Goal: Information Seeking & Learning: Check status

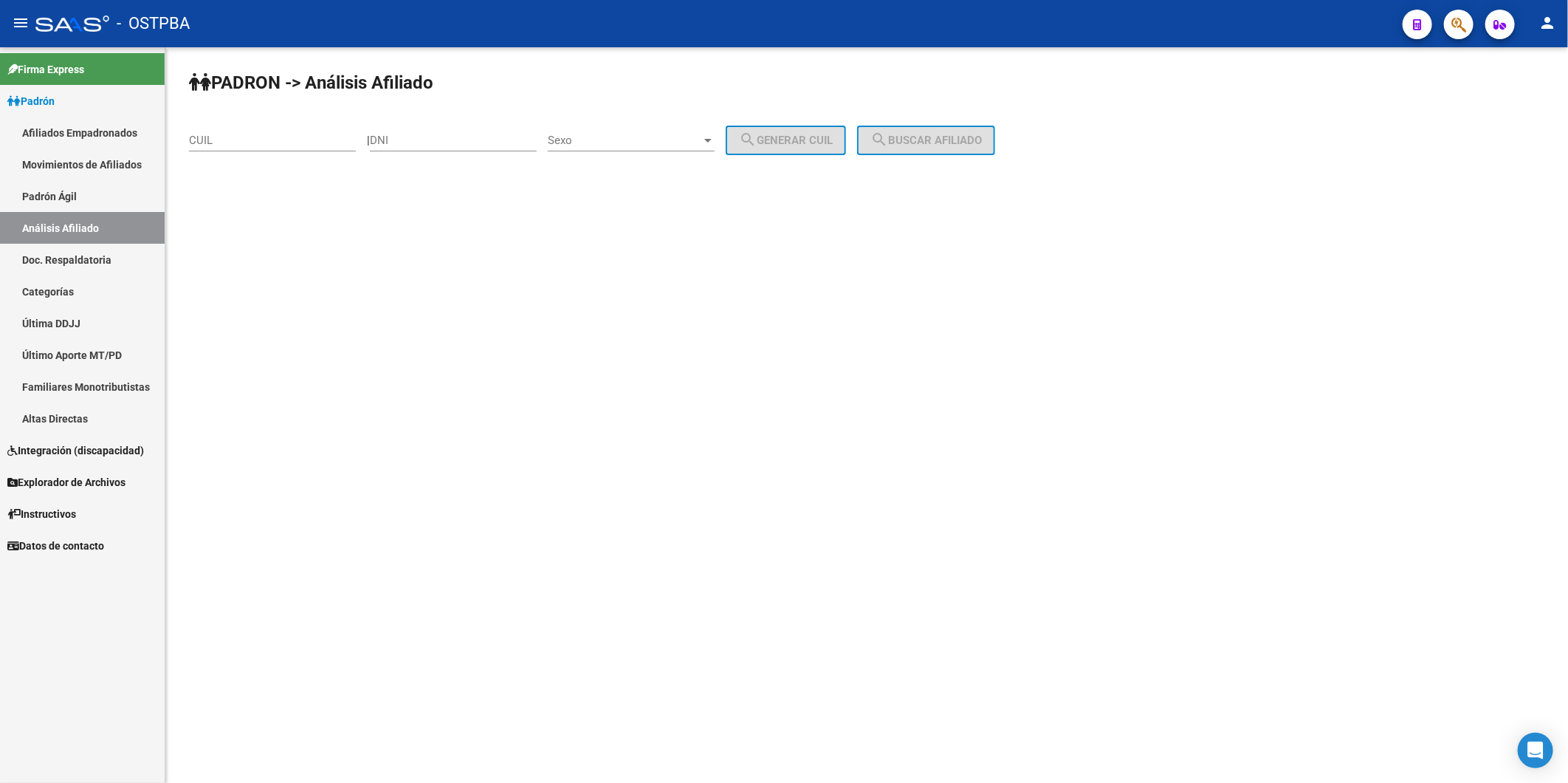
click at [1286, 99] on div "menu - OSTPBA person Firma Express Padrón Afiliados Empadronados Movimientos de…" at bounding box center [784, 392] width 1568 height 783
click at [1220, 259] on mat-sidenav-content "PADRON -> Análisis Afiliado CUIL | DNI Sexo Sexo search Generar CUIL search Bus…" at bounding box center [866, 415] width 1403 height 736
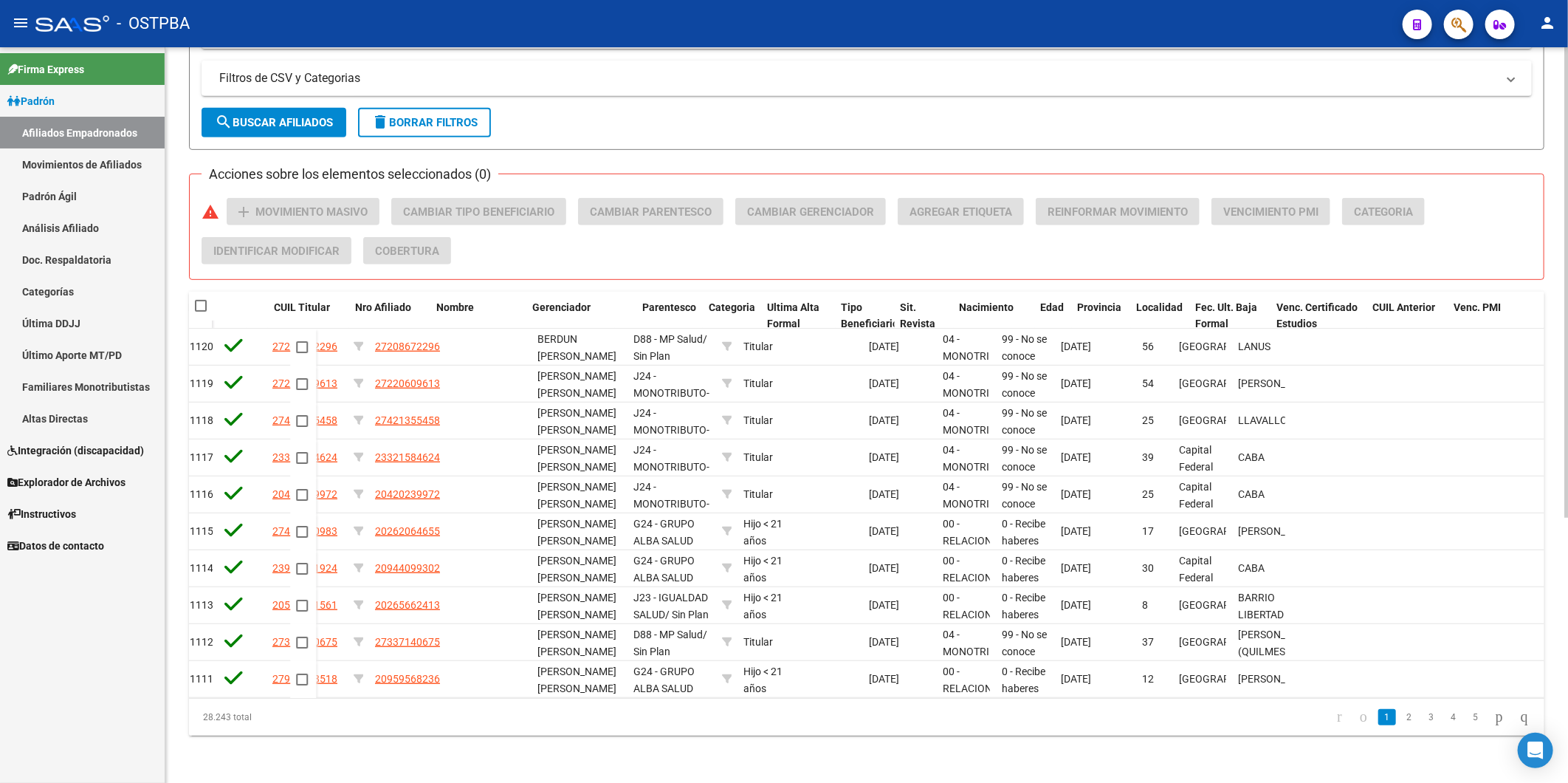
scroll to position [0, 349]
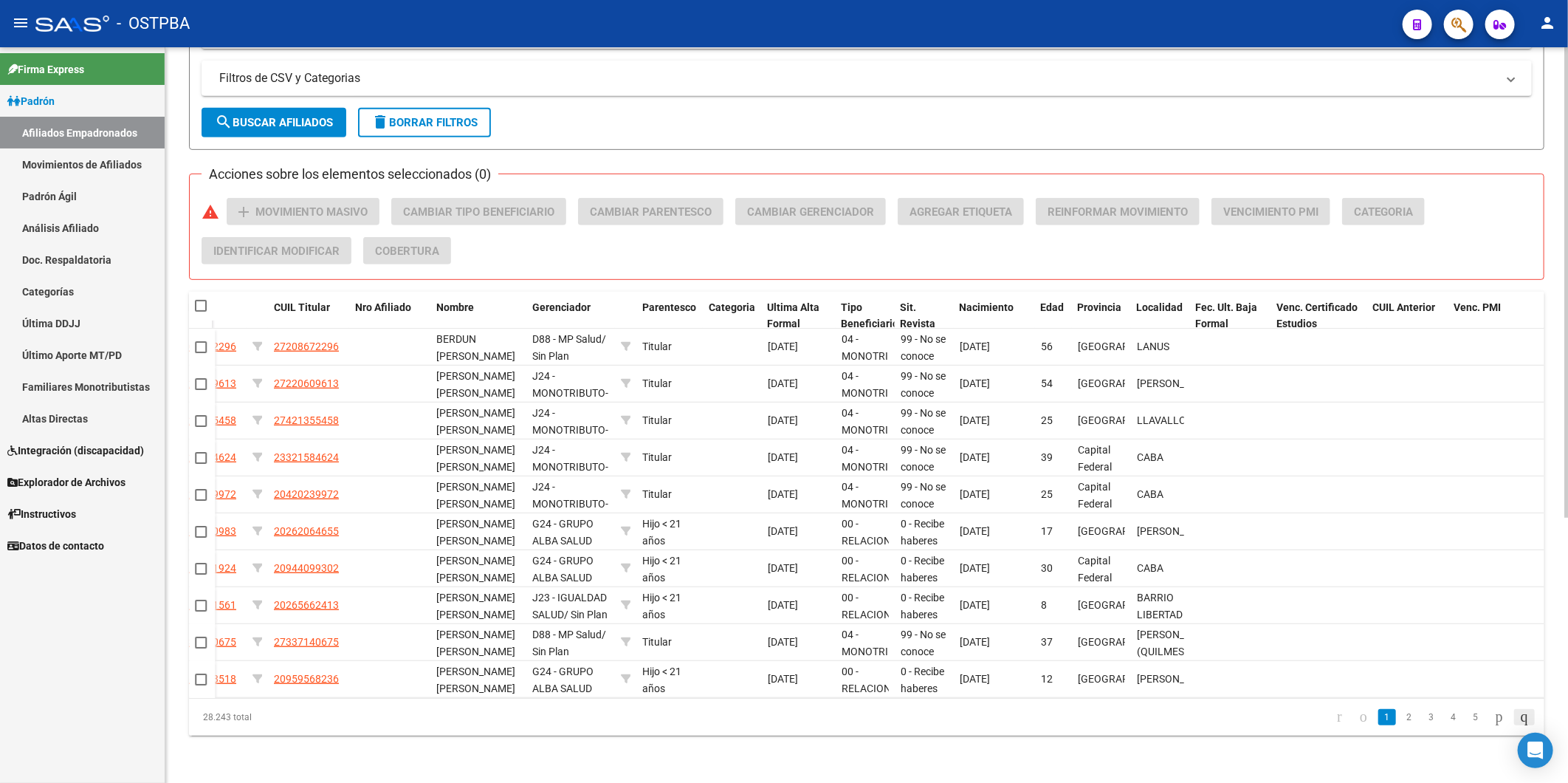
click at [1521, 724] on icon "go to last page" at bounding box center [1525, 717] width 12 height 18
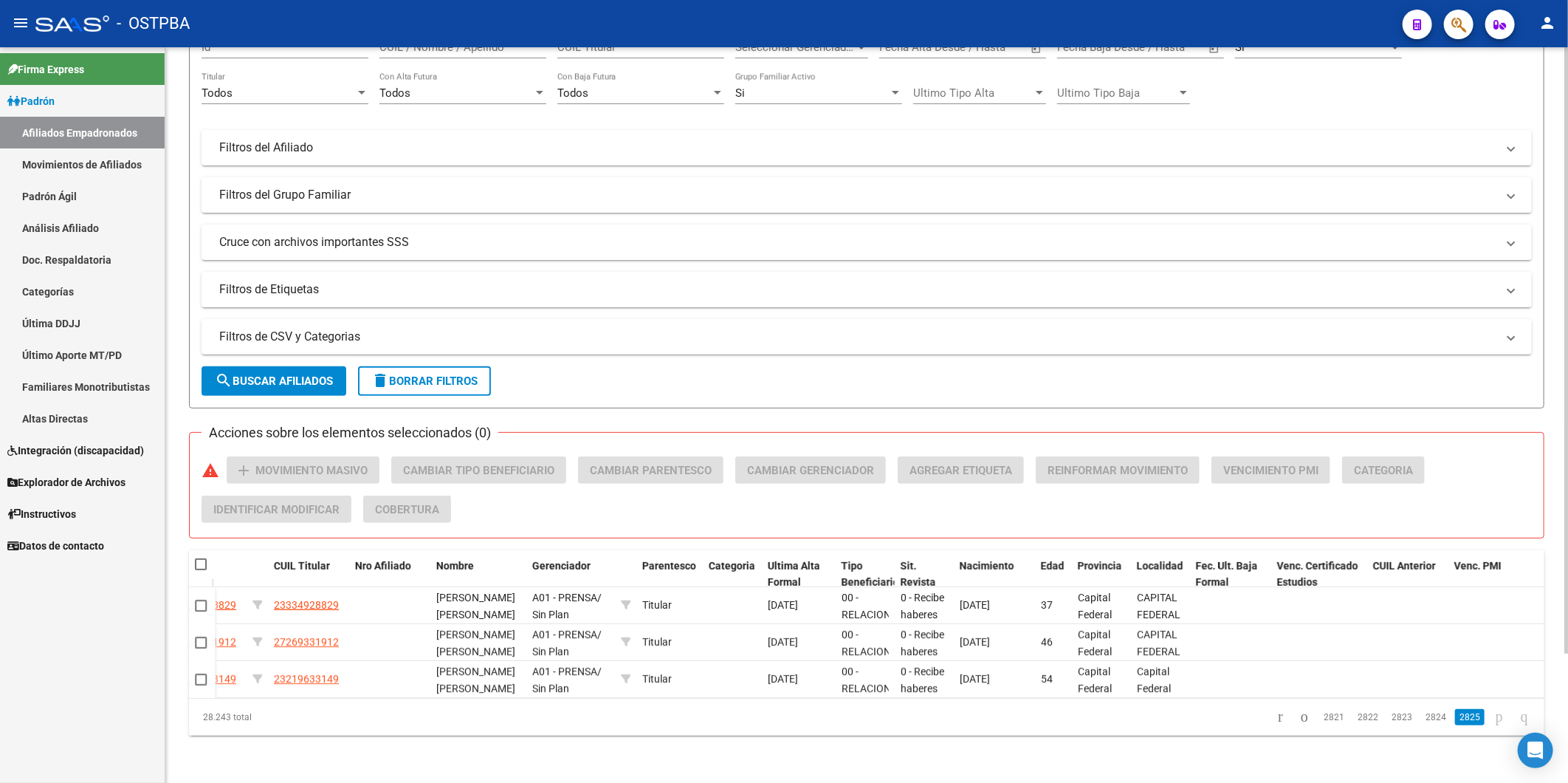
scroll to position [157, 0]
click at [1299, 718] on icon "go to previous page" at bounding box center [1305, 717] width 12 height 18
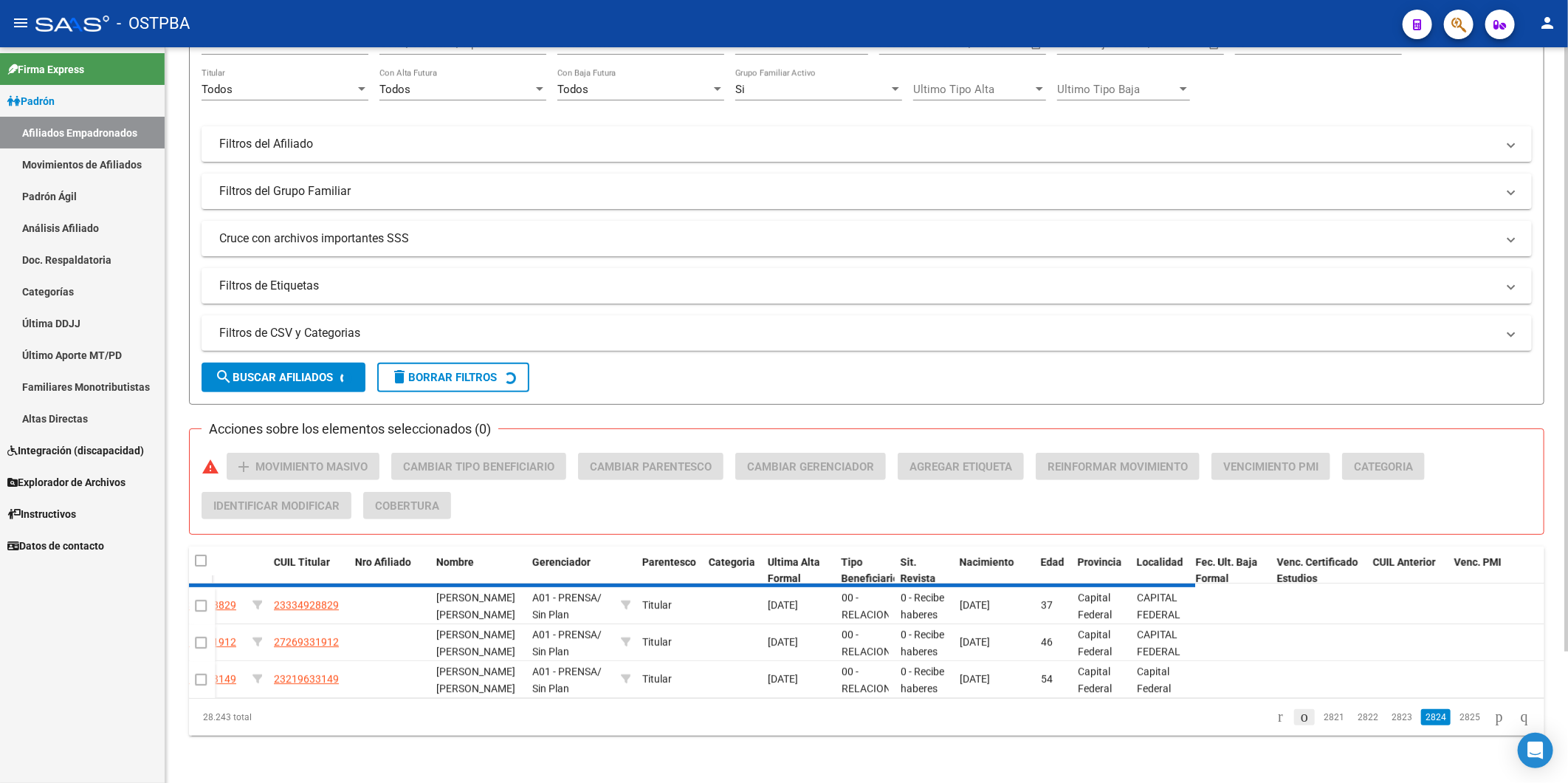
click at [1286, 718] on div "Etiquetas ID Activo CUIL CUIL Titular Nro Afiliado Nombre Gerenciador Parentesc…" at bounding box center [867, 641] width 1355 height 189
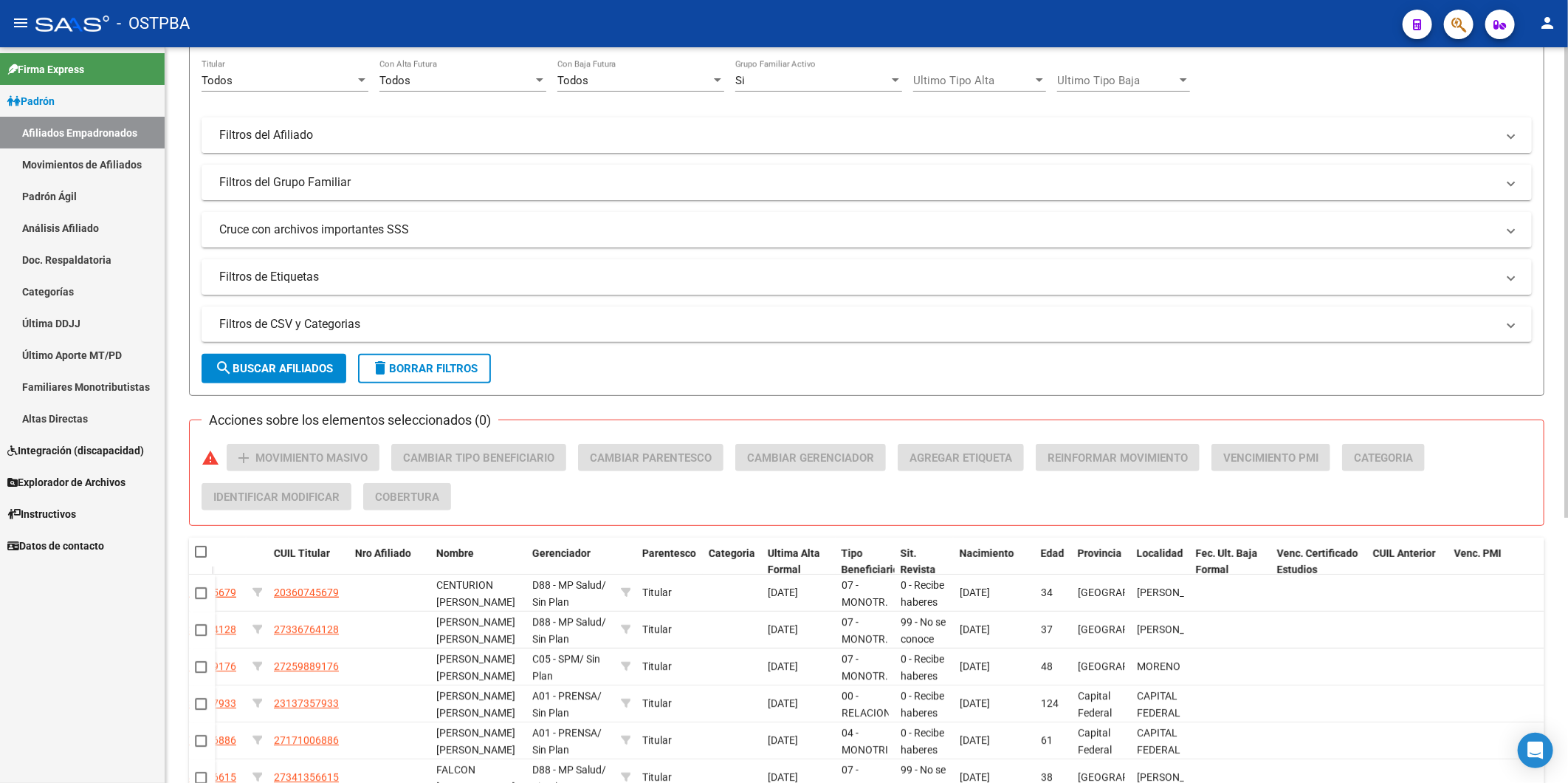
scroll to position [0, 0]
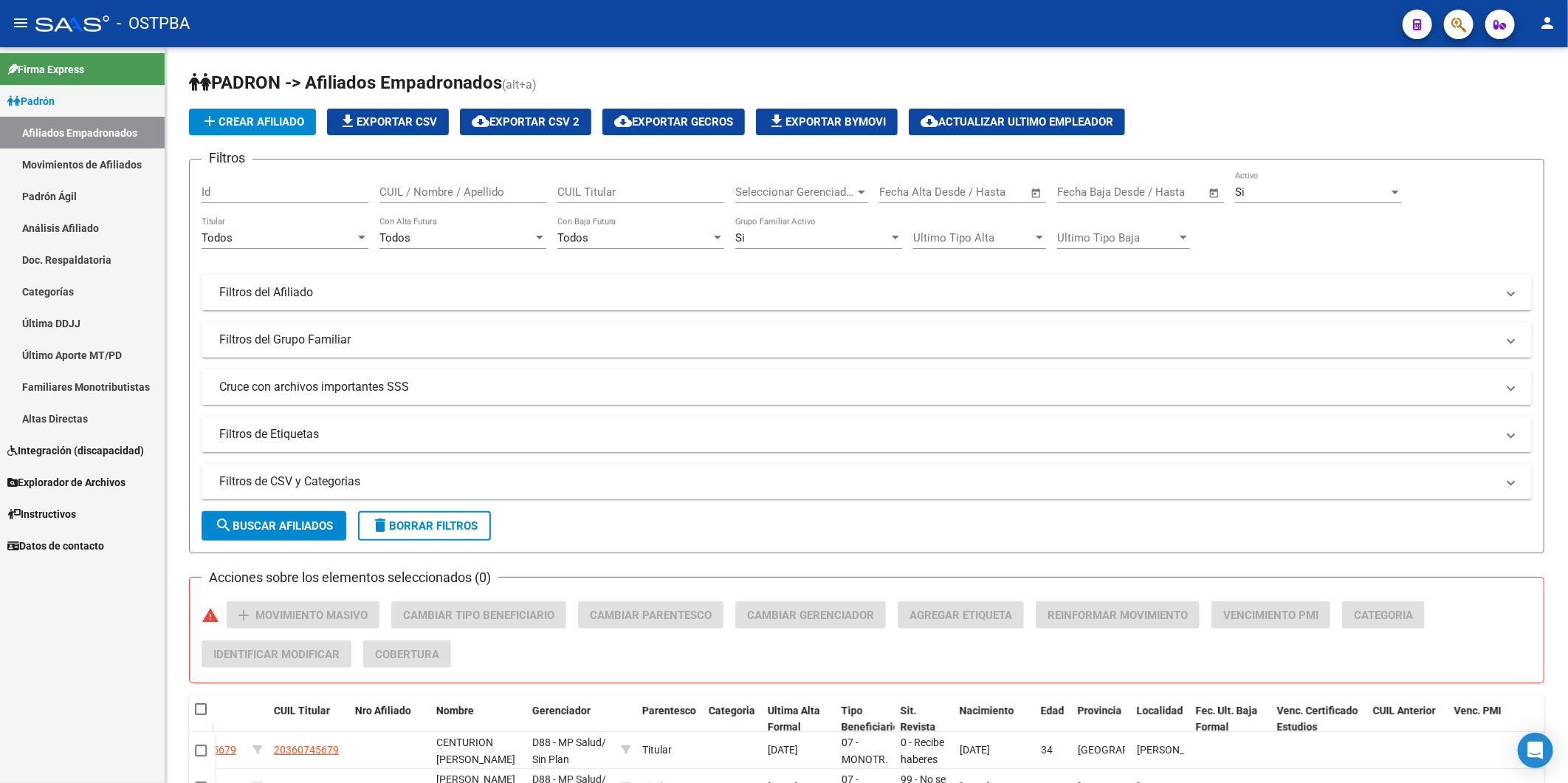
click at [55, 98] on span "Padrón" at bounding box center [31, 101] width 47 height 17
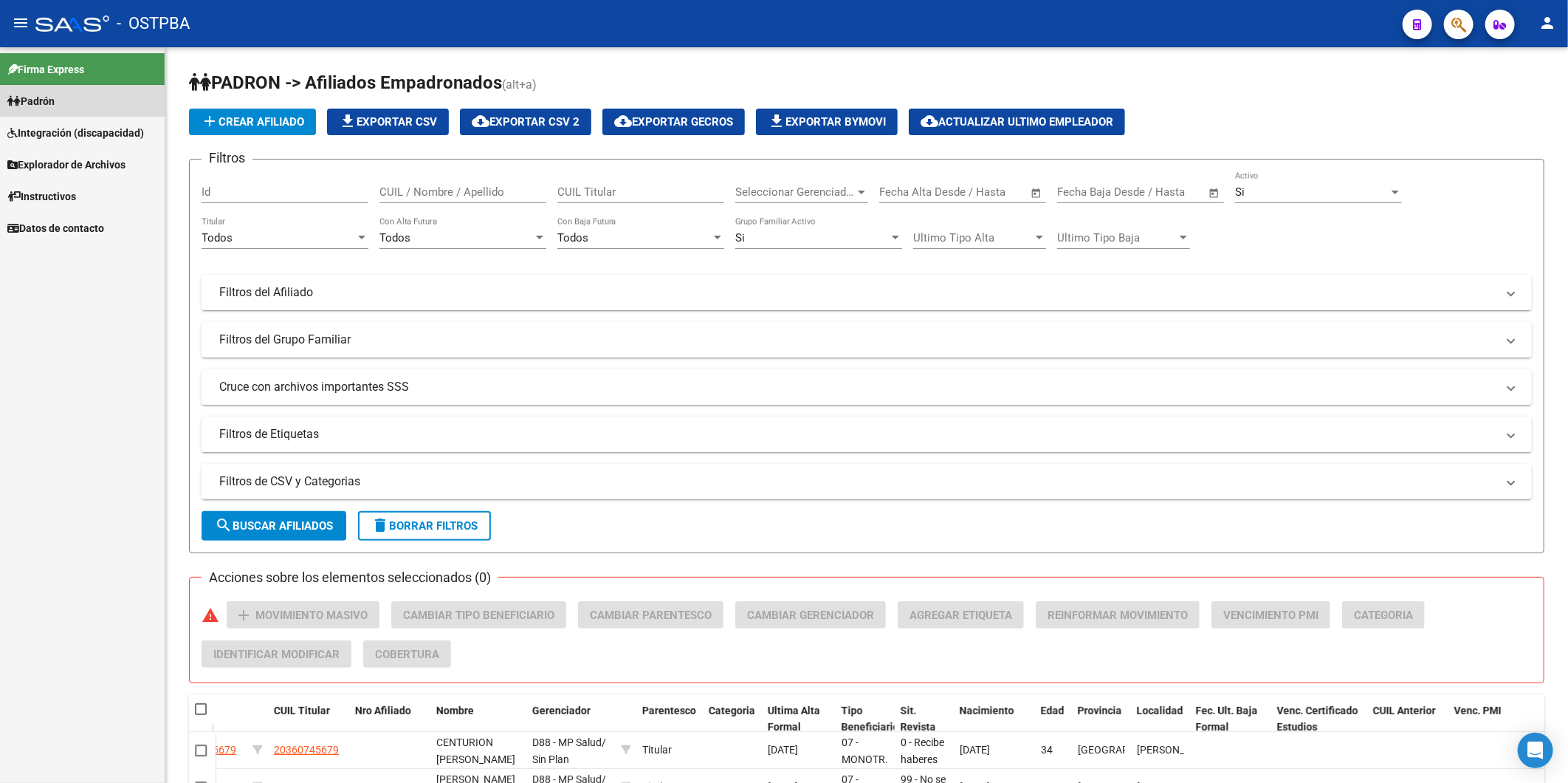
click at [55, 98] on span "Padrón" at bounding box center [31, 101] width 47 height 17
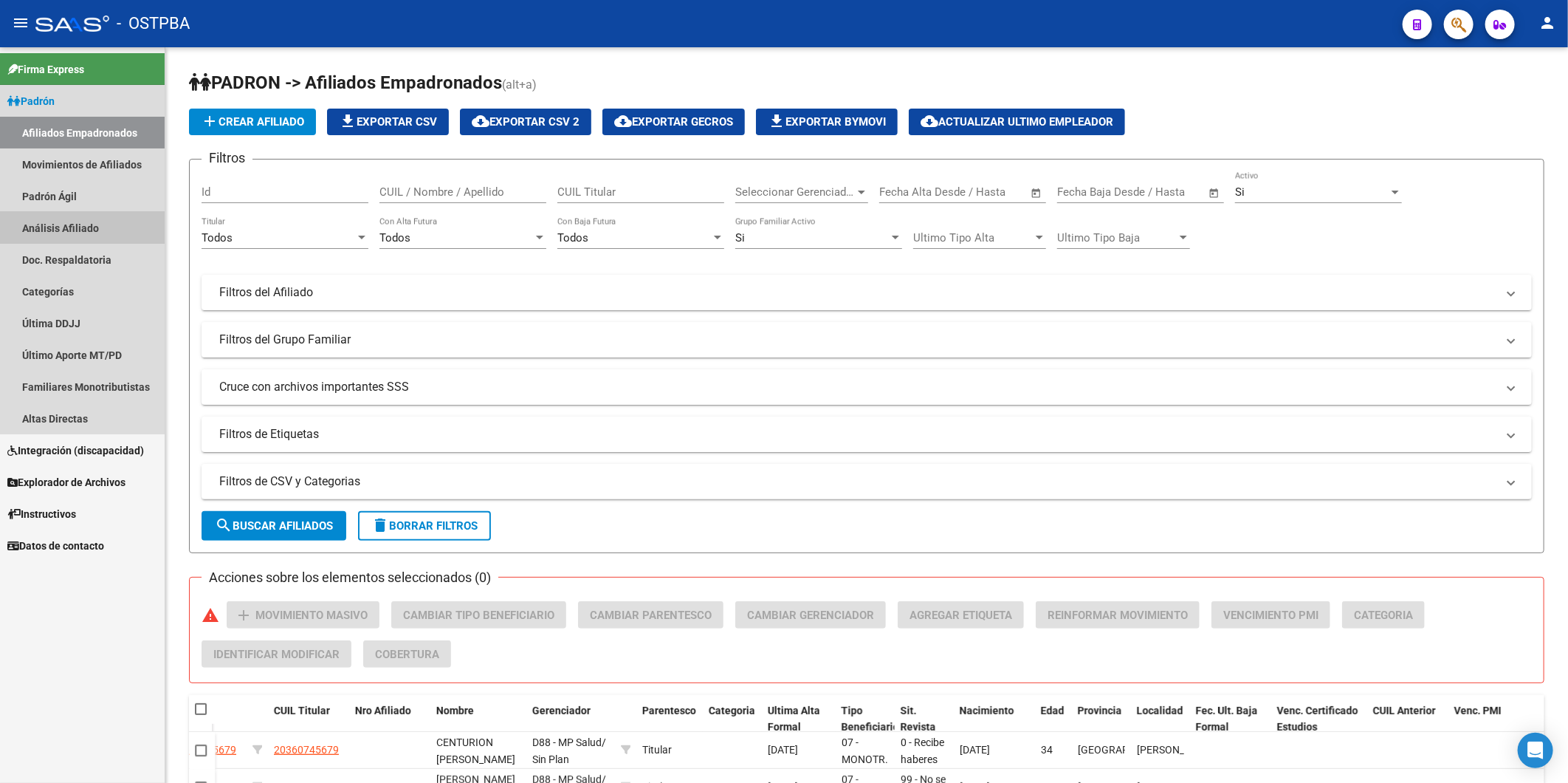
click at [45, 229] on link "Análisis Afiliado" at bounding box center [82, 228] width 165 height 32
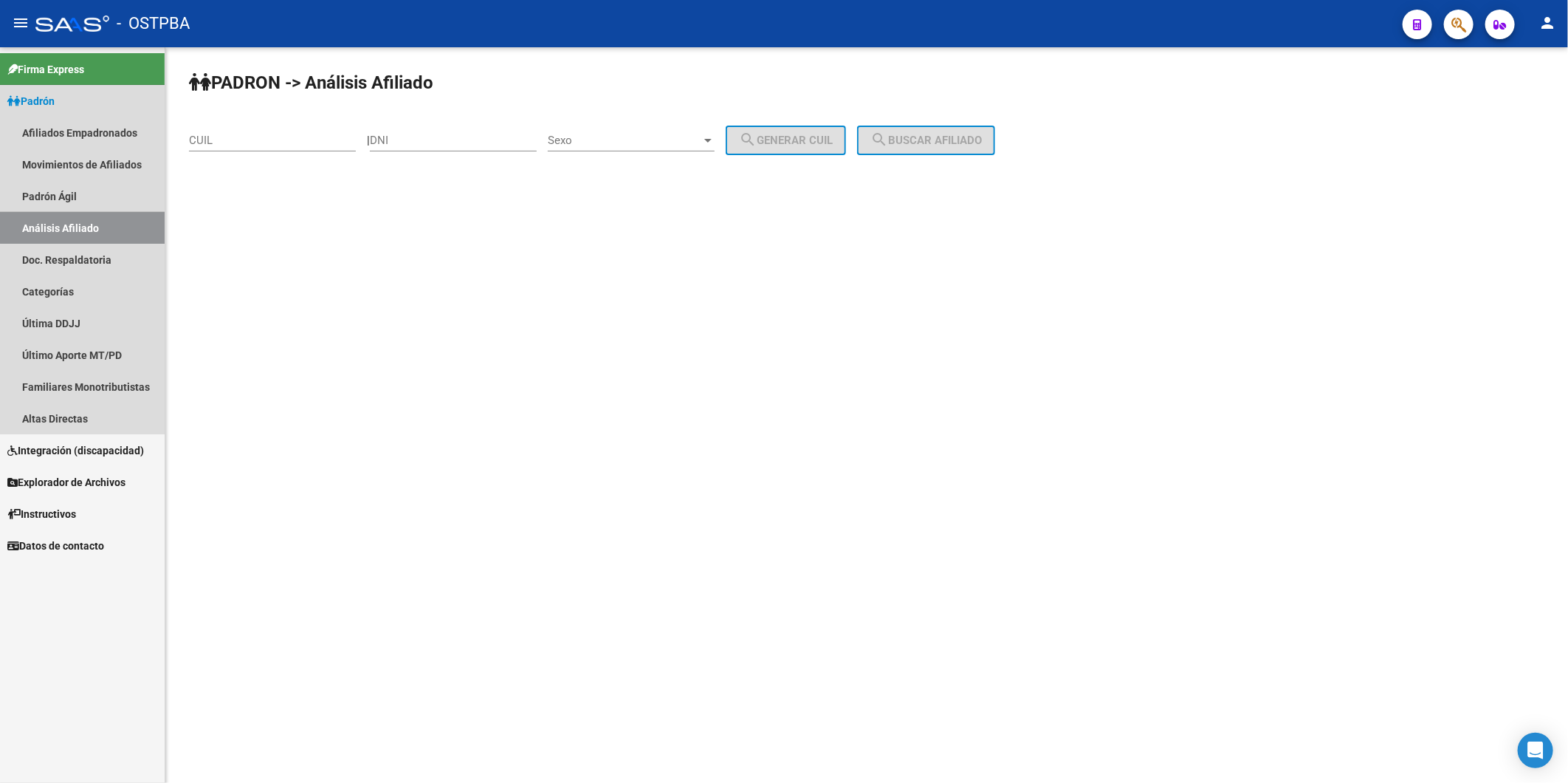
click at [100, 219] on link "Análisis Afiliado" at bounding box center [82, 228] width 165 height 32
click at [52, 231] on link "Análisis Afiliado" at bounding box center [82, 228] width 165 height 32
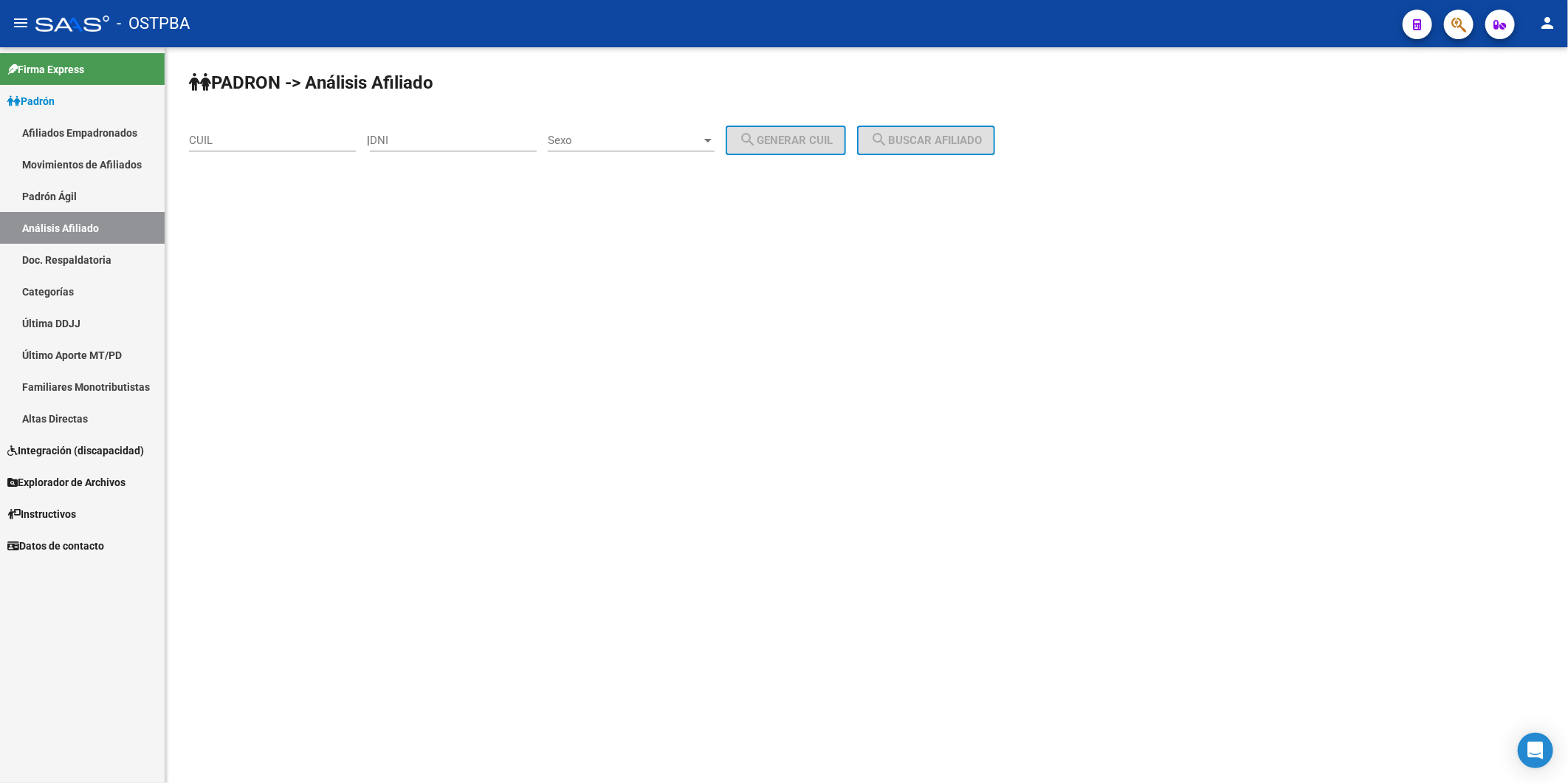
click at [434, 142] on input "DNI" at bounding box center [453, 141] width 167 height 14
click at [485, 146] on input "DNI" at bounding box center [453, 141] width 167 height 14
click at [434, 137] on input "DNI" at bounding box center [453, 141] width 167 height 14
click at [600, 404] on mat-sidenav-content "PADRON -> Análisis Afiliado CUIL | DNI Sexo Sexo search Generar CUIL search Bus…" at bounding box center [866, 415] width 1403 height 736
click at [504, 143] on input "DNI" at bounding box center [453, 141] width 167 height 14
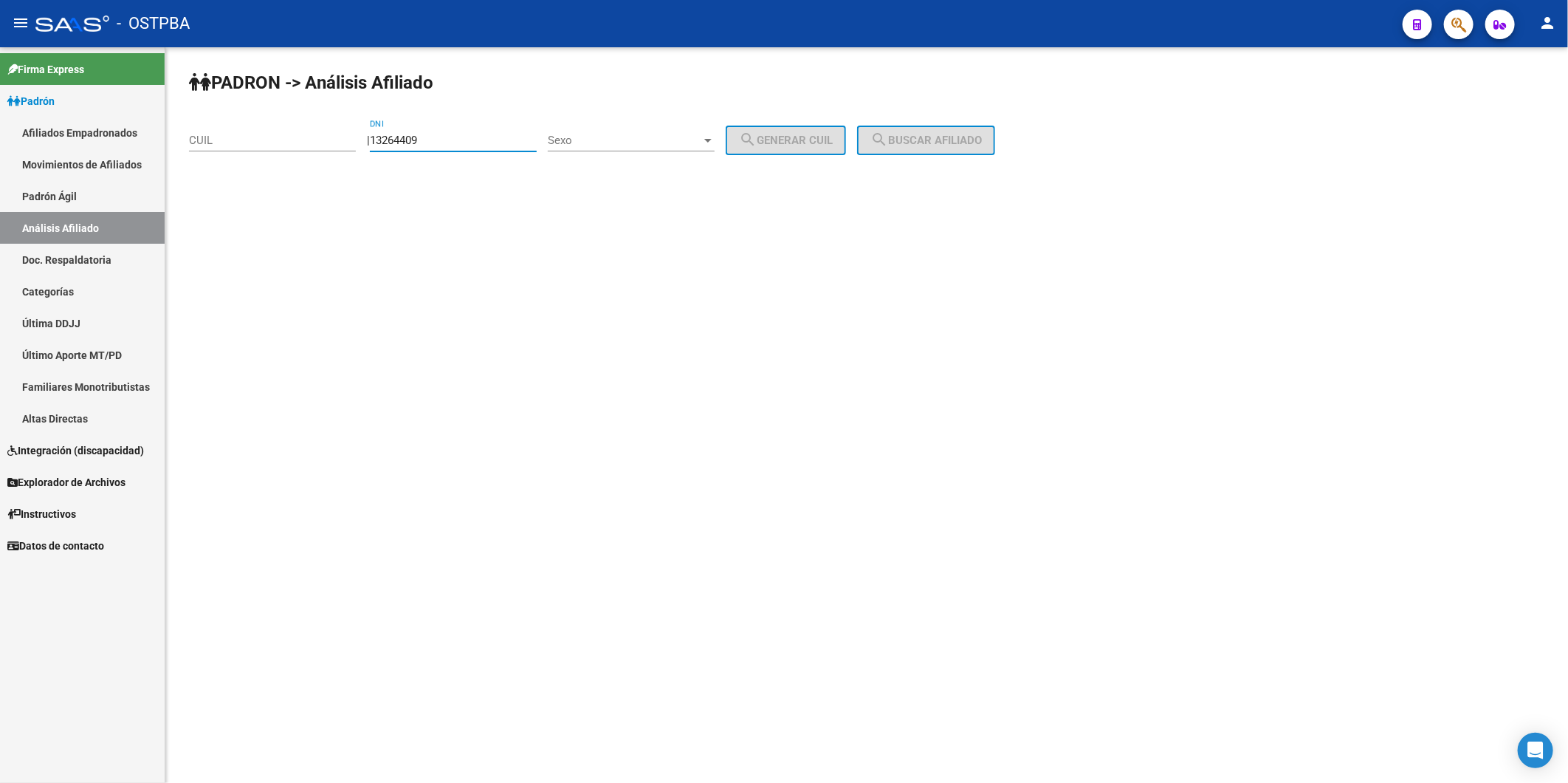
type input "13264409"
click at [711, 139] on div at bounding box center [708, 141] width 8 height 4
click at [719, 146] on span "Masculino" at bounding box center [648, 140] width 167 height 33
click at [757, 144] on mat-icon "search" at bounding box center [748, 140] width 18 height 18
type input "20-13264409-9"
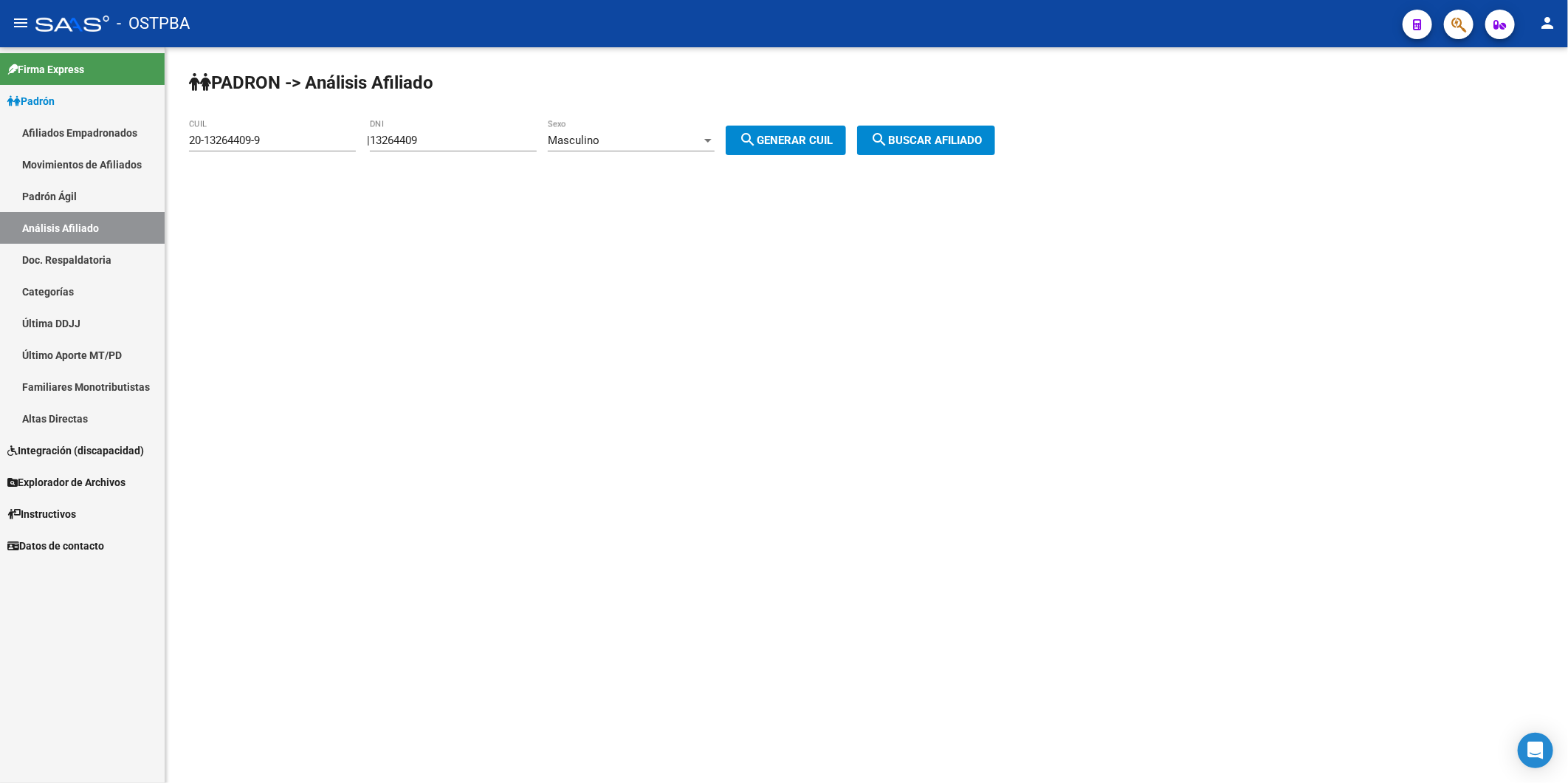
click at [935, 138] on span "search Buscar afiliado" at bounding box center [926, 141] width 111 height 14
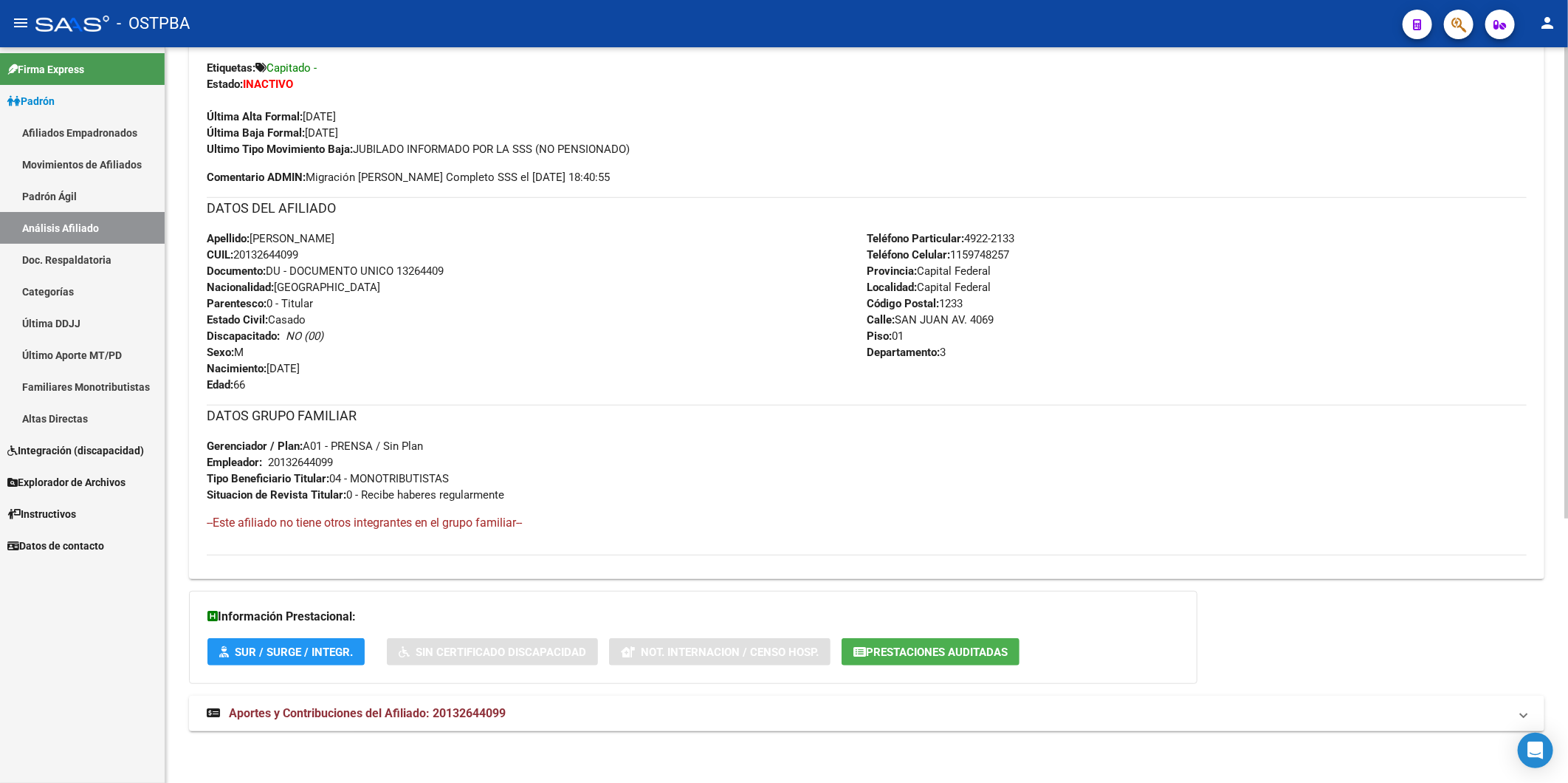
scroll to position [413, 0]
click at [502, 715] on span "Aportes y Contribuciones del Afiliado: 20132644099" at bounding box center [367, 713] width 277 height 14
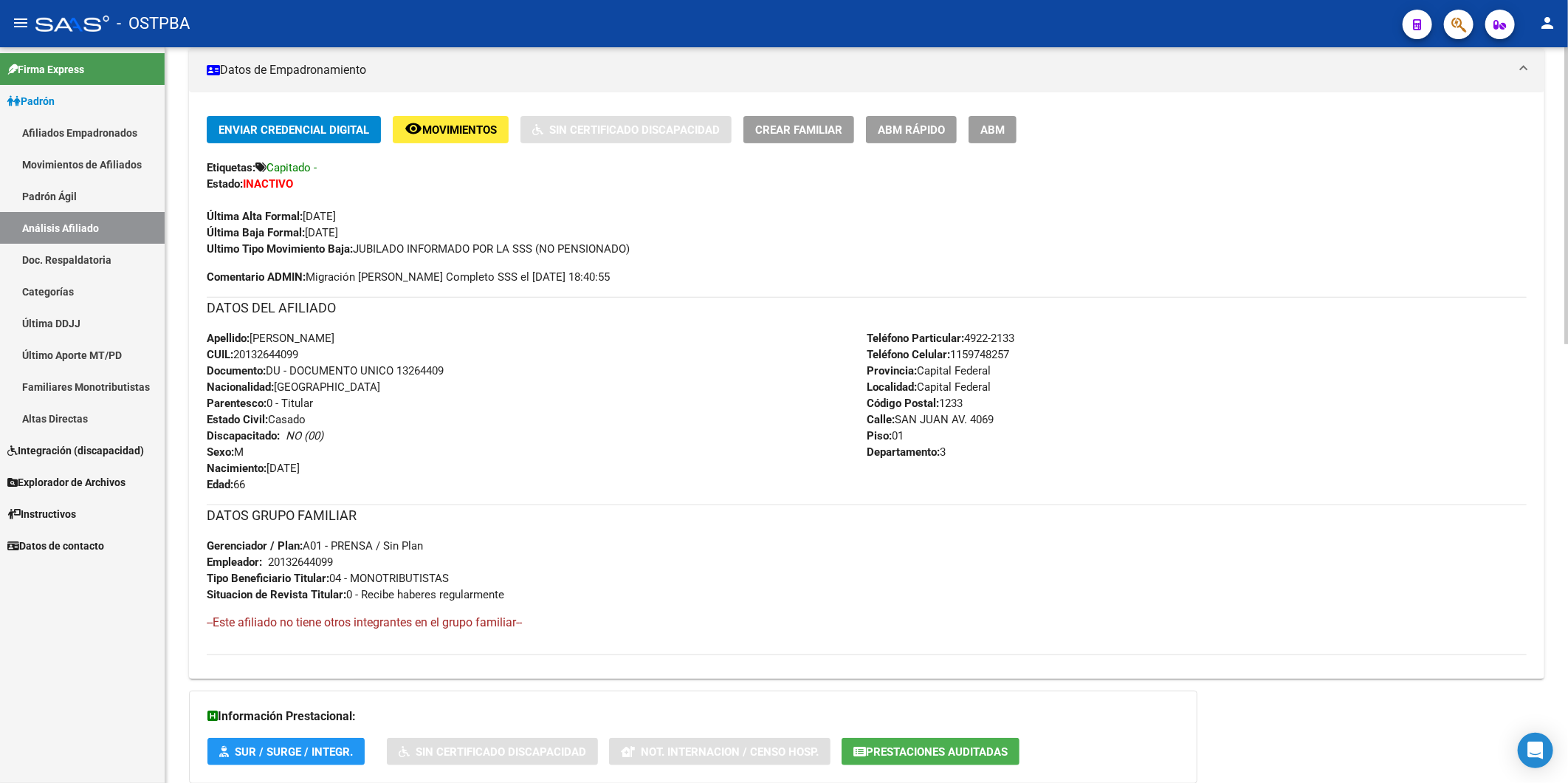
scroll to position [311, 0]
drag, startPoint x: 313, startPoint y: 352, endPoint x: 231, endPoint y: 353, distance: 82.0
click at [234, 352] on div "Apellido: MARCELO RICARDO CATENA CUIL: 20132644099 Documento: DU - DOCUMENTO UN…" at bounding box center [536, 413] width 660 height 162
copy span "20132644099"
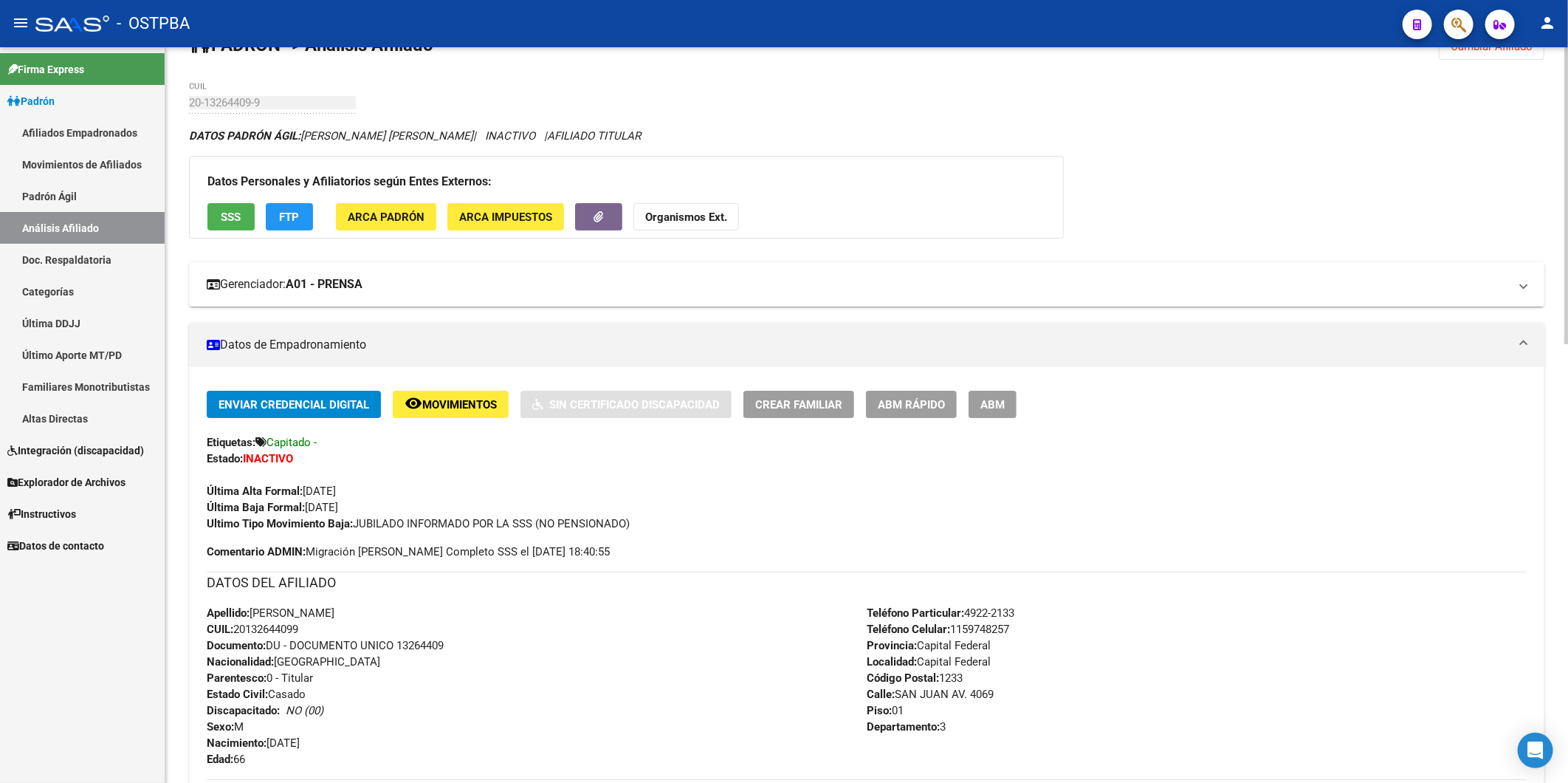
scroll to position [0, 0]
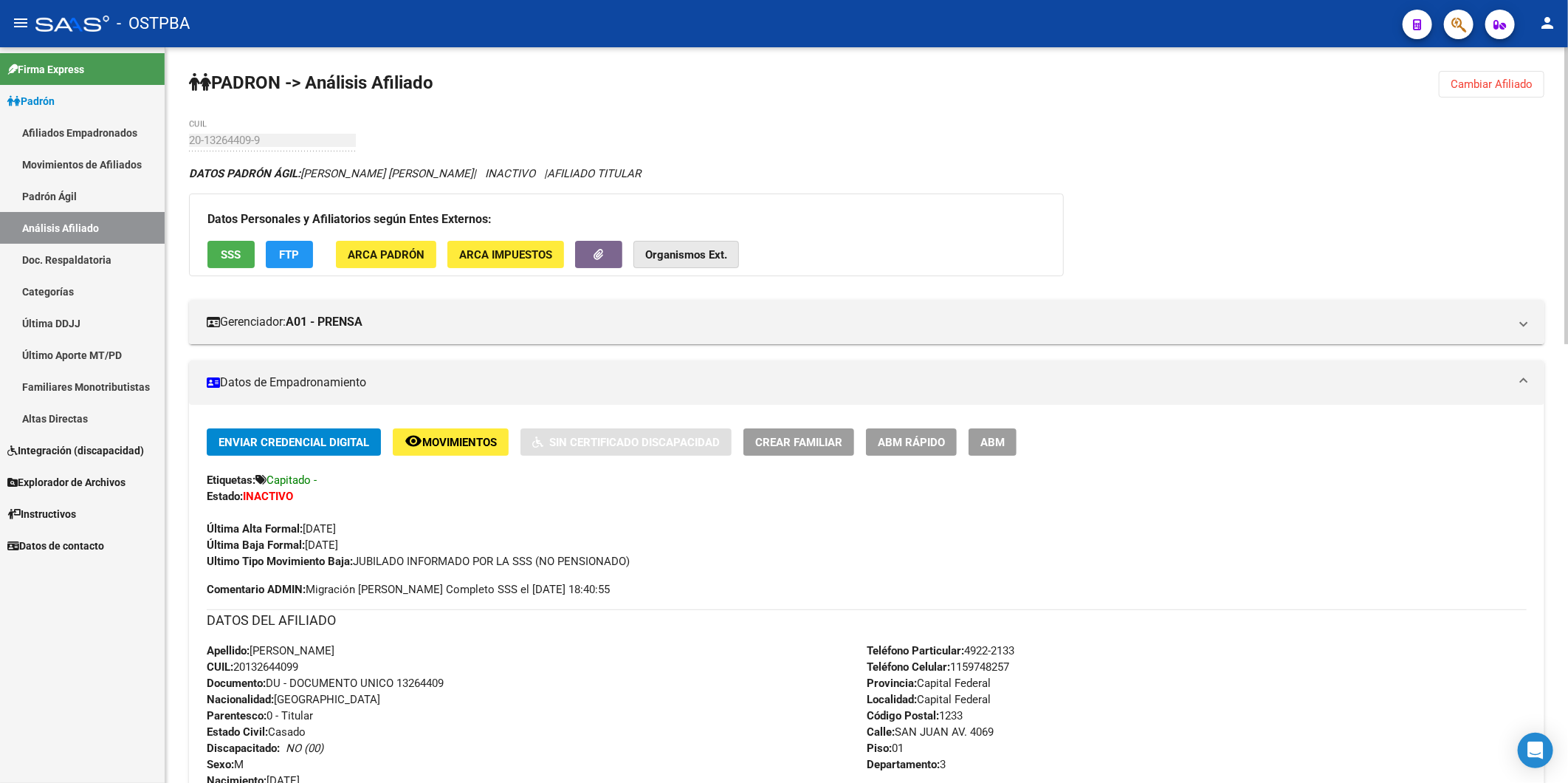
click at [721, 257] on strong "Organismos Ext." at bounding box center [686, 255] width 82 height 14
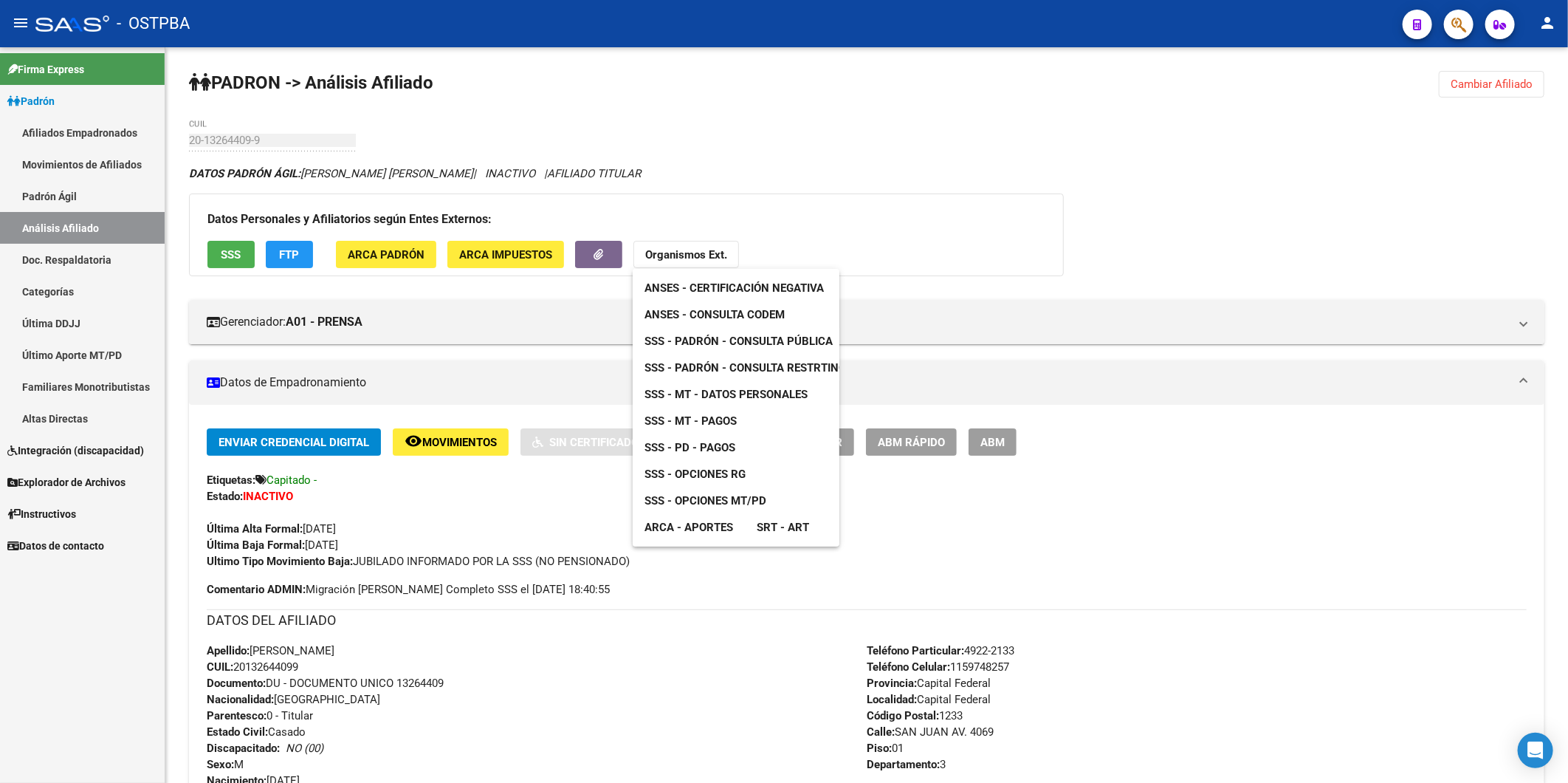
click at [748, 308] on span "ANSES - Consulta CODEM" at bounding box center [715, 315] width 140 height 14
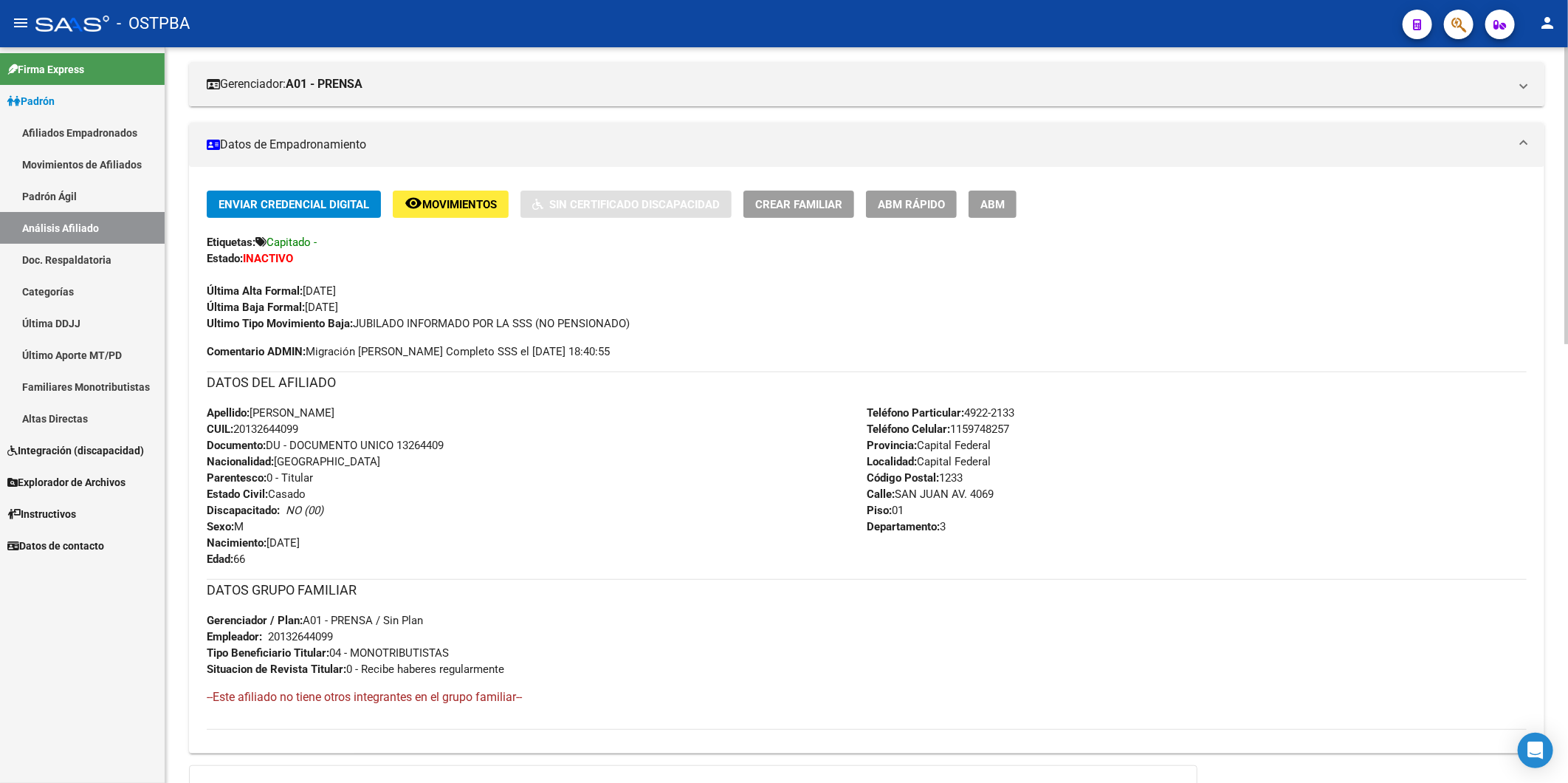
scroll to position [328, 0]
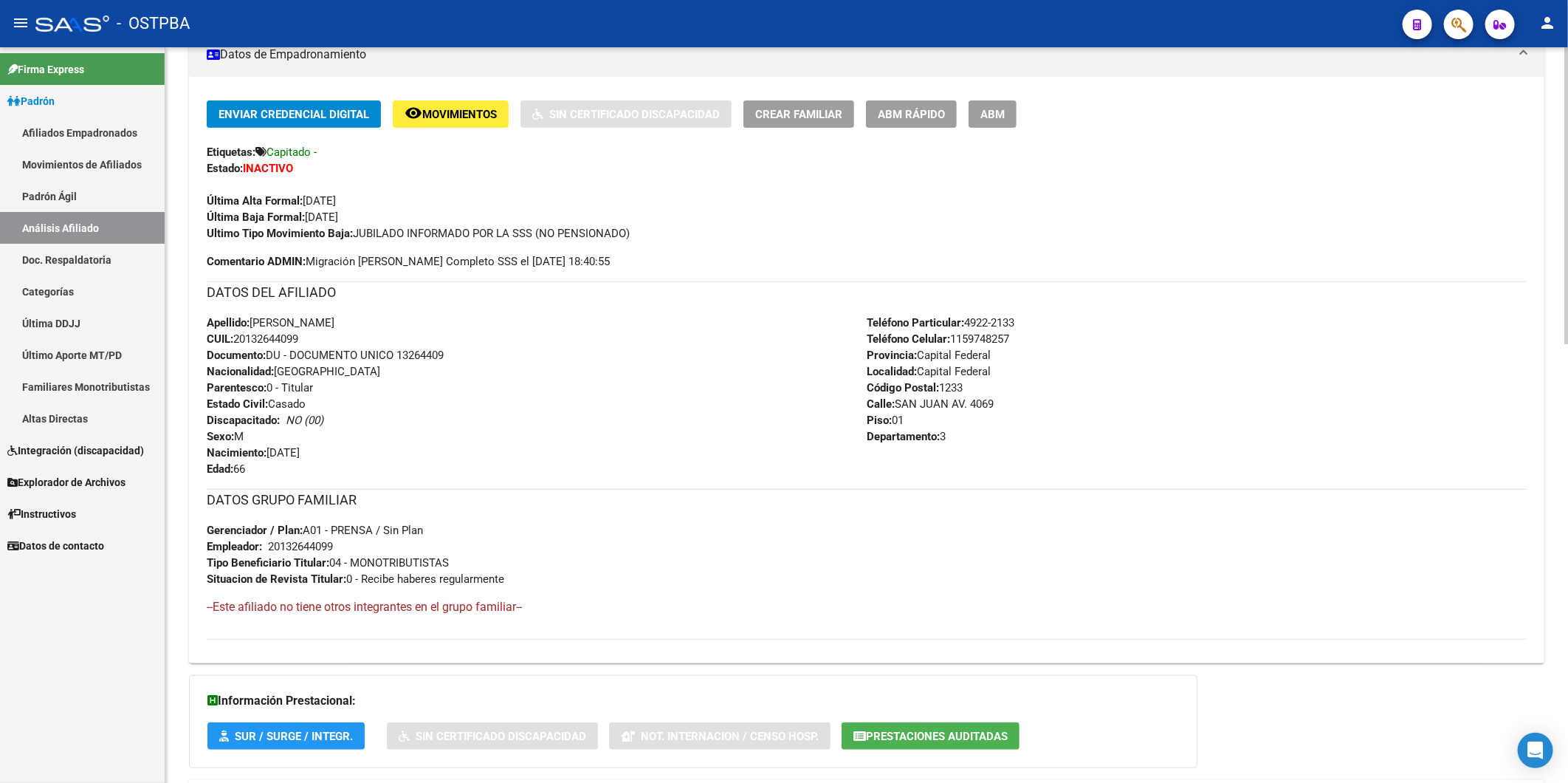
click at [517, 419] on div "Apellido: MARCELO RICARDO CATENA CUIL: 20132644099 Documento: DU - DOCUMENTO UN…" at bounding box center [536, 396] width 660 height 162
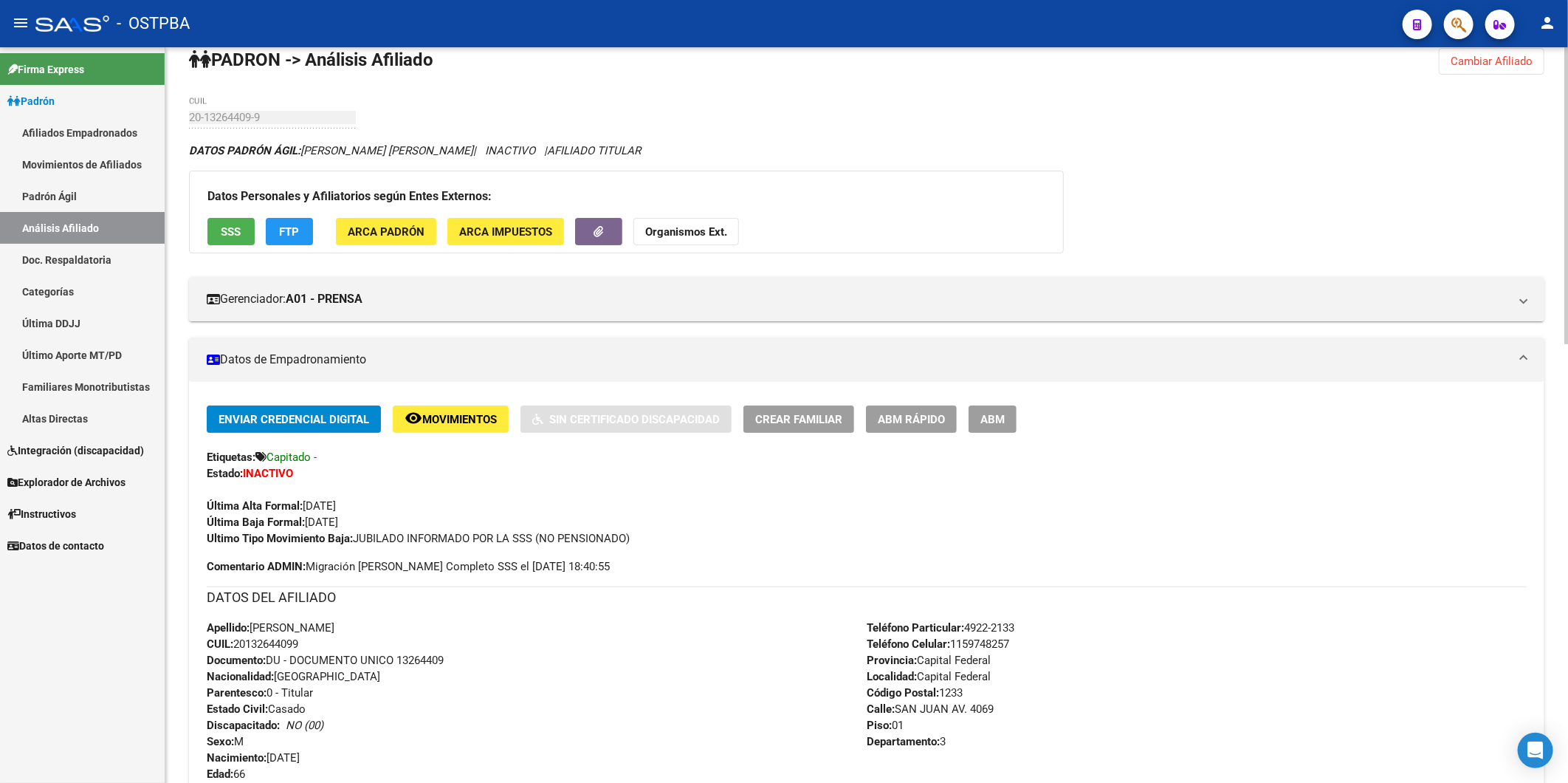
scroll to position [20, 0]
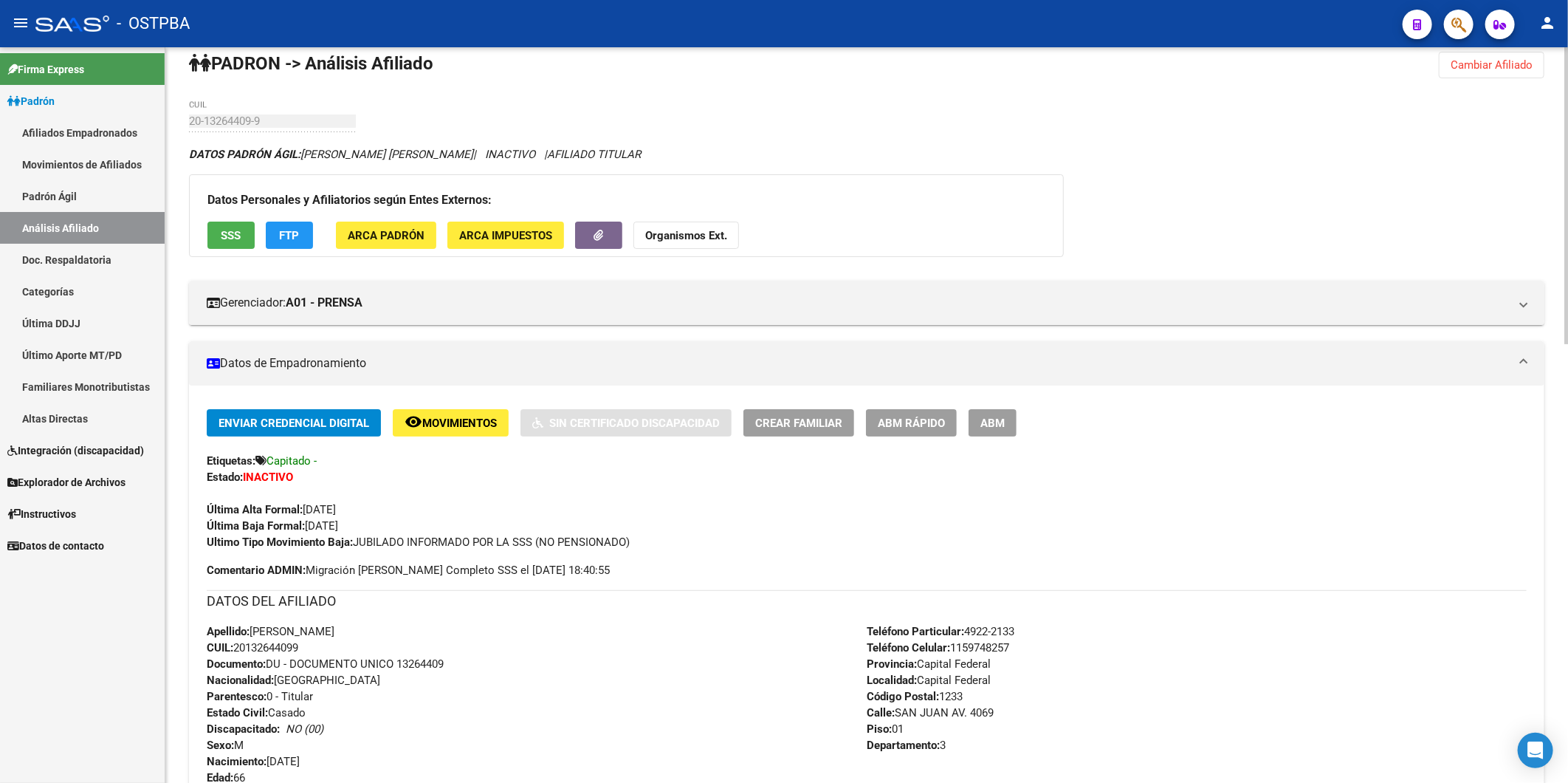
drag, startPoint x: 307, startPoint y: 647, endPoint x: 239, endPoint y: 642, distance: 68.2
click at [239, 642] on div "Apellido: MARCELO RICARDO CATENA CUIL: 20132644099 Documento: DU - DOCUMENTO UN…" at bounding box center [536, 704] width 660 height 162
copy span "20132644099"
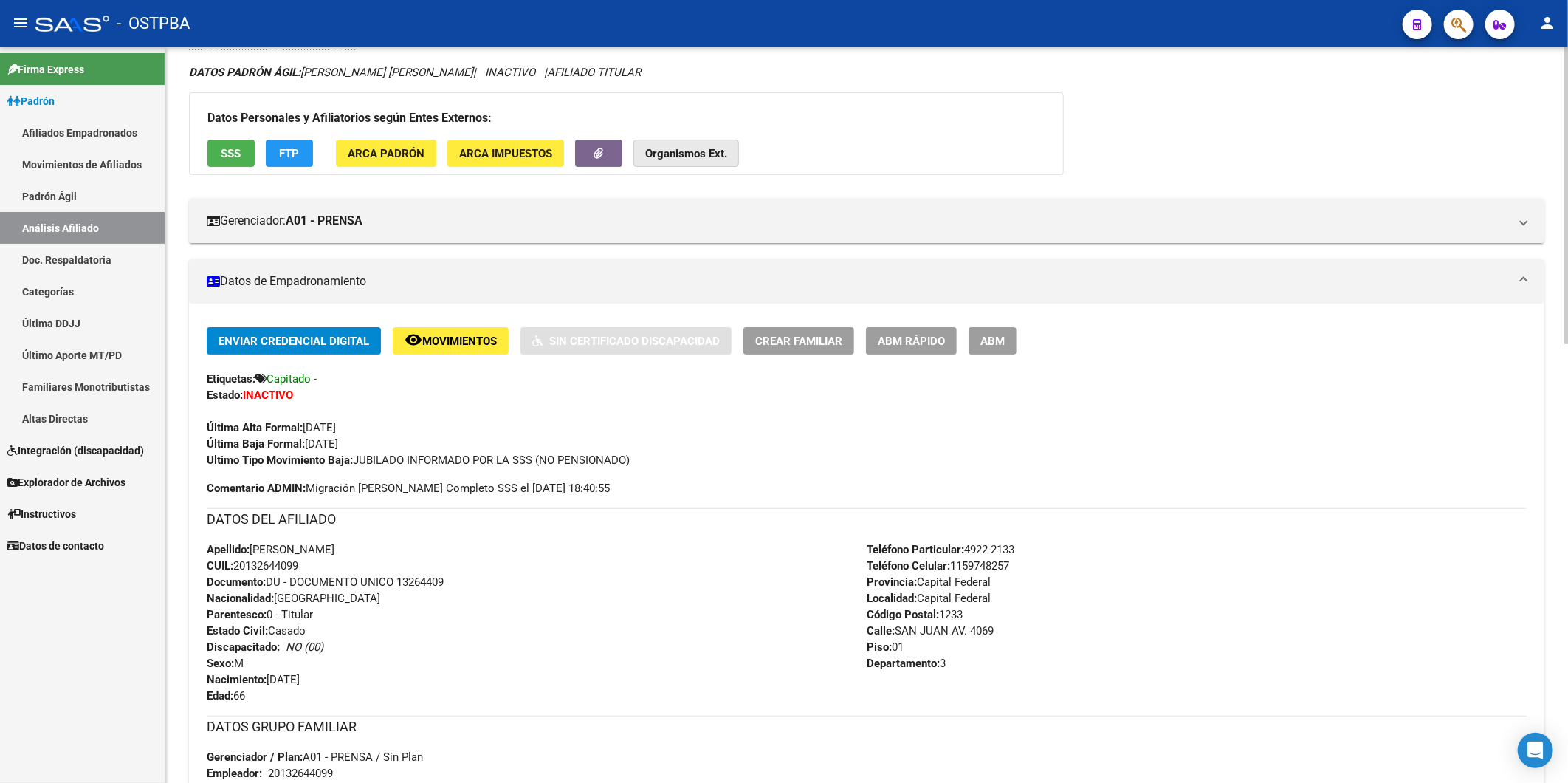
click at [699, 159] on strong "Organismos Ext." at bounding box center [686, 154] width 82 height 14
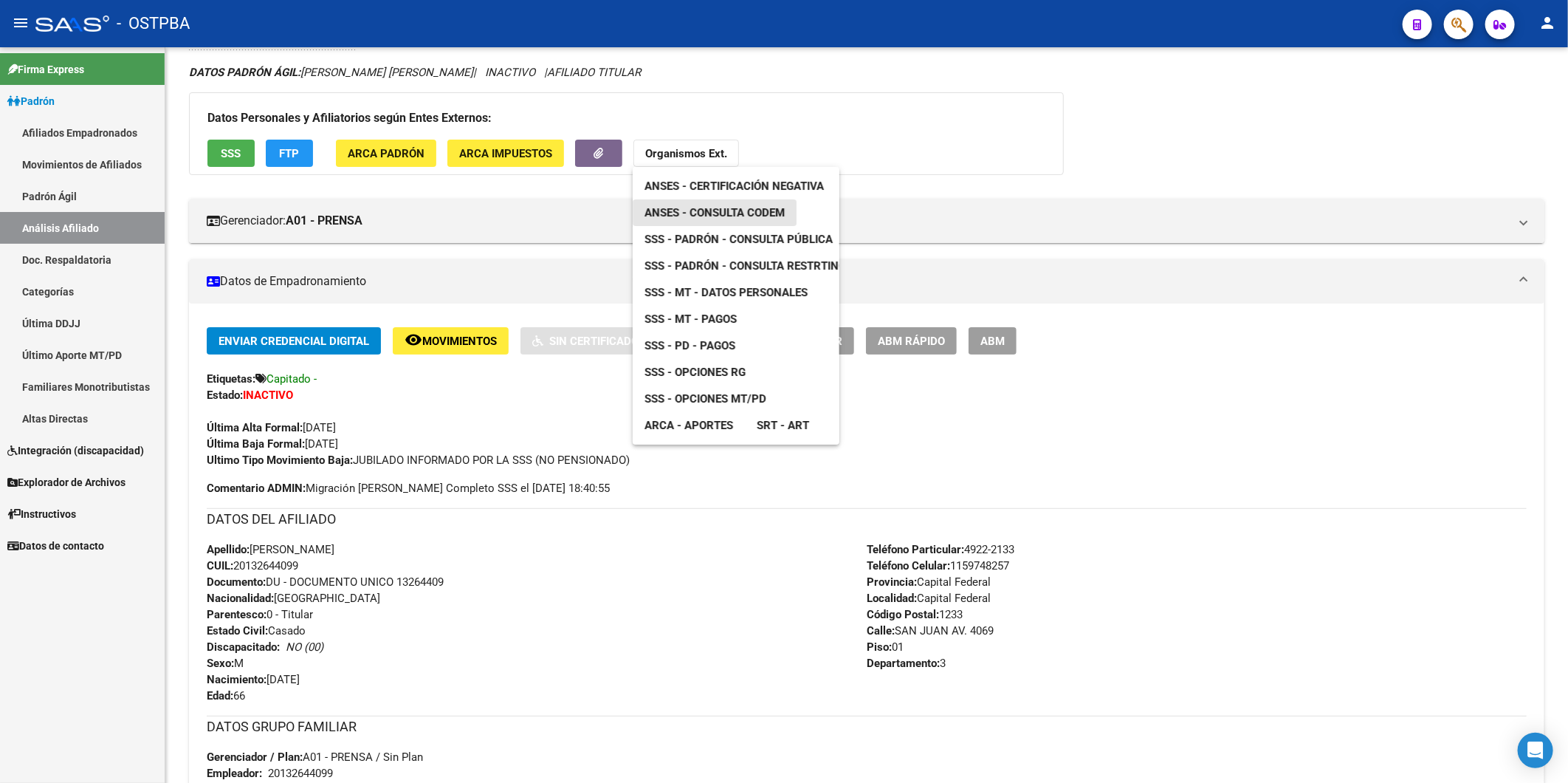
click at [742, 208] on span "ANSES - Consulta CODEM" at bounding box center [715, 213] width 140 height 14
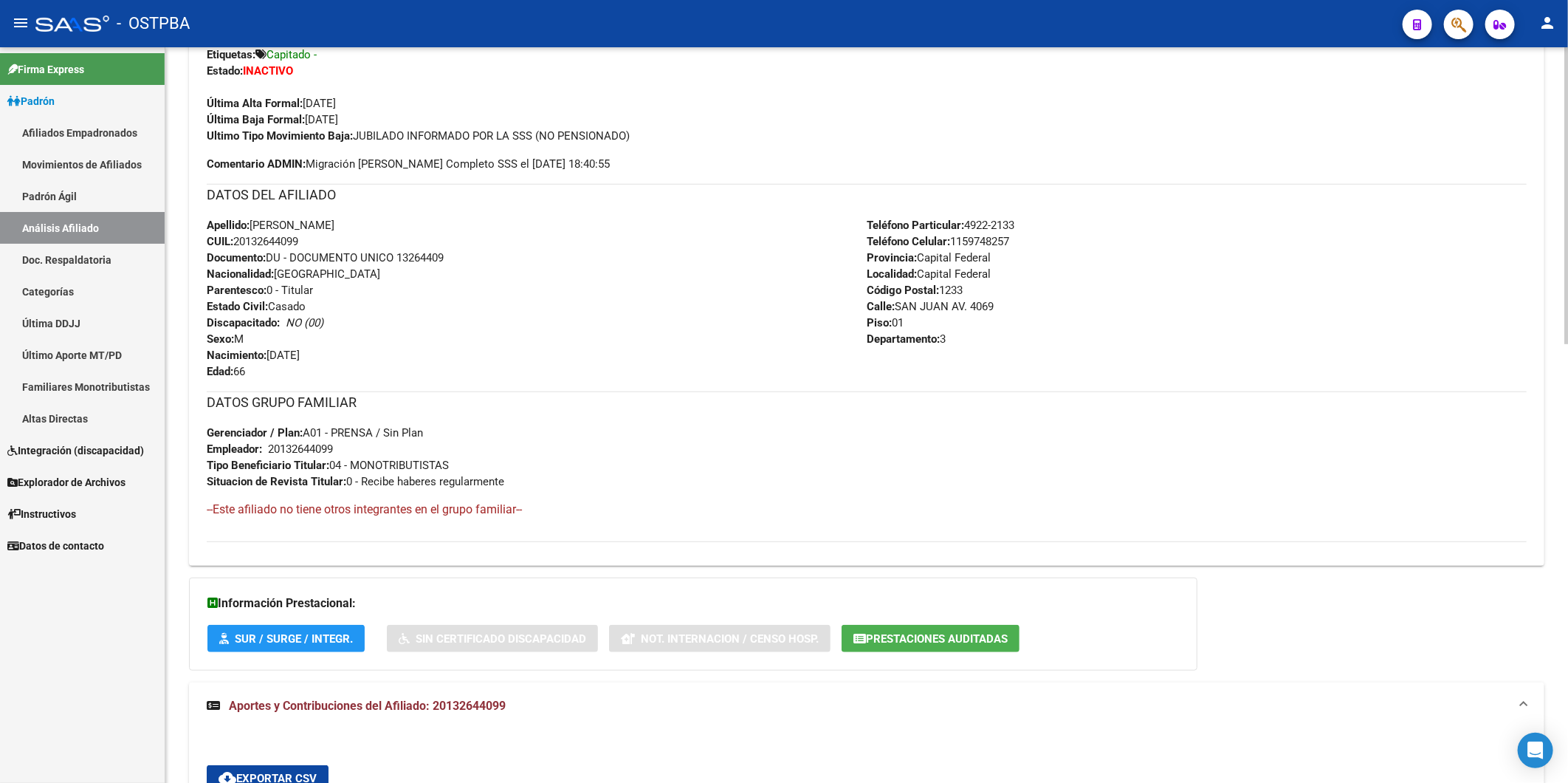
scroll to position [430, 0]
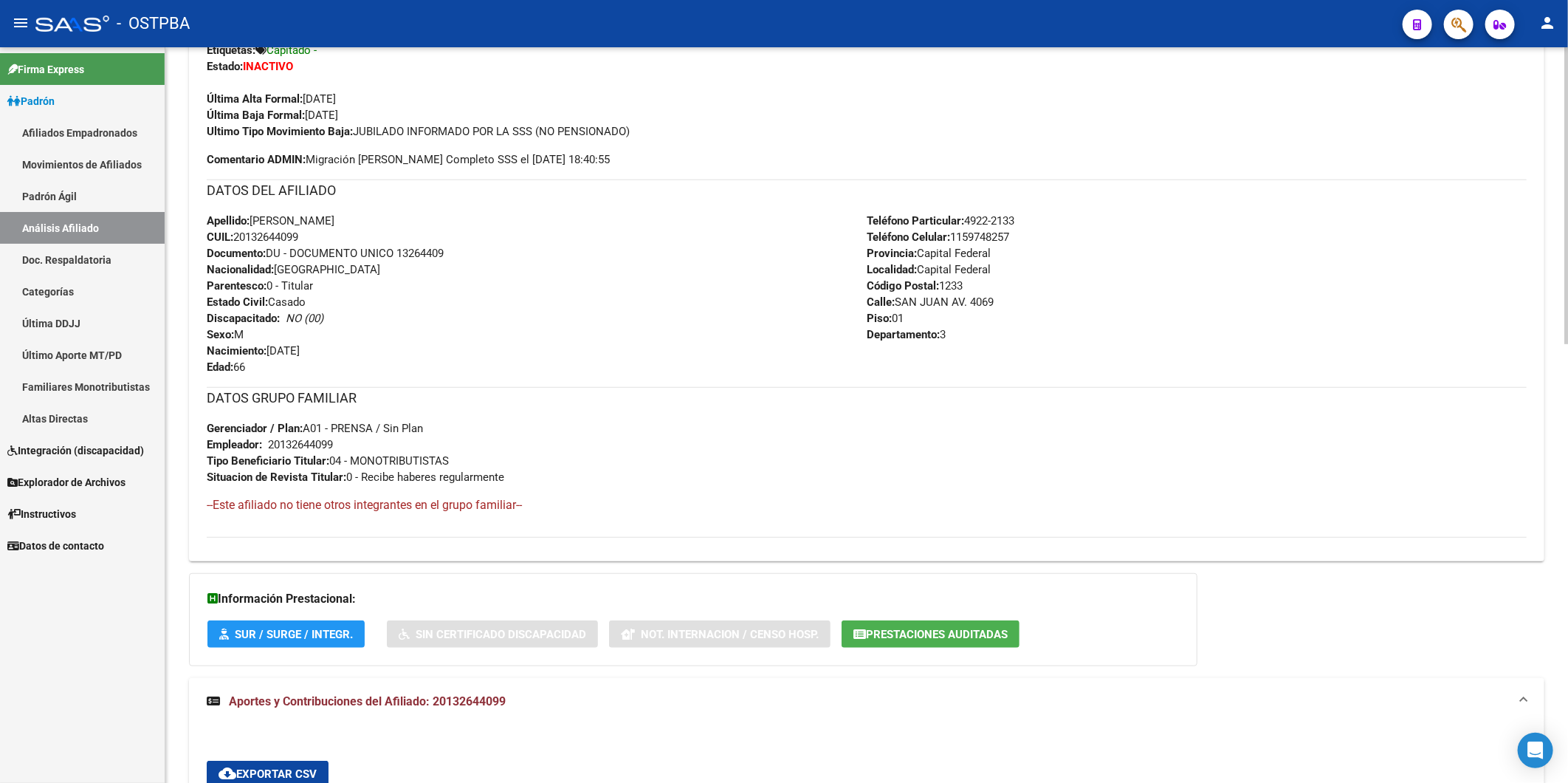
click at [499, 313] on div "Apellido: MARCELO RICARDO CATENA CUIL: 20132644099 Documento: DU - DOCUMENTO UN…" at bounding box center [536, 294] width 660 height 162
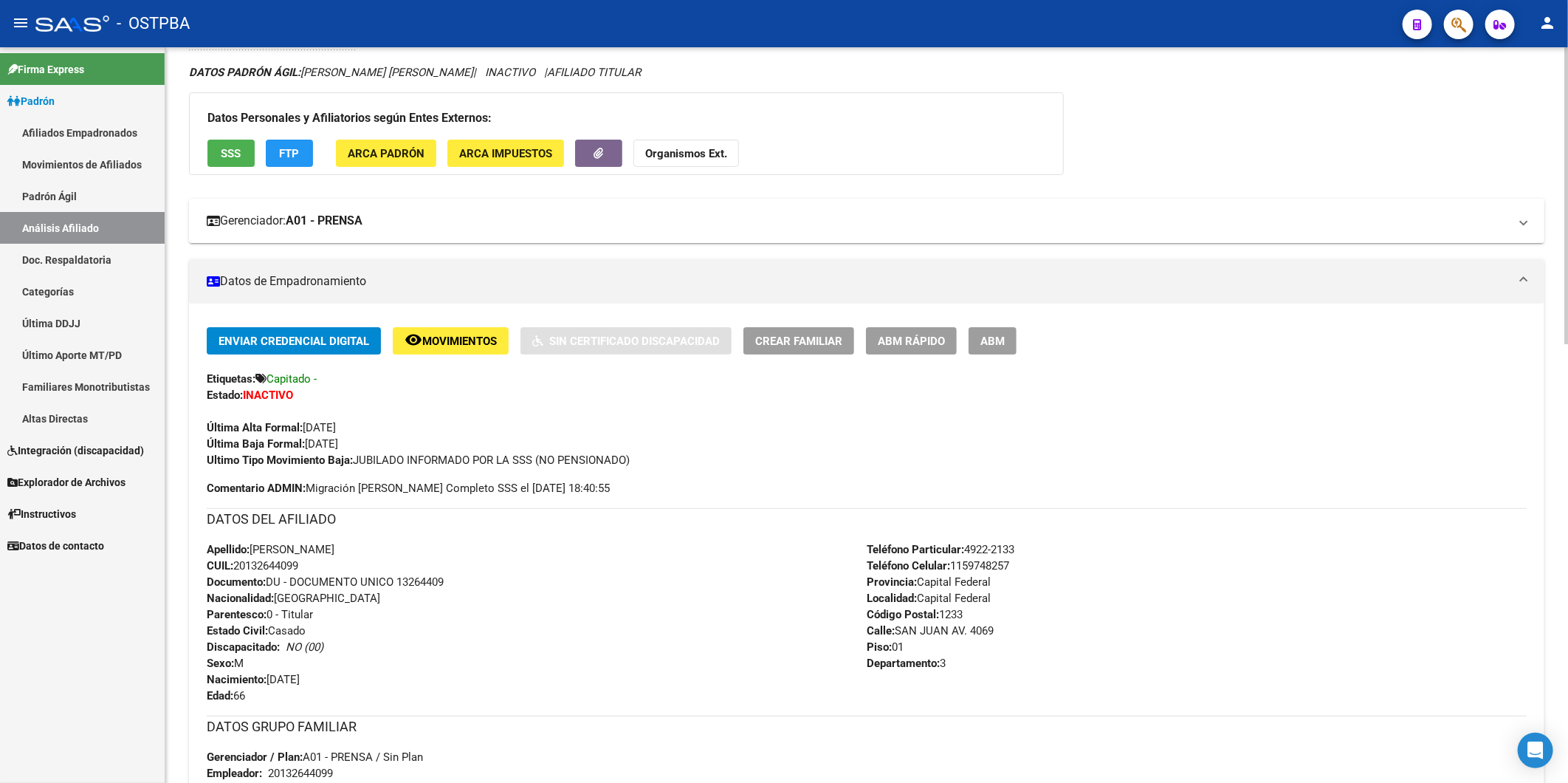
scroll to position [0, 0]
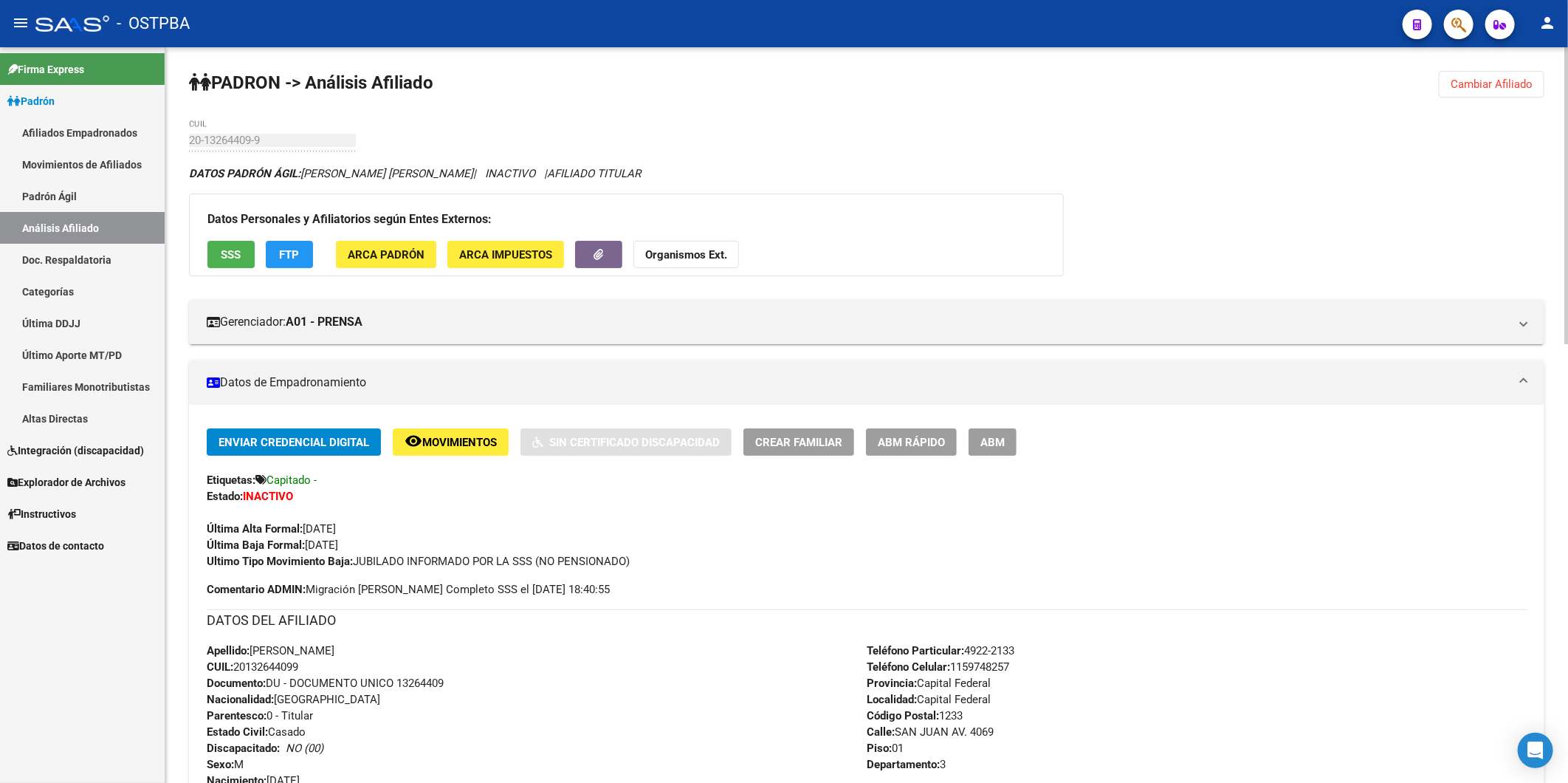
click at [713, 255] on strong "Organismos Ext." at bounding box center [686, 255] width 82 height 14
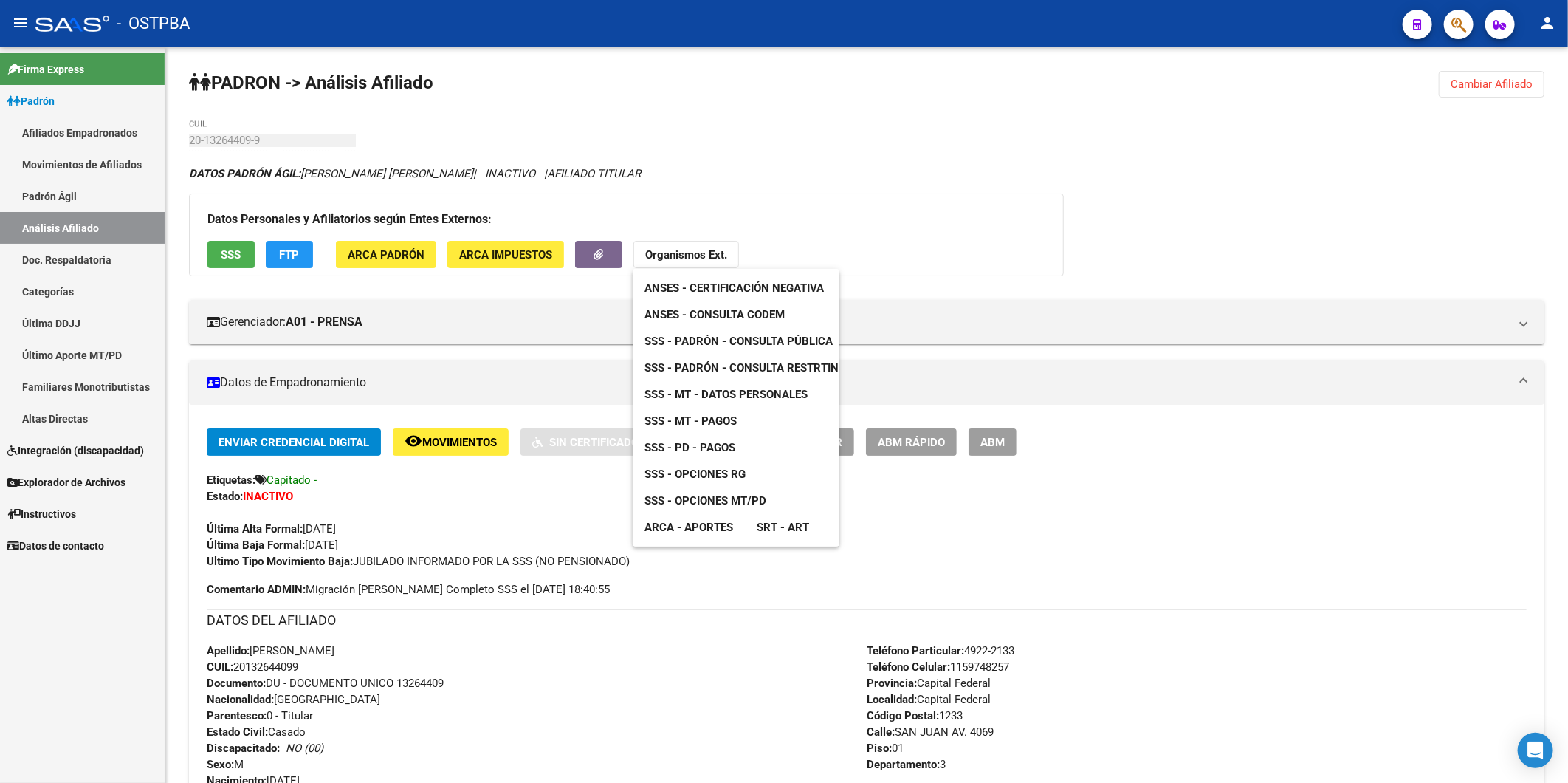
click at [748, 312] on span "ANSES - Consulta CODEM" at bounding box center [715, 315] width 140 height 14
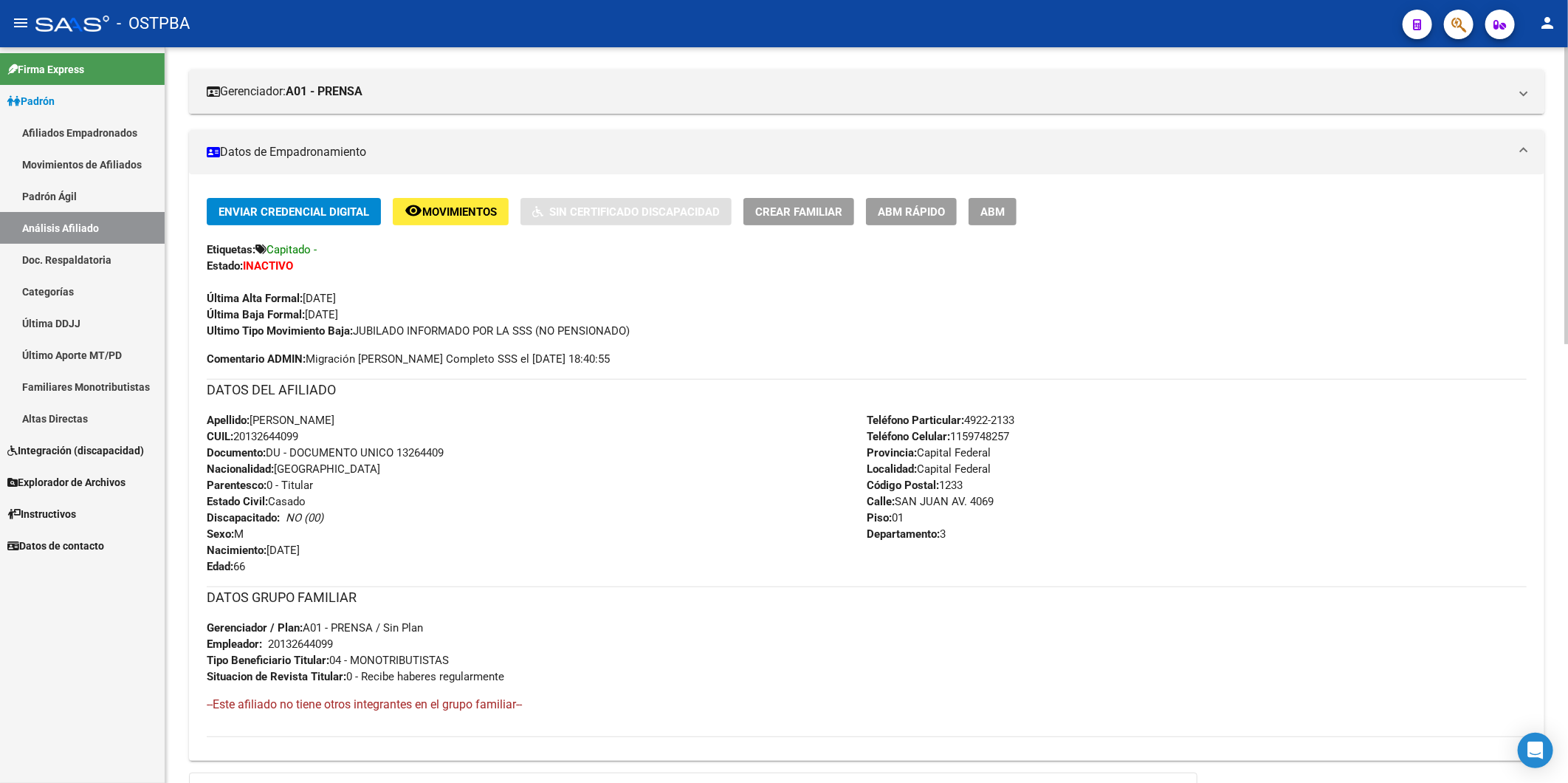
scroll to position [101, 0]
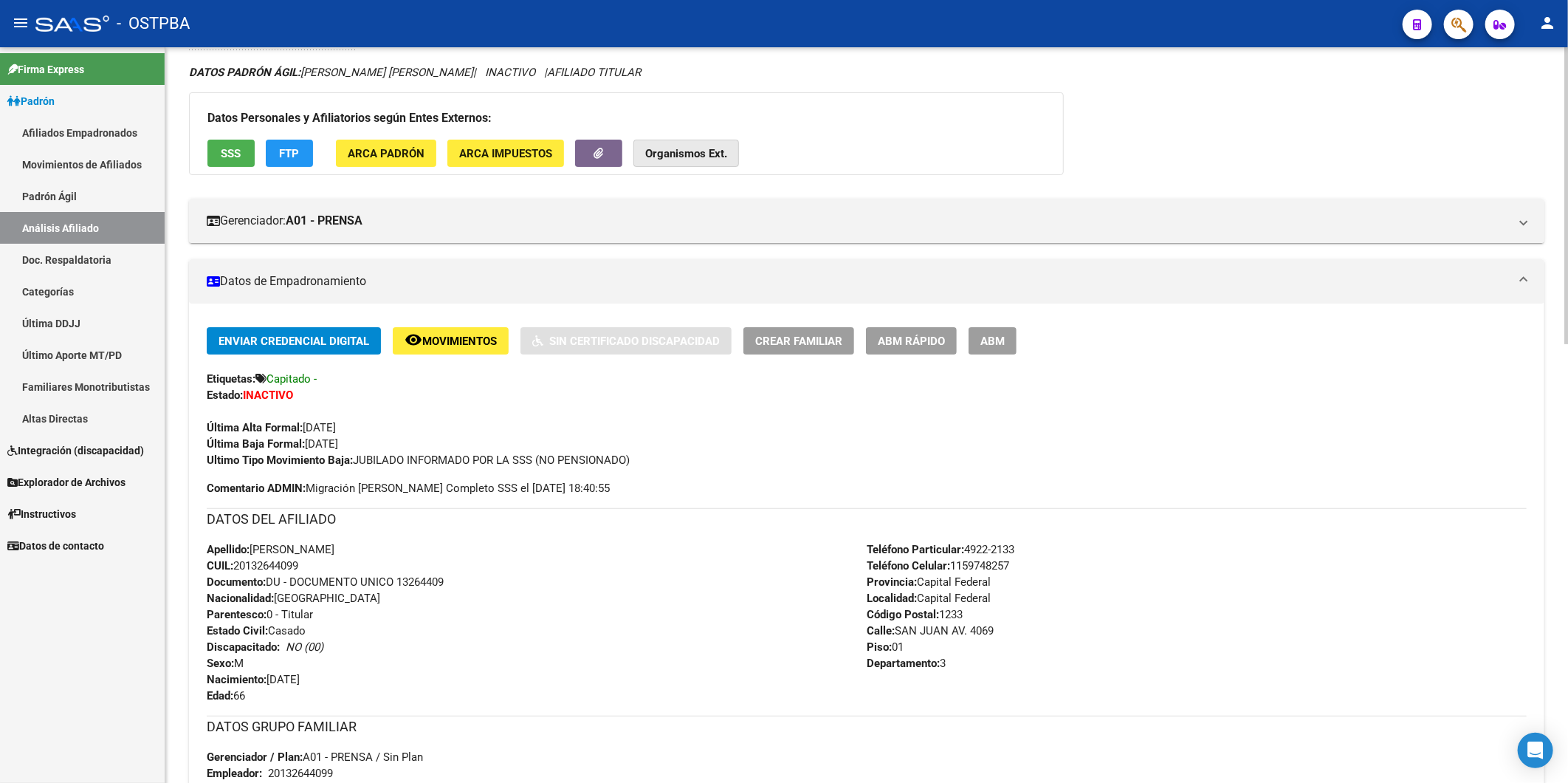
click at [692, 155] on strong "Organismos Ext." at bounding box center [686, 154] width 82 height 14
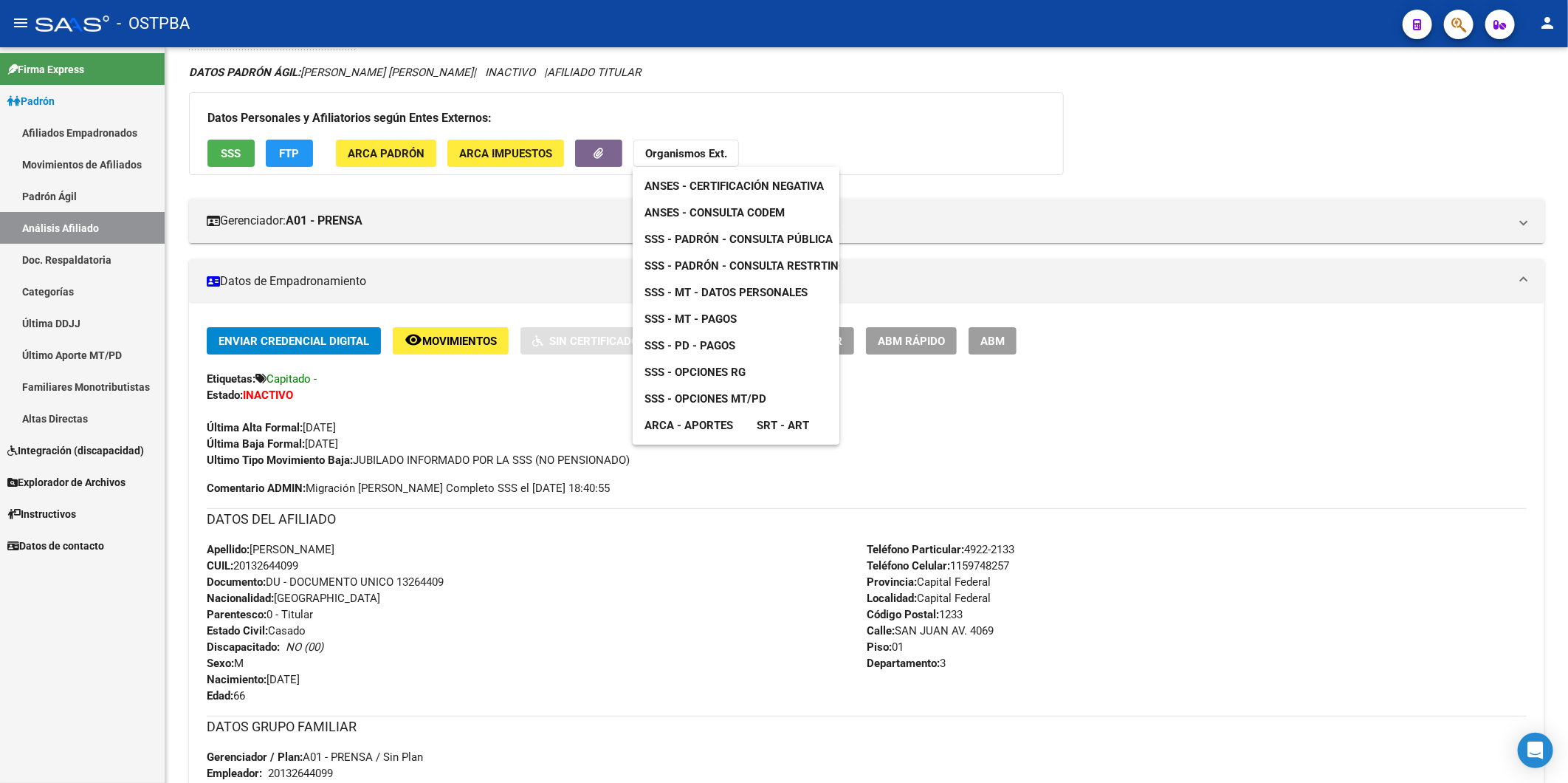
click at [711, 214] on span "ANSES - Consulta CODEM" at bounding box center [715, 213] width 140 height 14
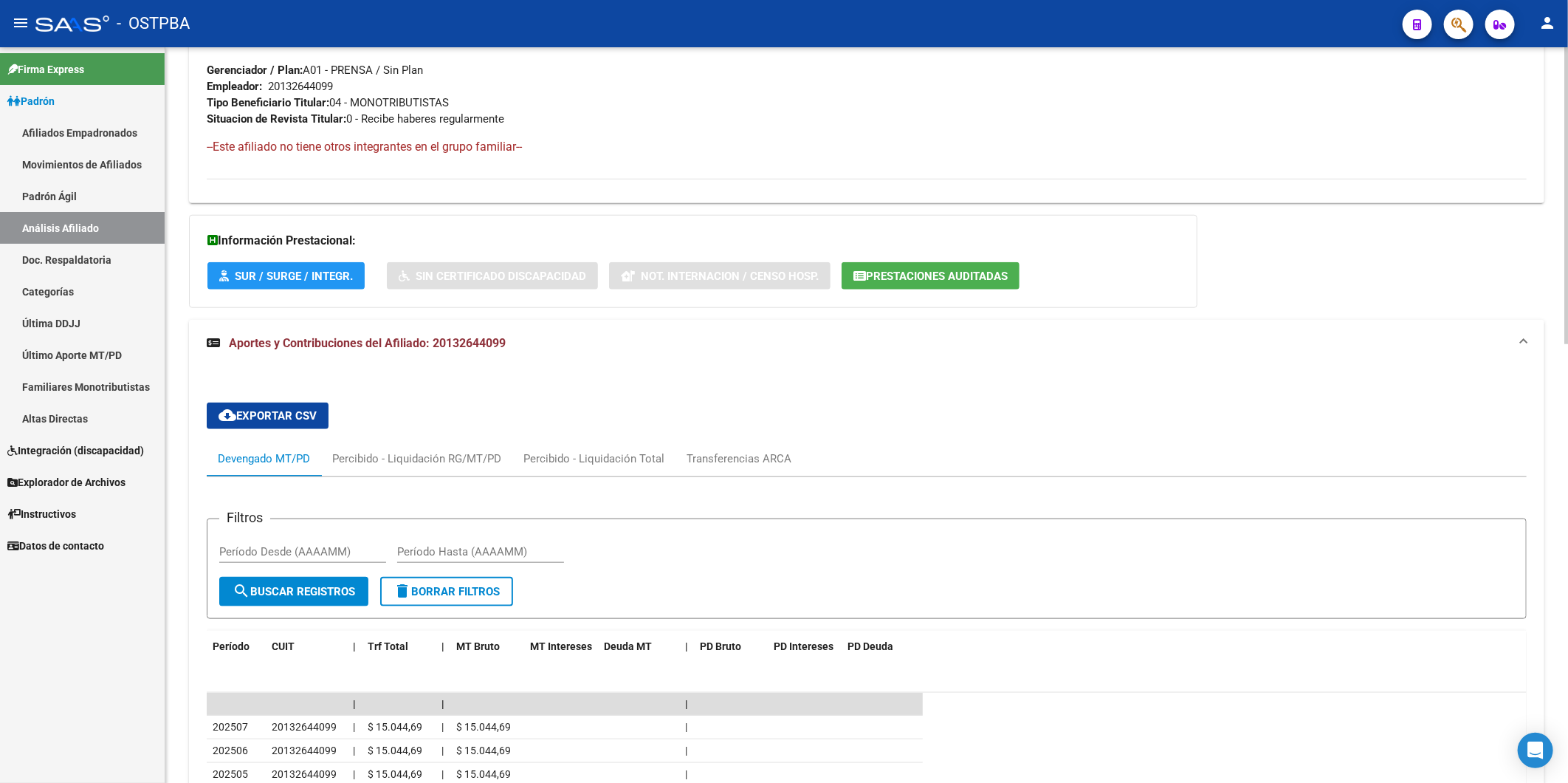
scroll to position [922, 0]
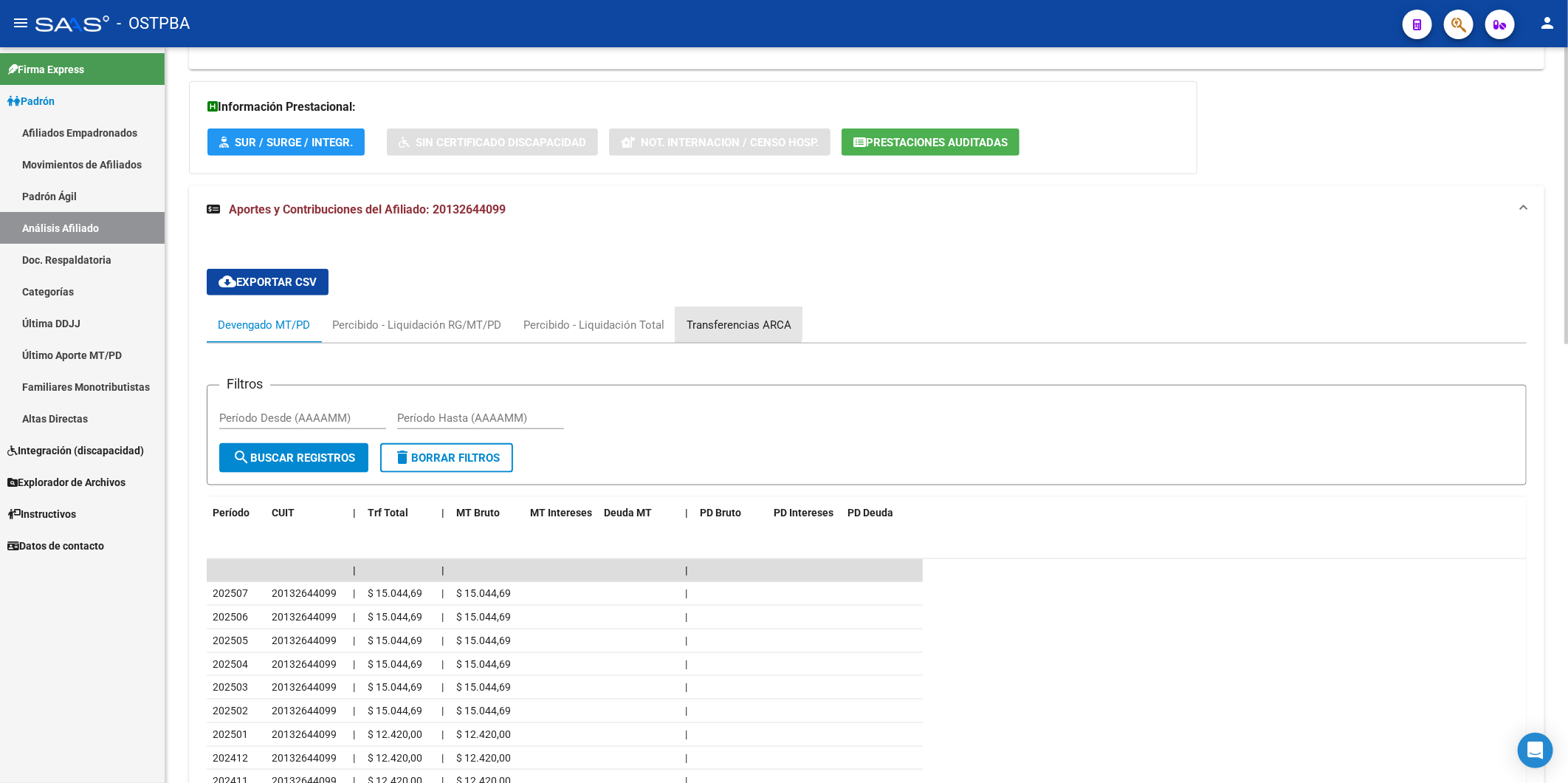
click at [708, 319] on div "Transferencias ARCA" at bounding box center [739, 325] width 105 height 17
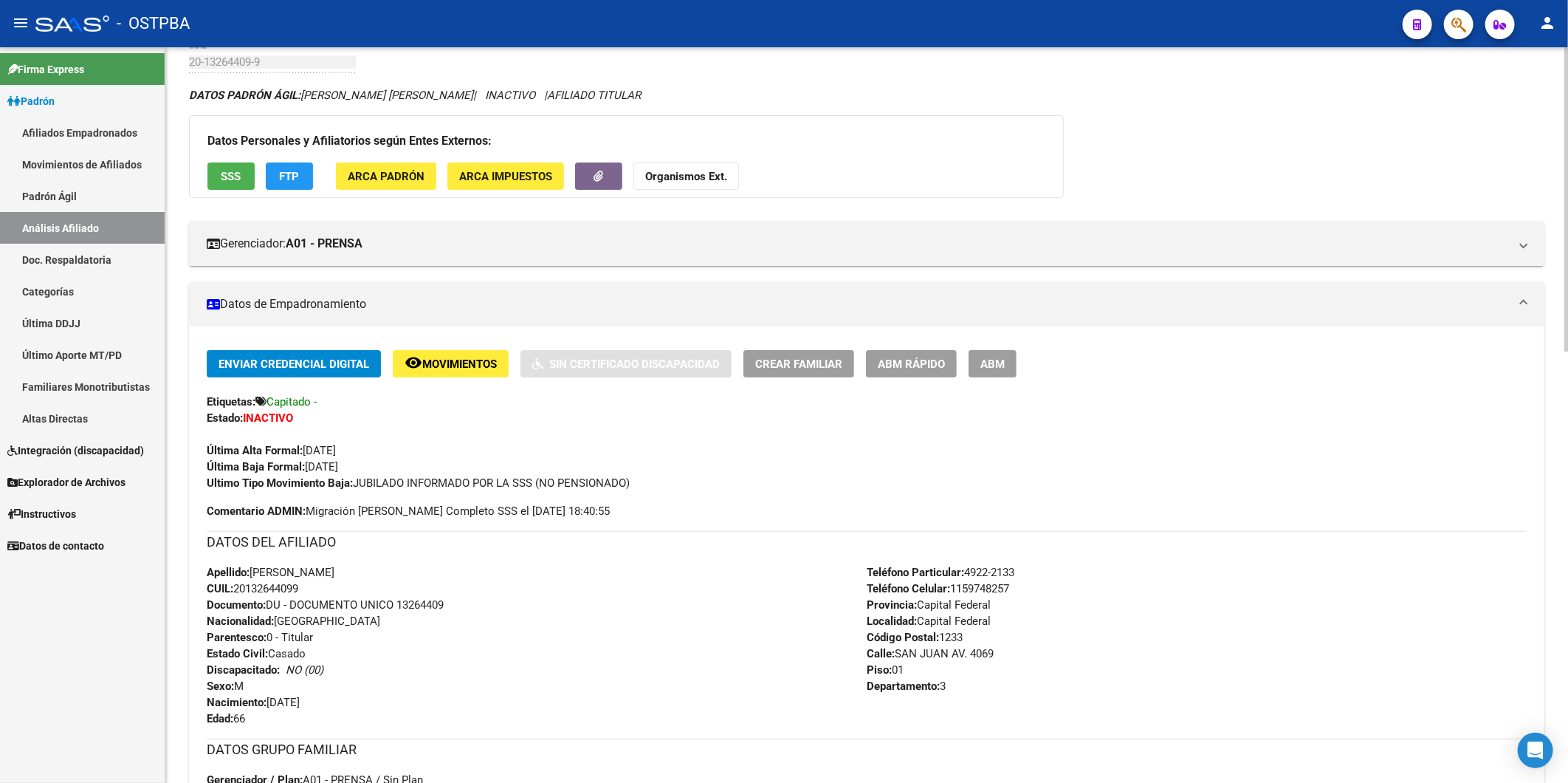
scroll to position [0, 0]
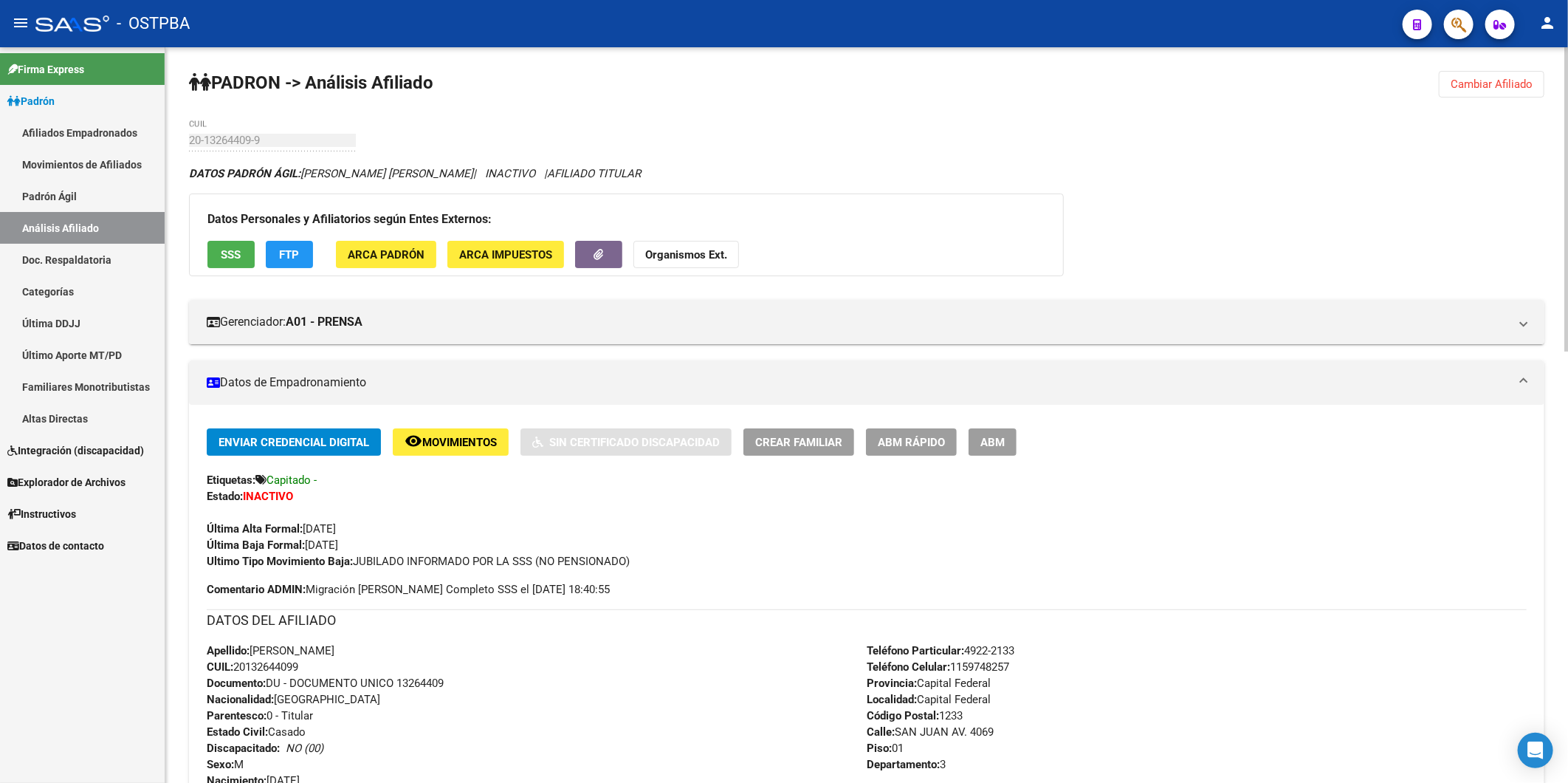
click at [679, 252] on strong "Organismos Ext." at bounding box center [686, 255] width 82 height 14
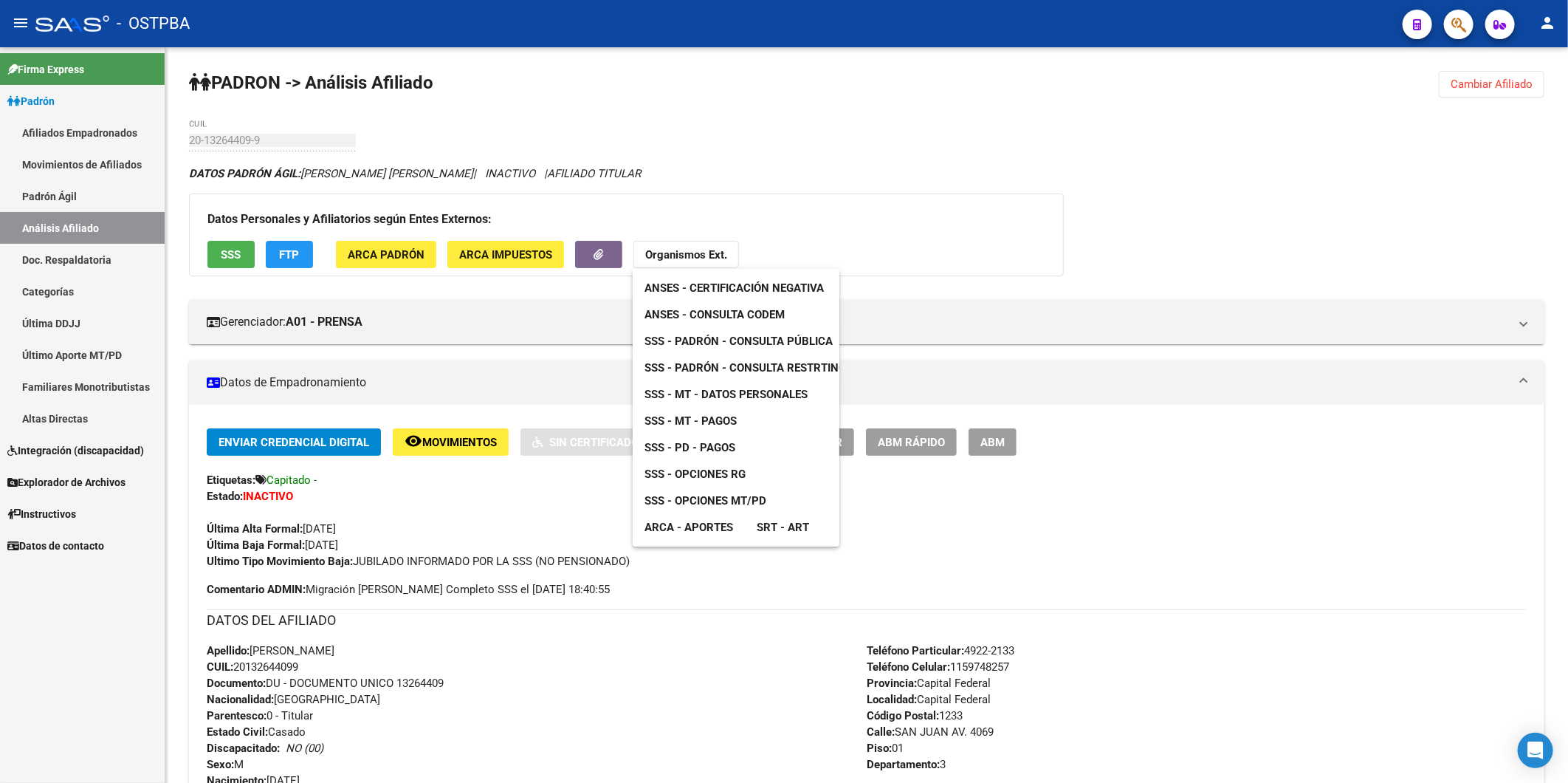
click at [733, 309] on span "ANSES - Consulta CODEM" at bounding box center [715, 315] width 140 height 14
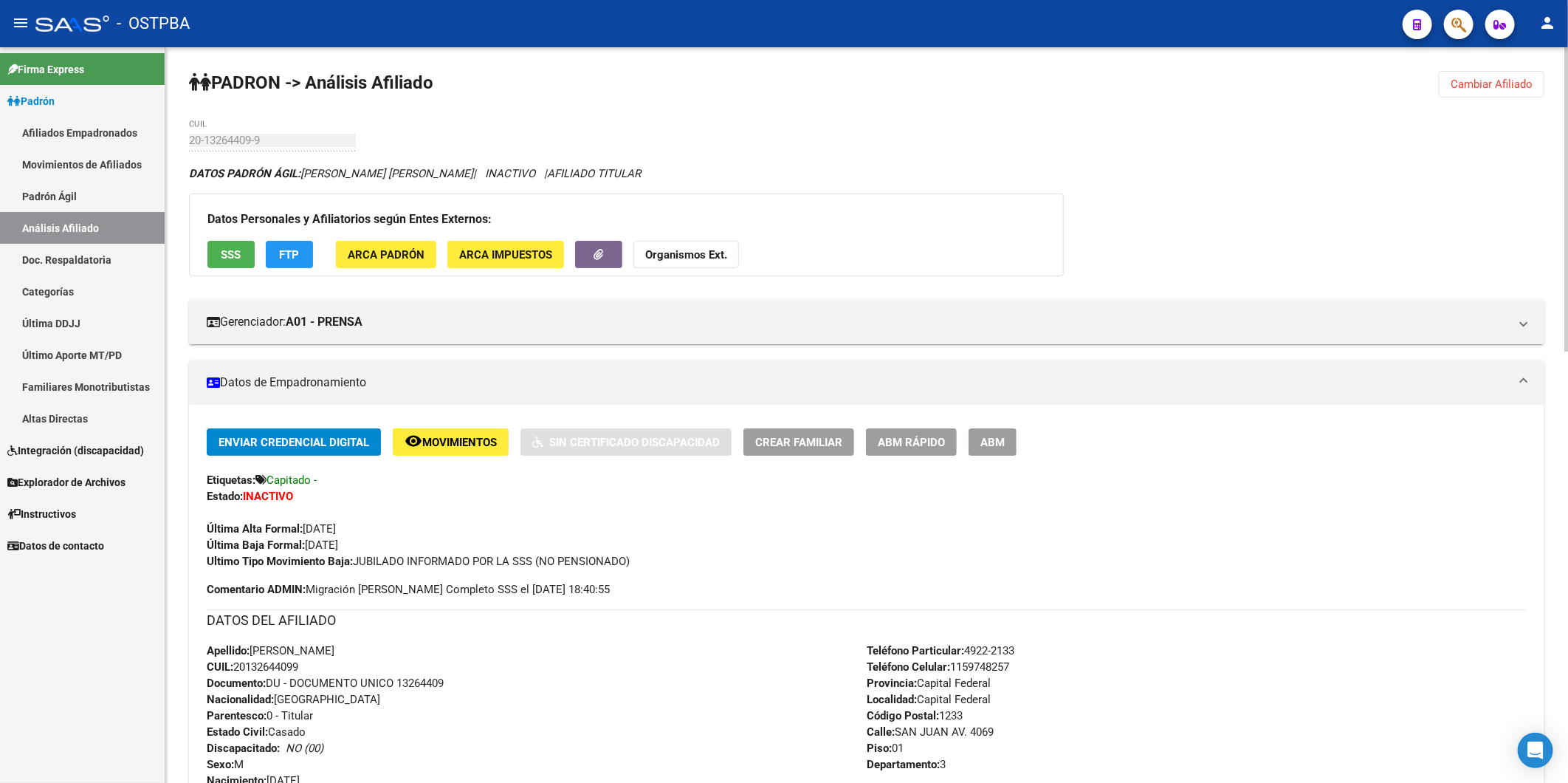
drag, startPoint x: 312, startPoint y: 669, endPoint x: 238, endPoint y: 673, distance: 74.1
click at [238, 673] on div "Apellido: MARCELO RICARDO CATENA CUIL: 20132644099 Documento: DU - DOCUMENTO UN…" at bounding box center [536, 724] width 660 height 162
copy span "20132644099"
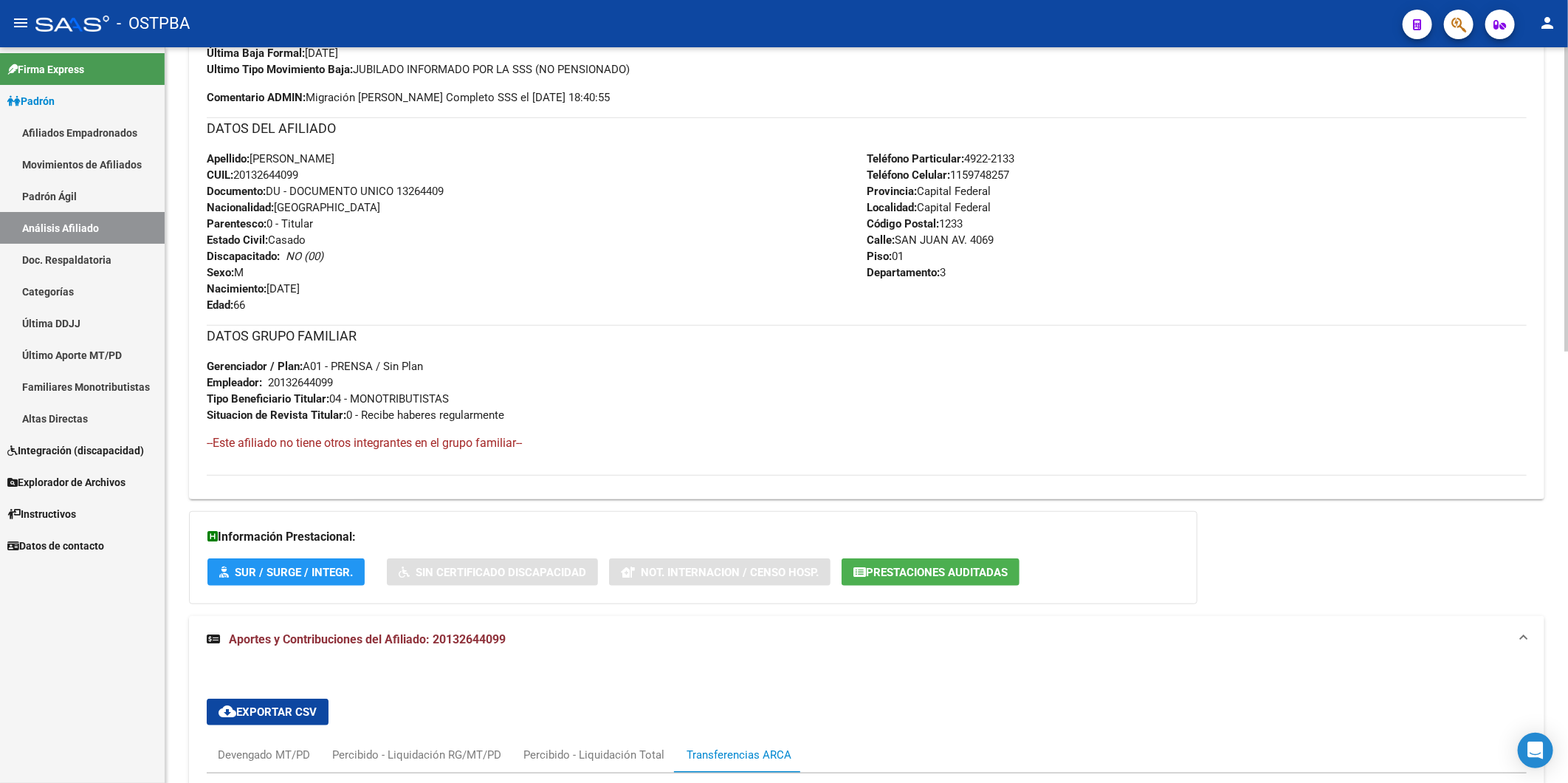
scroll to position [902, 0]
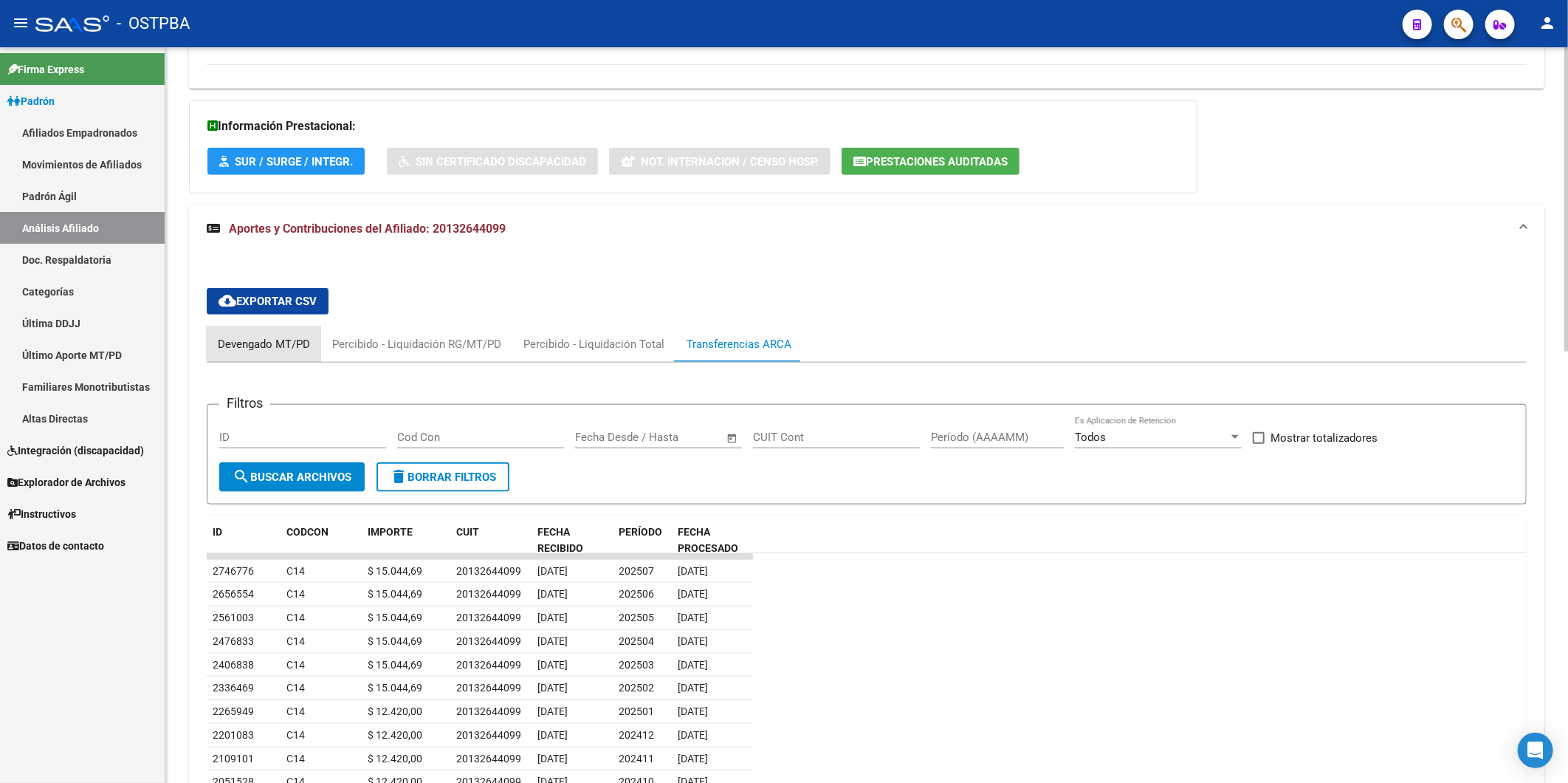
click at [270, 343] on div "Devengado MT/PD" at bounding box center [264, 344] width 92 height 17
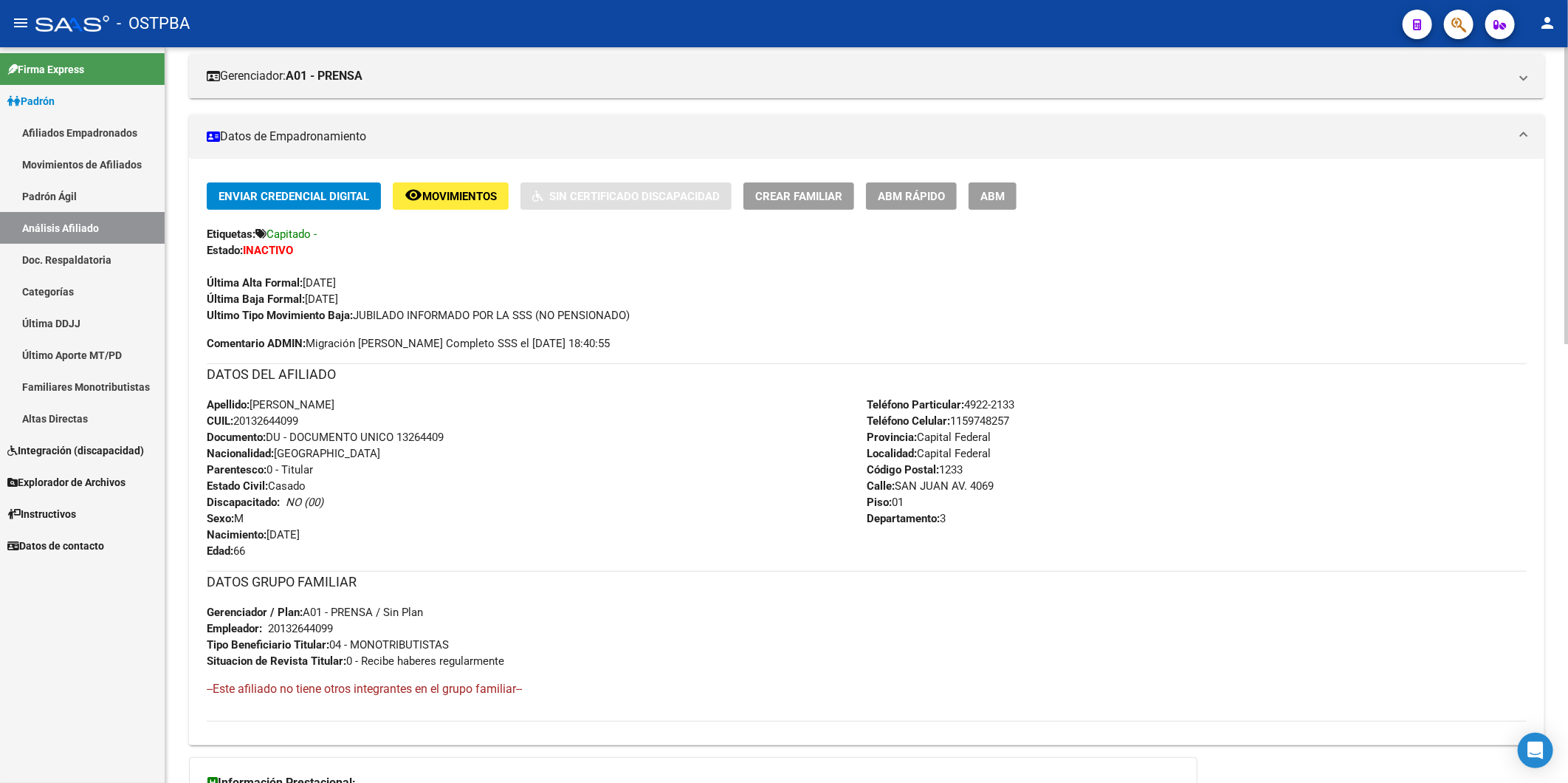
scroll to position [0, 0]
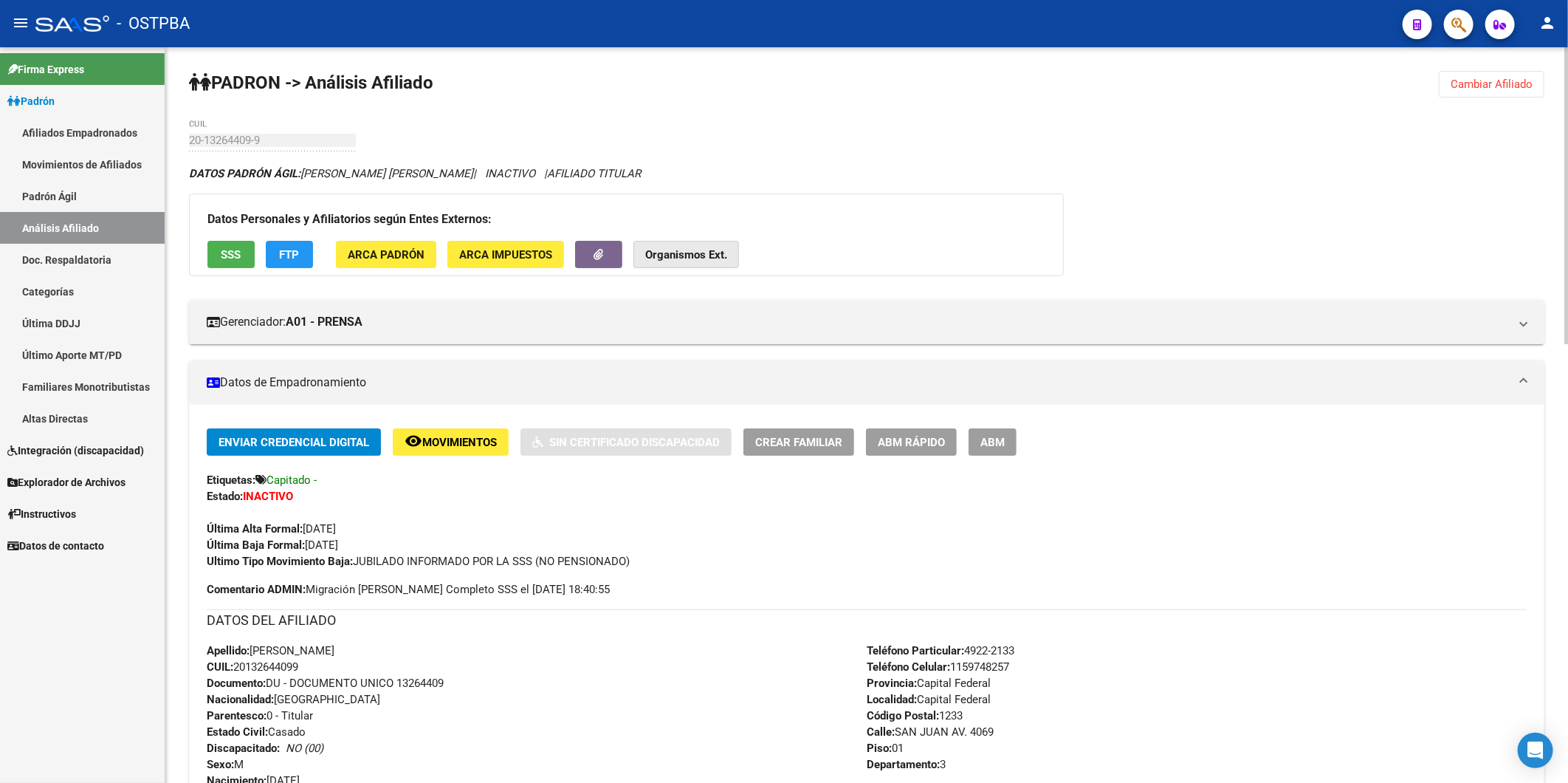
click at [666, 248] on strong "Organismos Ext." at bounding box center [686, 255] width 82 height 14
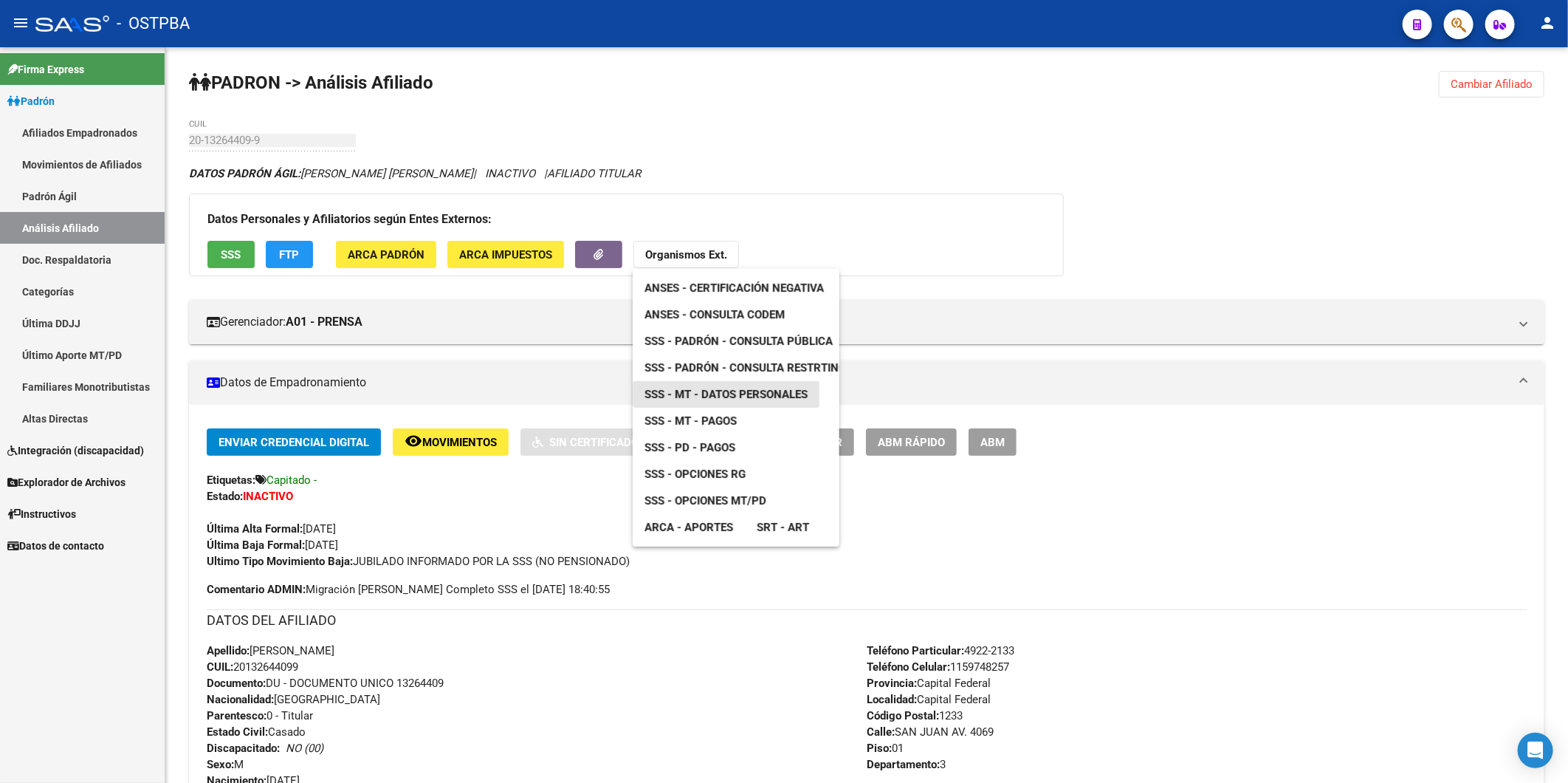
click at [735, 400] on span "SSS - MT - Datos Personales" at bounding box center [726, 395] width 163 height 14
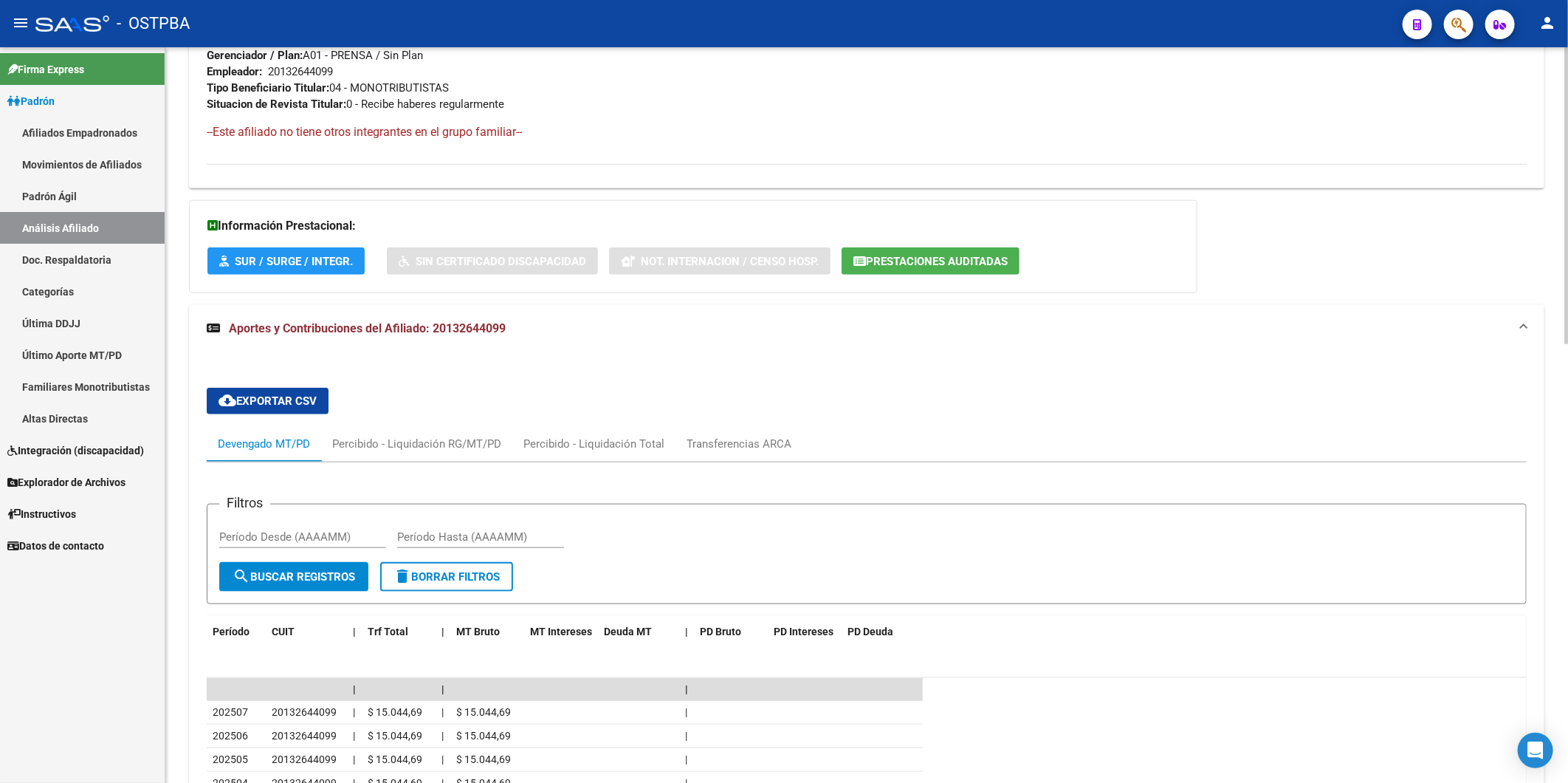
scroll to position [821, 0]
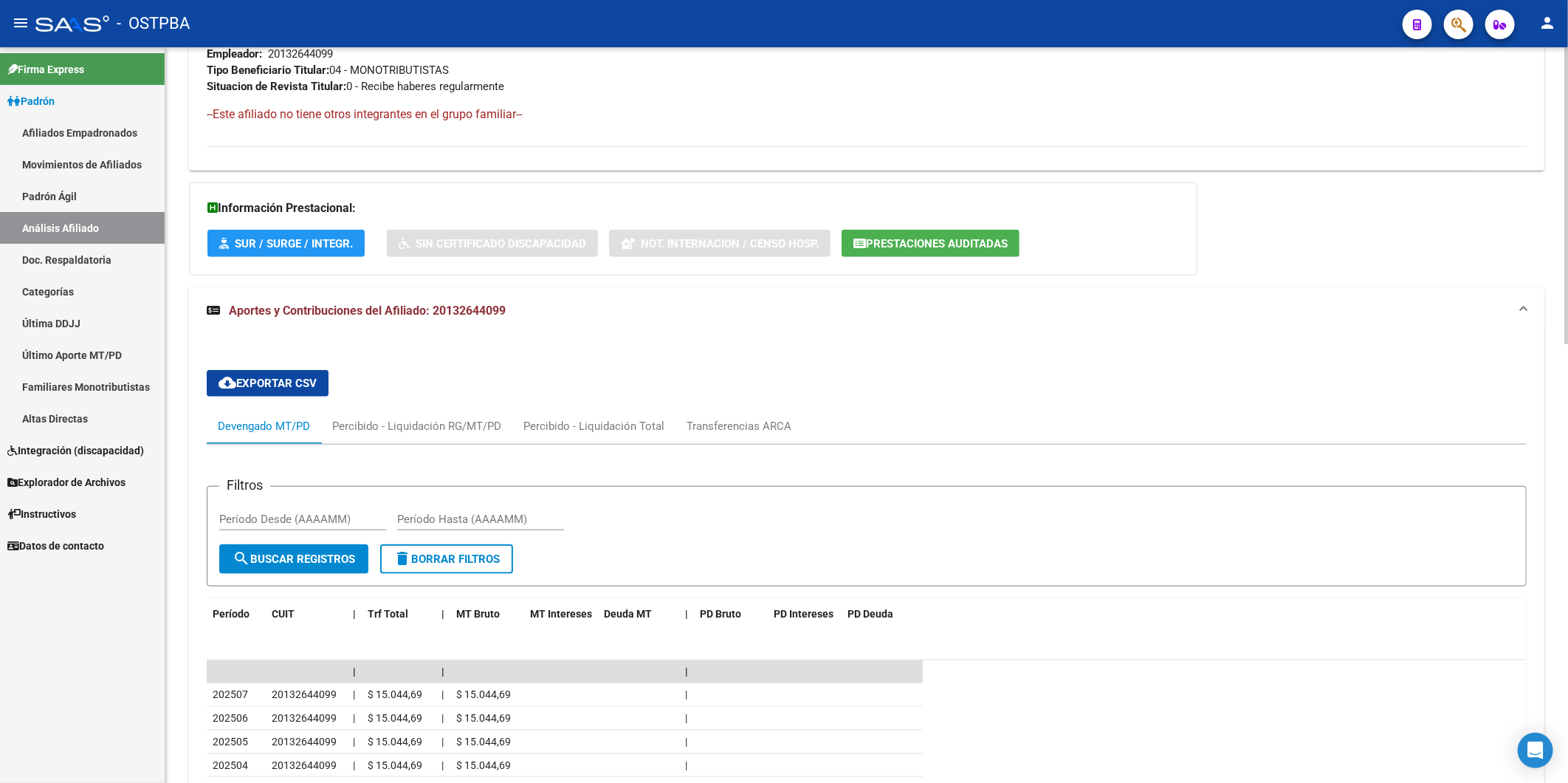
click at [452, 309] on span "Aportes y Contribuciones del Afiliado: 20132644099" at bounding box center [367, 310] width 277 height 14
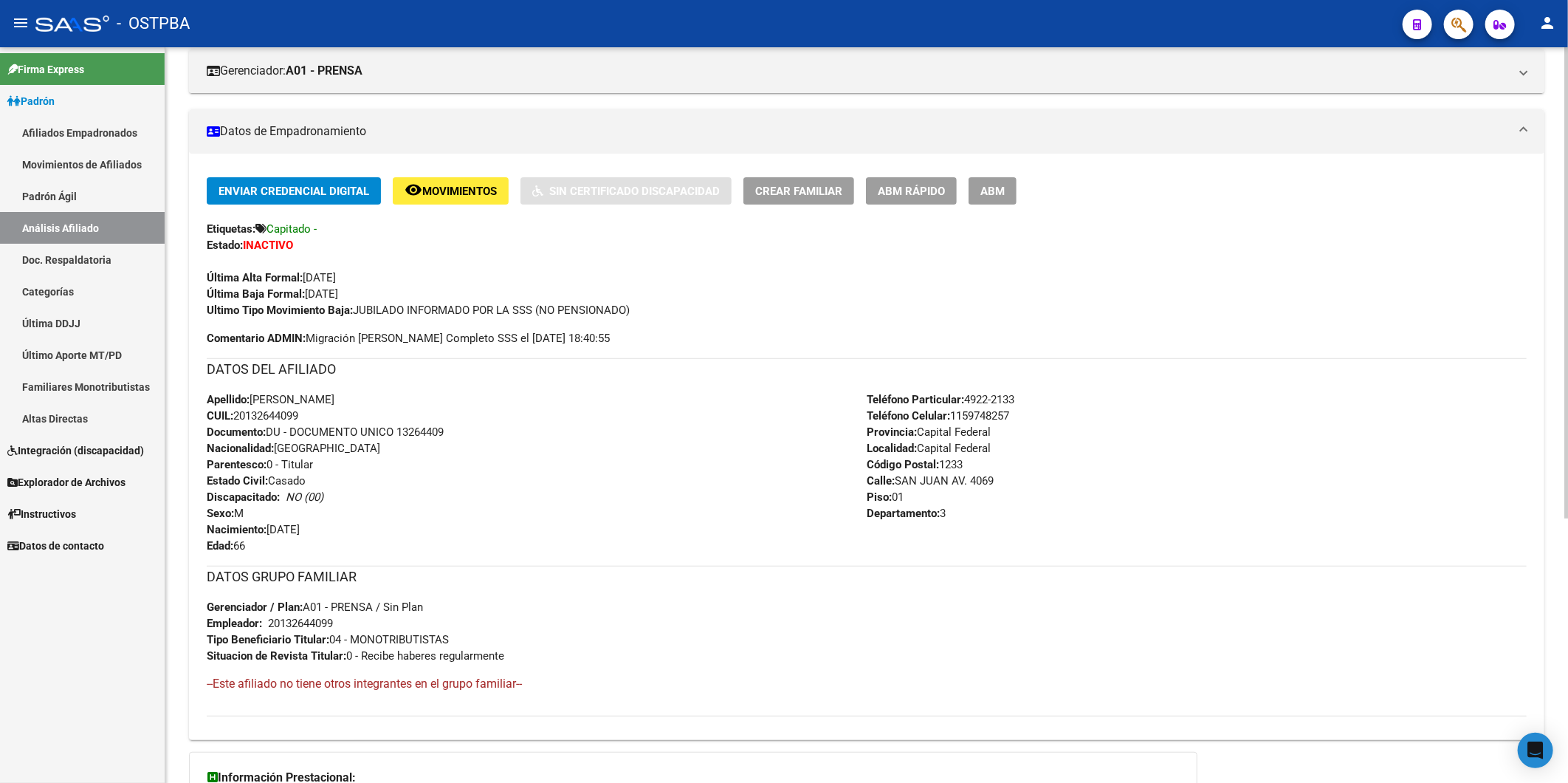
scroll to position [413, 0]
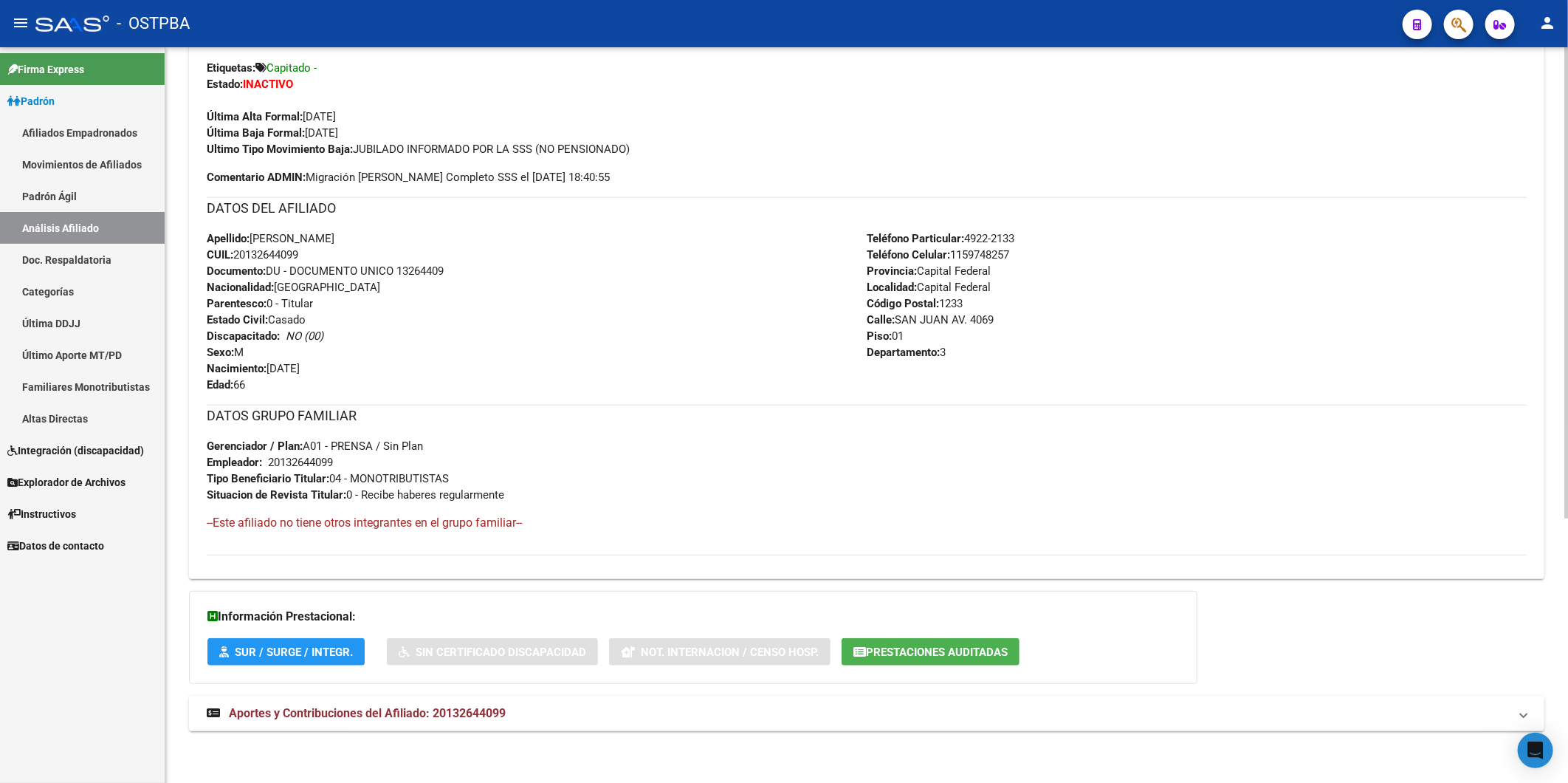
click at [641, 428] on div "DATOS GRUPO FAMILIAR Gerenciador / Plan: A01 - PRENSA / Sin Plan Empleador: 201…" at bounding box center [866, 454] width 1320 height 98
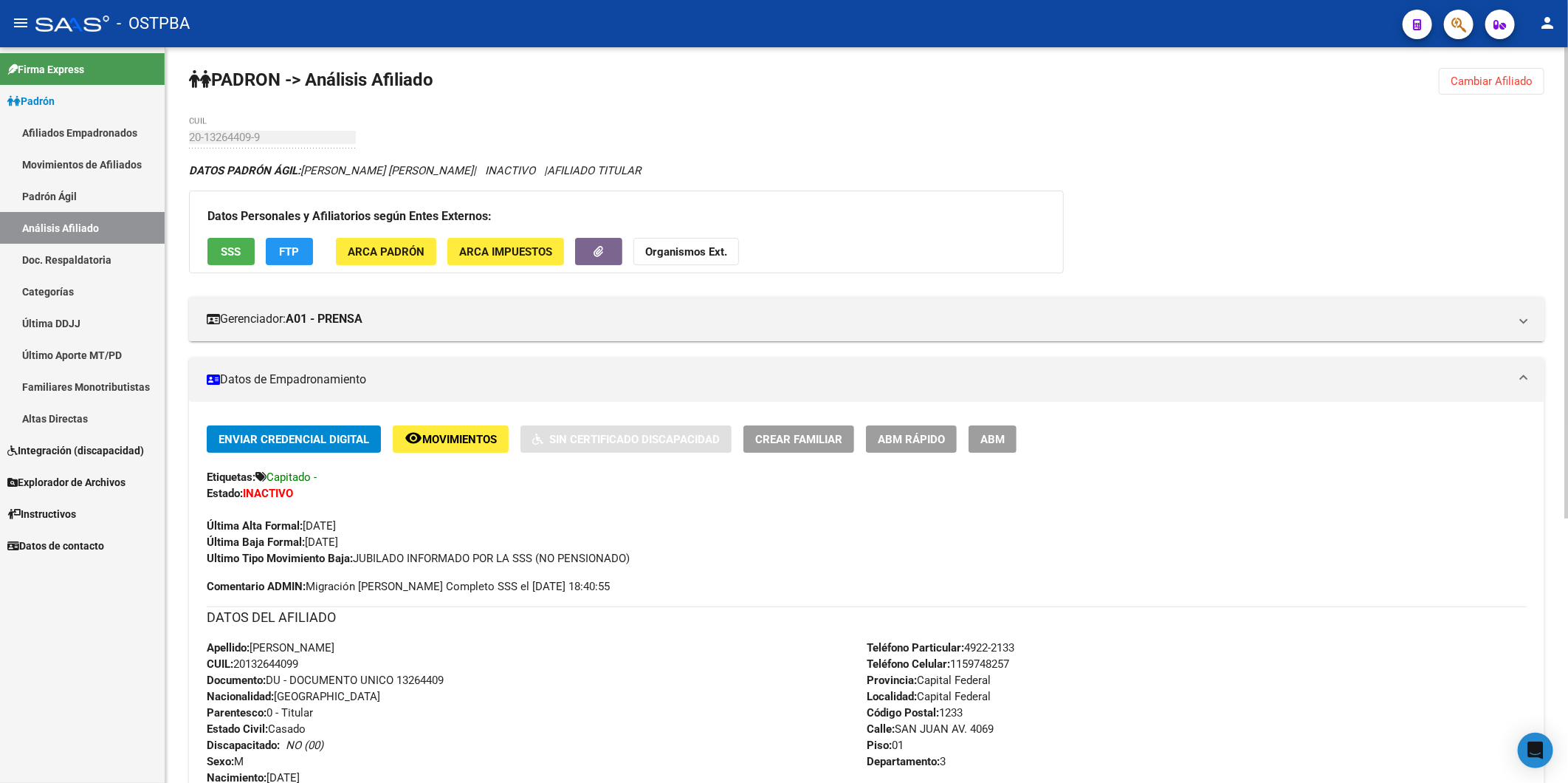
scroll to position [0, 0]
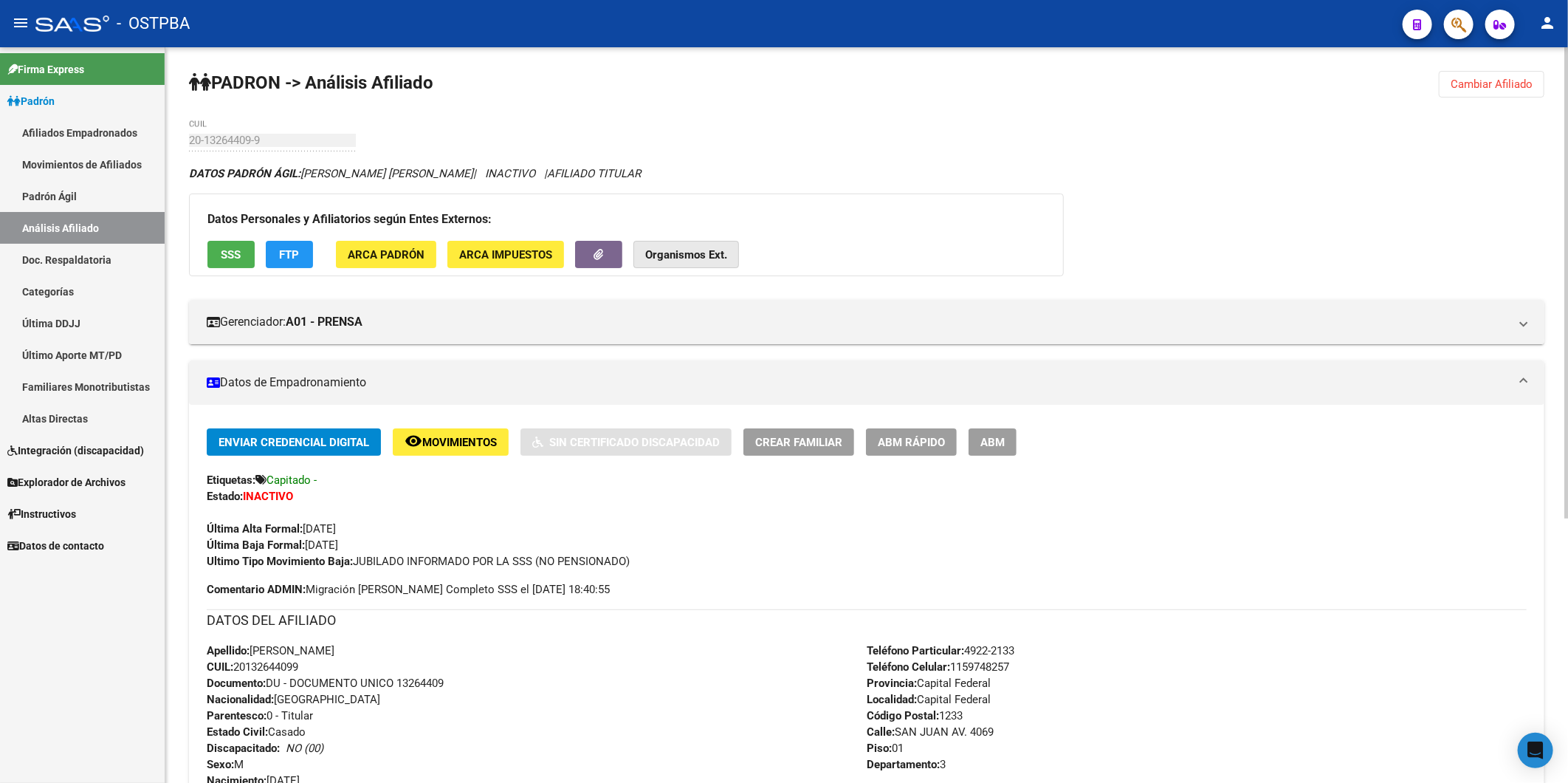
click at [675, 249] on strong "Organismos Ext." at bounding box center [686, 255] width 82 height 14
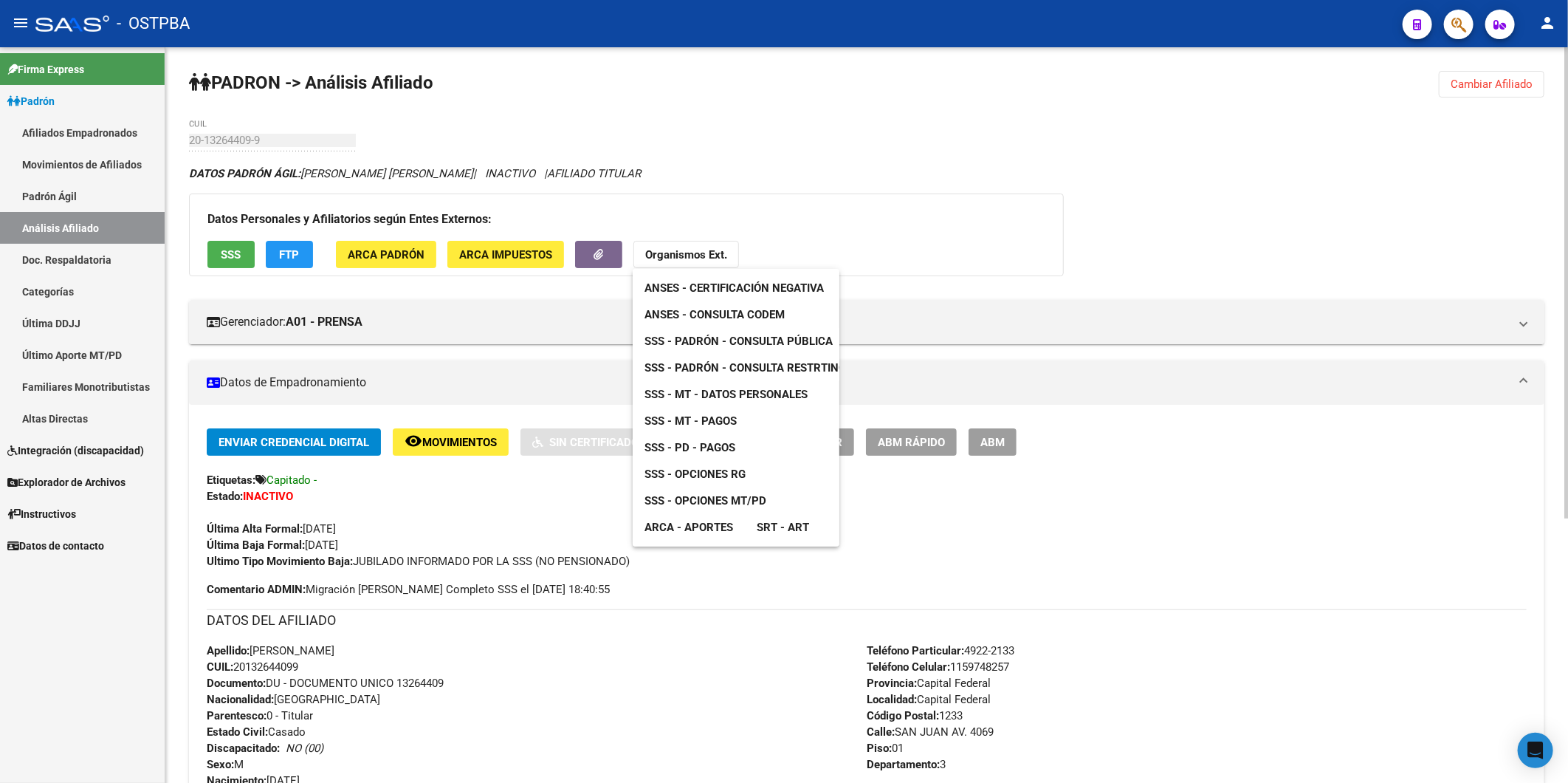
click at [972, 205] on div at bounding box center [784, 392] width 1568 height 783
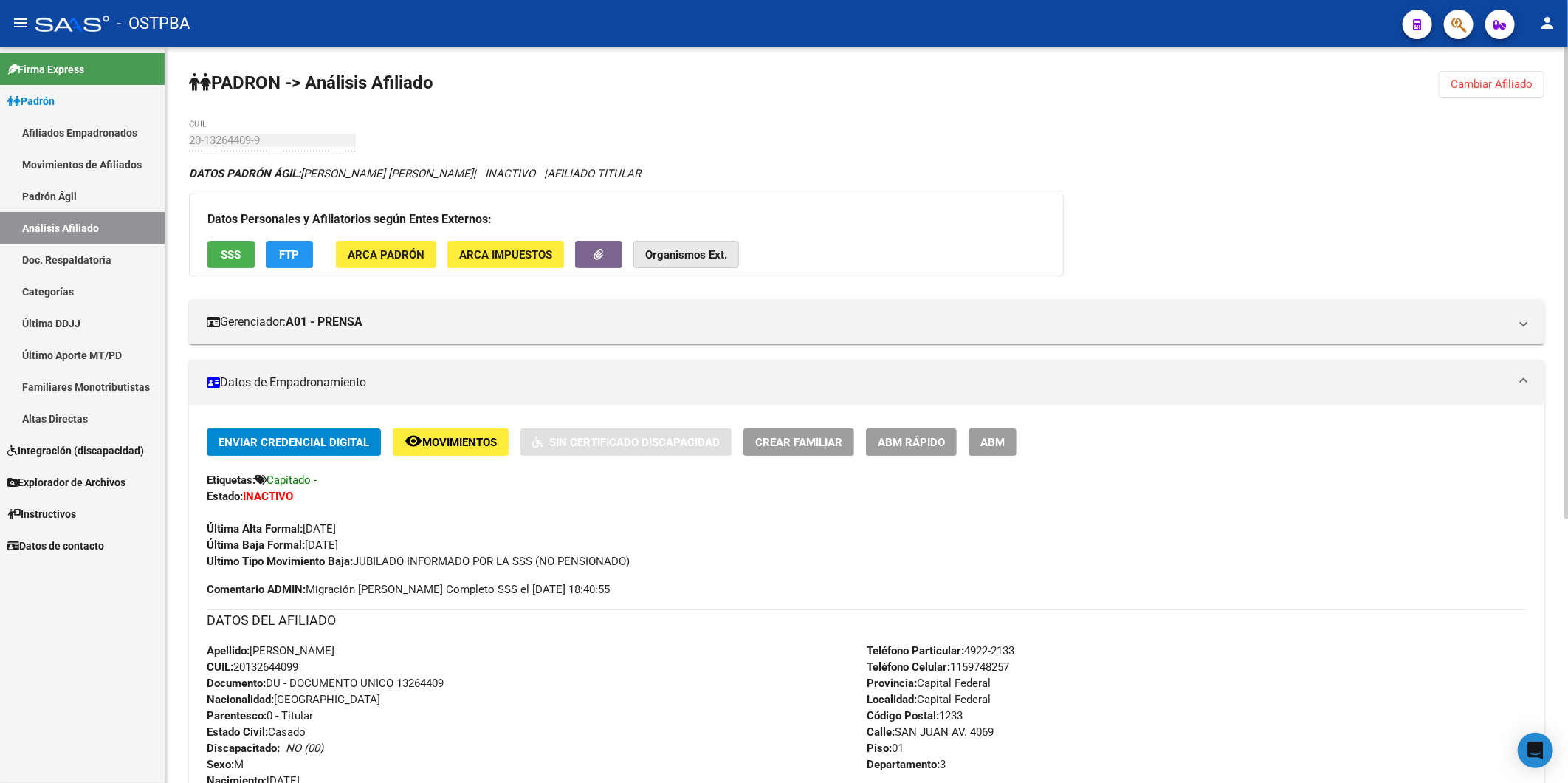
click at [719, 258] on strong "Organismos Ext." at bounding box center [686, 255] width 82 height 14
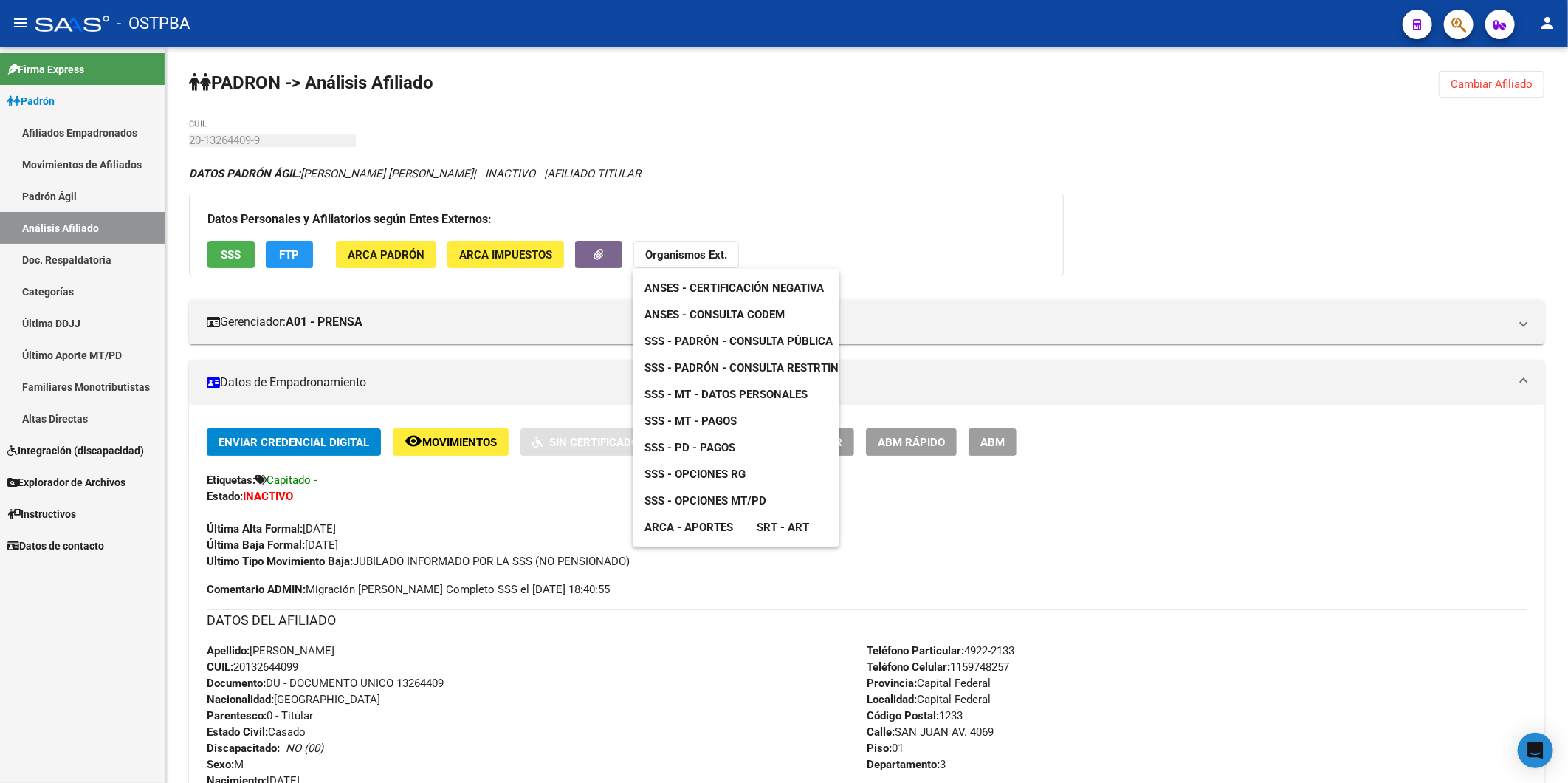
click at [732, 311] on span "ANSES - Consulta CODEM" at bounding box center [715, 315] width 140 height 14
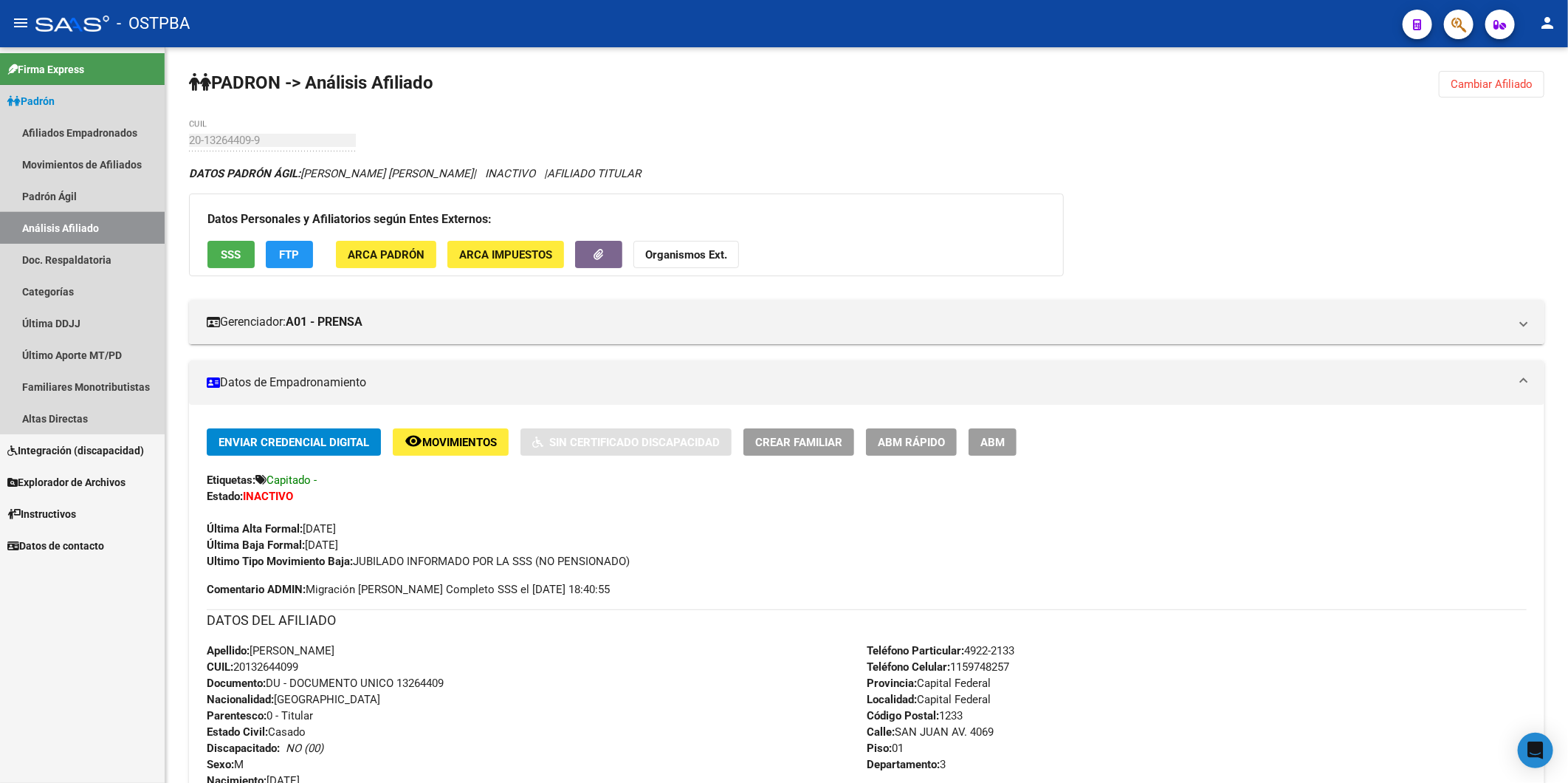
click at [107, 225] on link "Análisis Afiliado" at bounding box center [82, 228] width 165 height 32
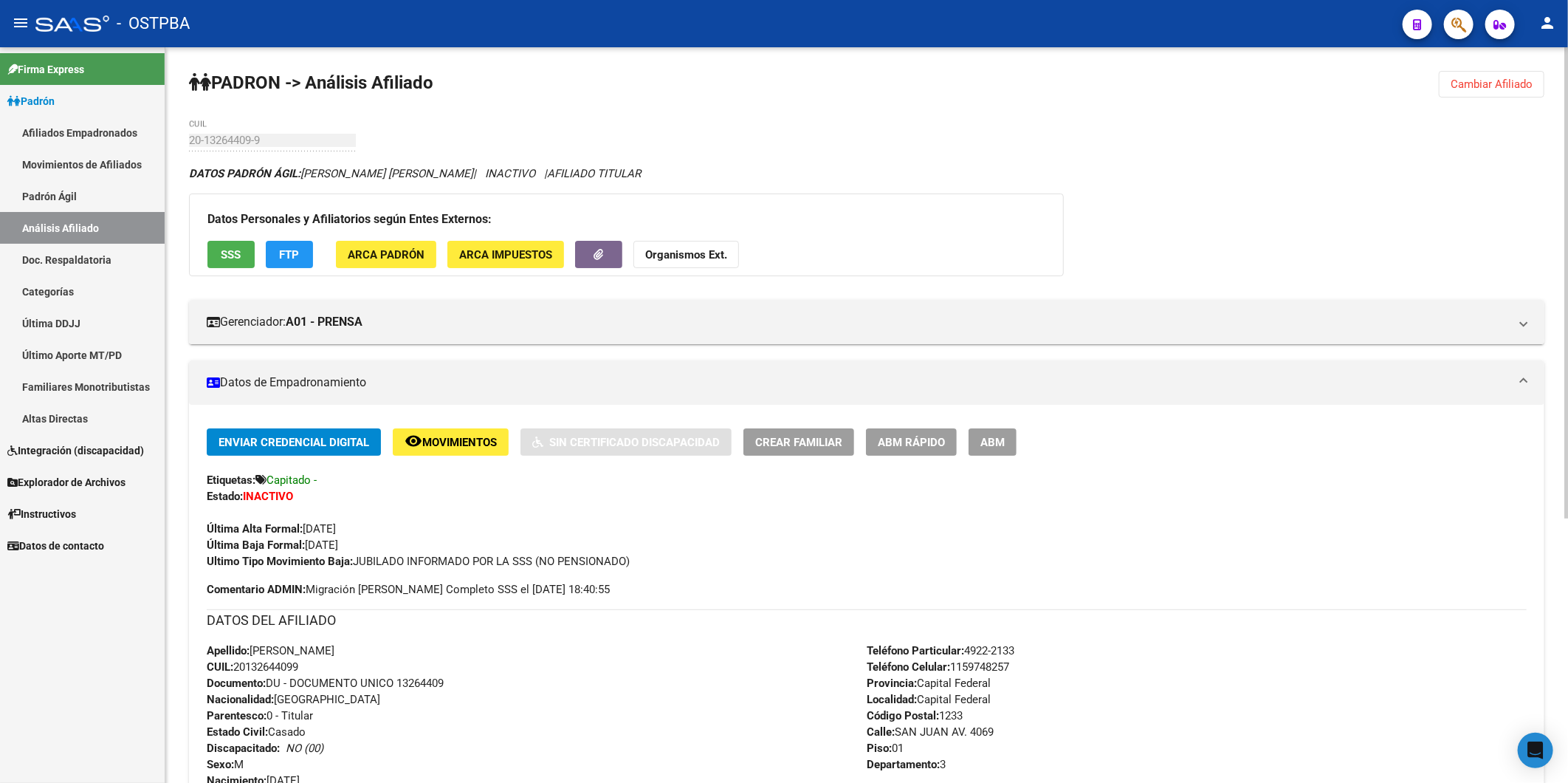
click at [1473, 83] on span "Cambiar Afiliado" at bounding box center [1491, 84] width 82 height 14
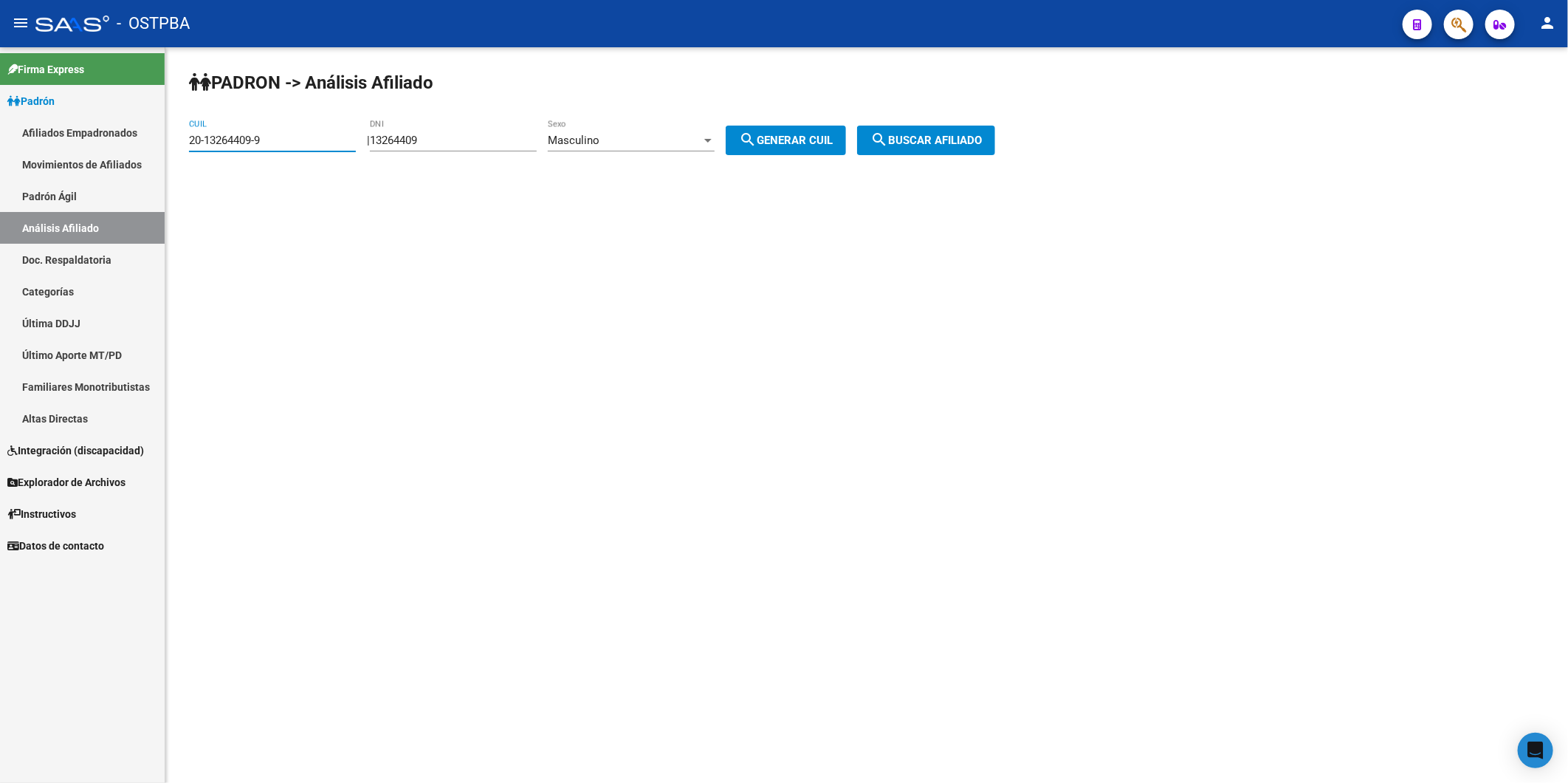
drag, startPoint x: 306, startPoint y: 142, endPoint x: 104, endPoint y: 144, distance: 202.0
click at [104, 144] on mat-sidenav-container "Firma Express Padrón Afiliados Empadronados Movimientos de Afiliados Padrón Ági…" at bounding box center [784, 415] width 1568 height 736
drag, startPoint x: 437, startPoint y: 135, endPoint x: 382, endPoint y: 135, distance: 55.0
click at [382, 135] on div "| 13264409 DNI Masculino Sexo search Generar CUIL" at bounding box center [612, 141] width 491 height 14
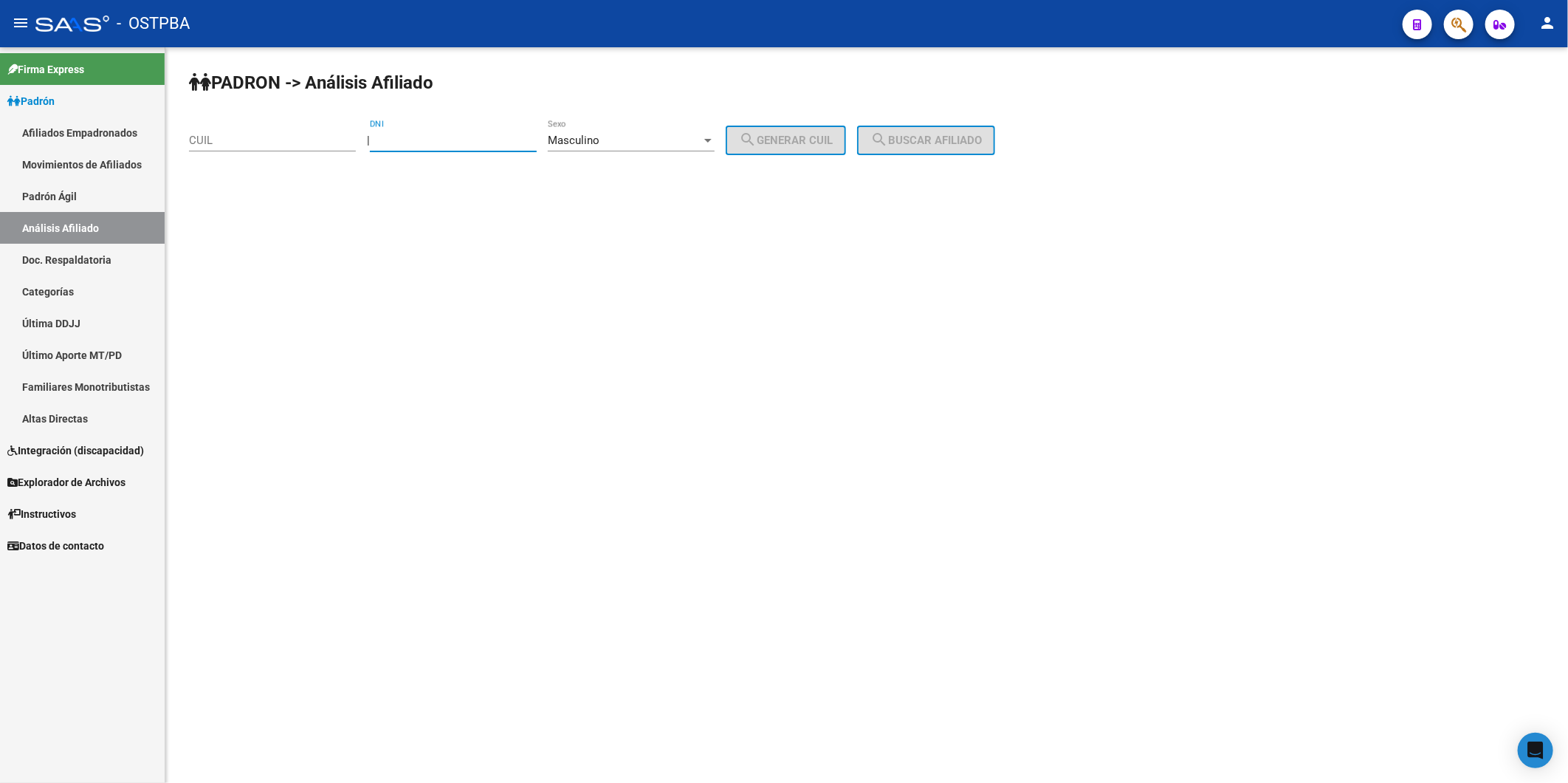
click at [504, 138] on input "DNI" at bounding box center [453, 141] width 167 height 14
click at [436, 139] on input "DNI" at bounding box center [453, 141] width 167 height 14
click at [460, 146] on input "DNI" at bounding box center [453, 141] width 167 height 14
paste input "37362959"
type input "37362959"
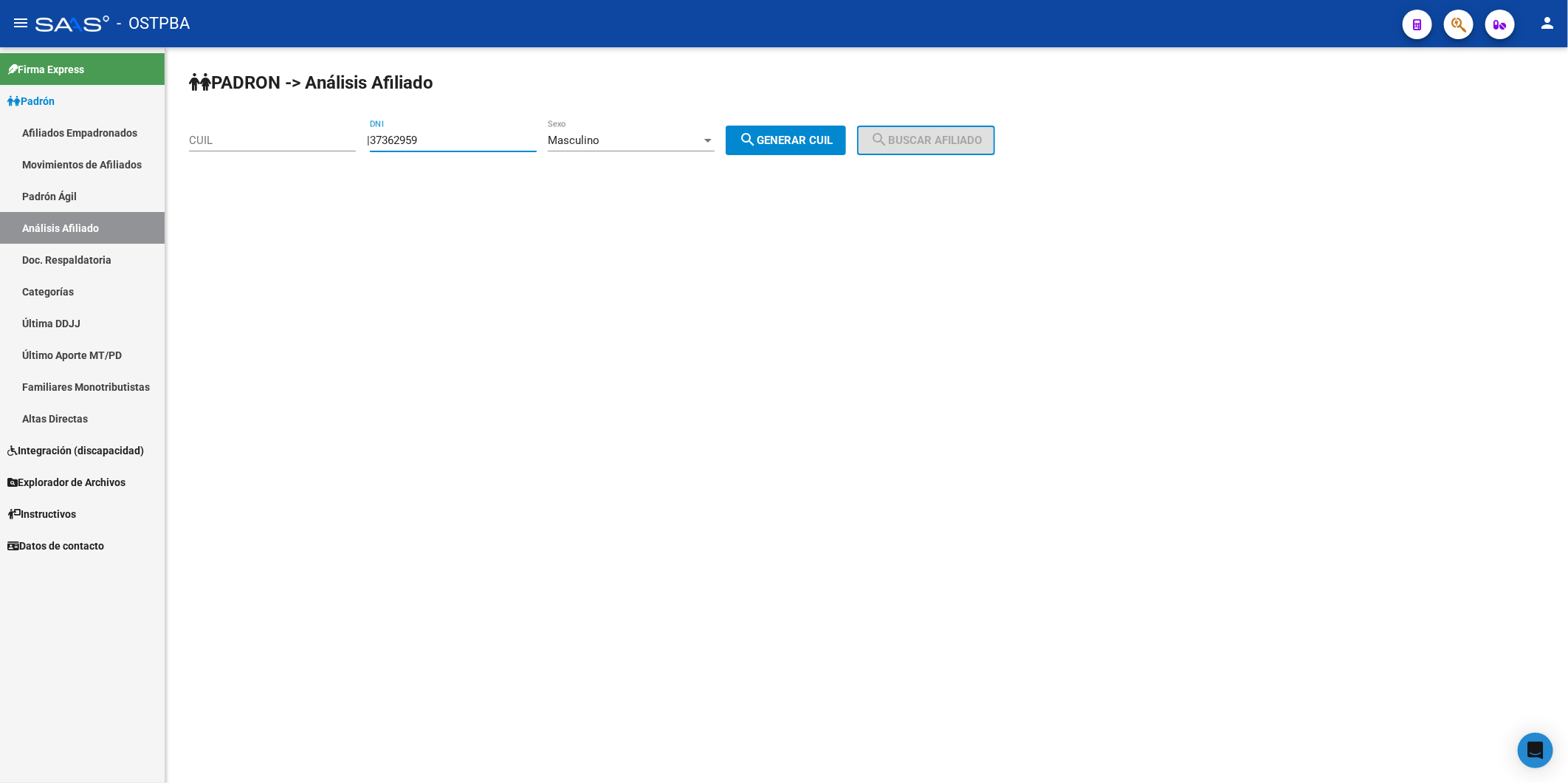
click at [715, 144] on div at bounding box center [708, 141] width 14 height 12
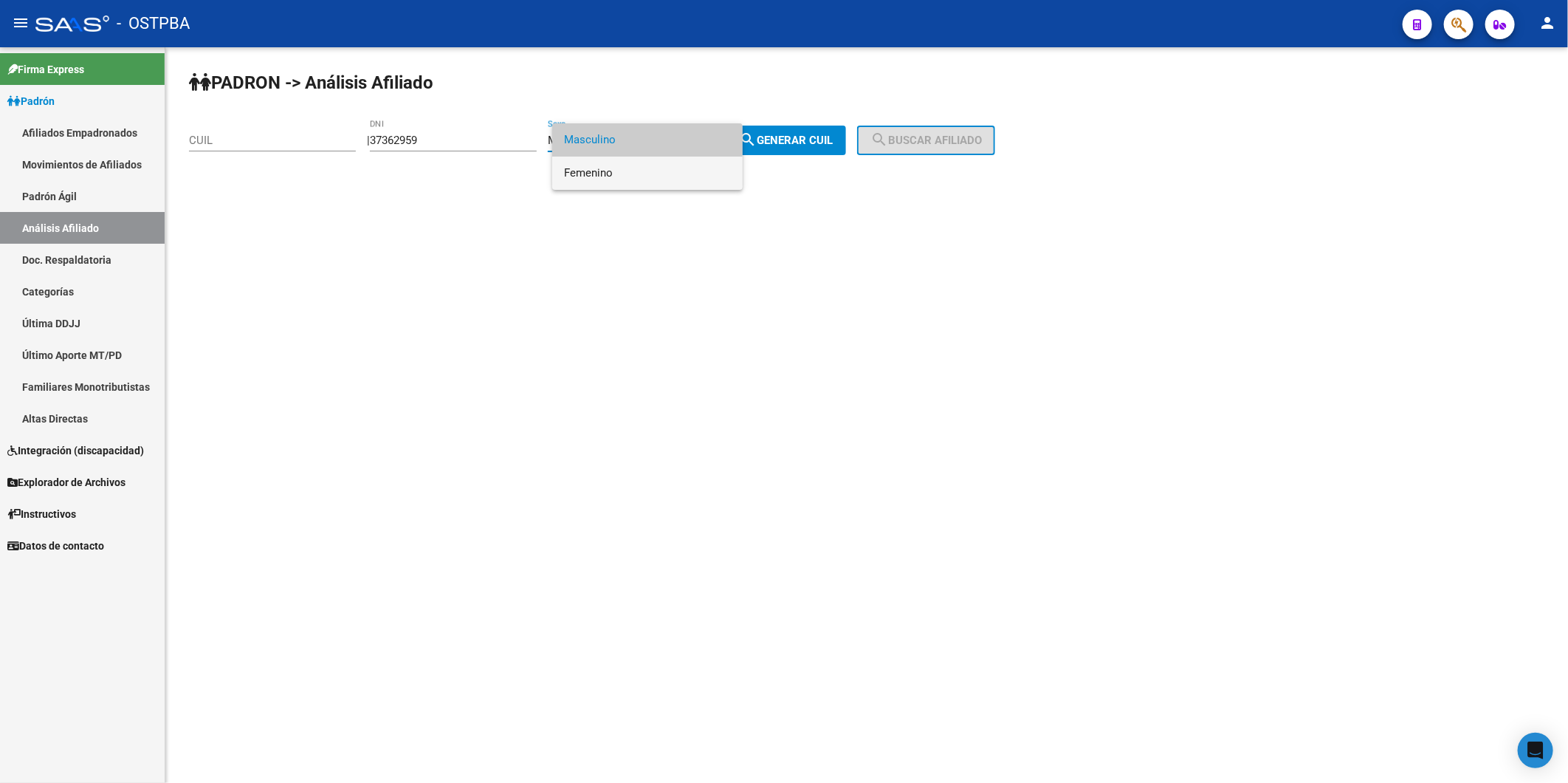
drag, startPoint x: 698, startPoint y: 176, endPoint x: 717, endPoint y: 170, distance: 19.9
click at [702, 176] on span "Femenino" at bounding box center [648, 173] width 167 height 33
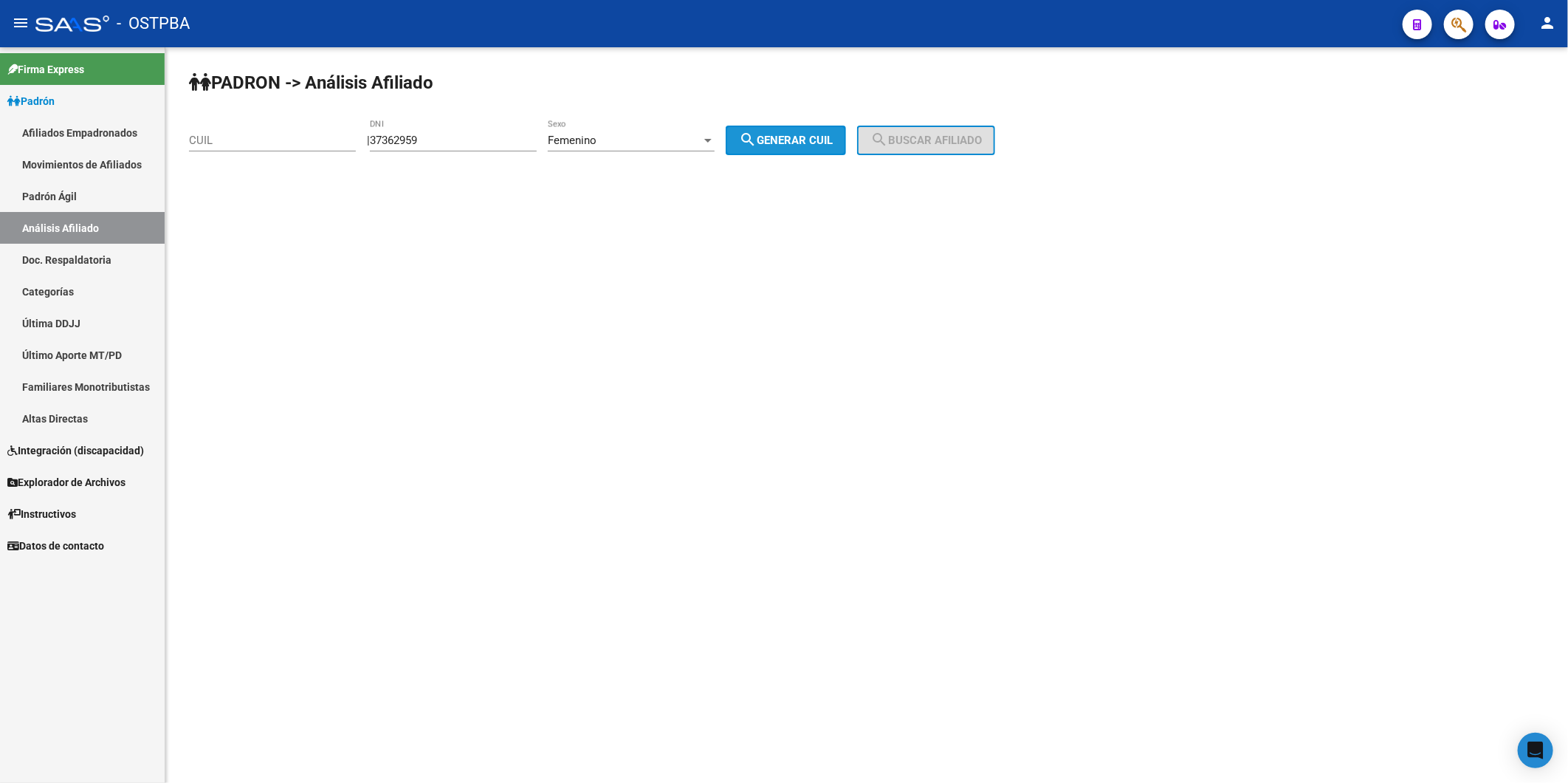
drag, startPoint x: 770, startPoint y: 149, endPoint x: 817, endPoint y: 122, distance: 54.2
click at [775, 144] on span "search Generar CUIL" at bounding box center [786, 141] width 94 height 14
type input "27-37362959-1"
click at [928, 143] on span "search Buscar afiliado" at bounding box center [926, 141] width 111 height 14
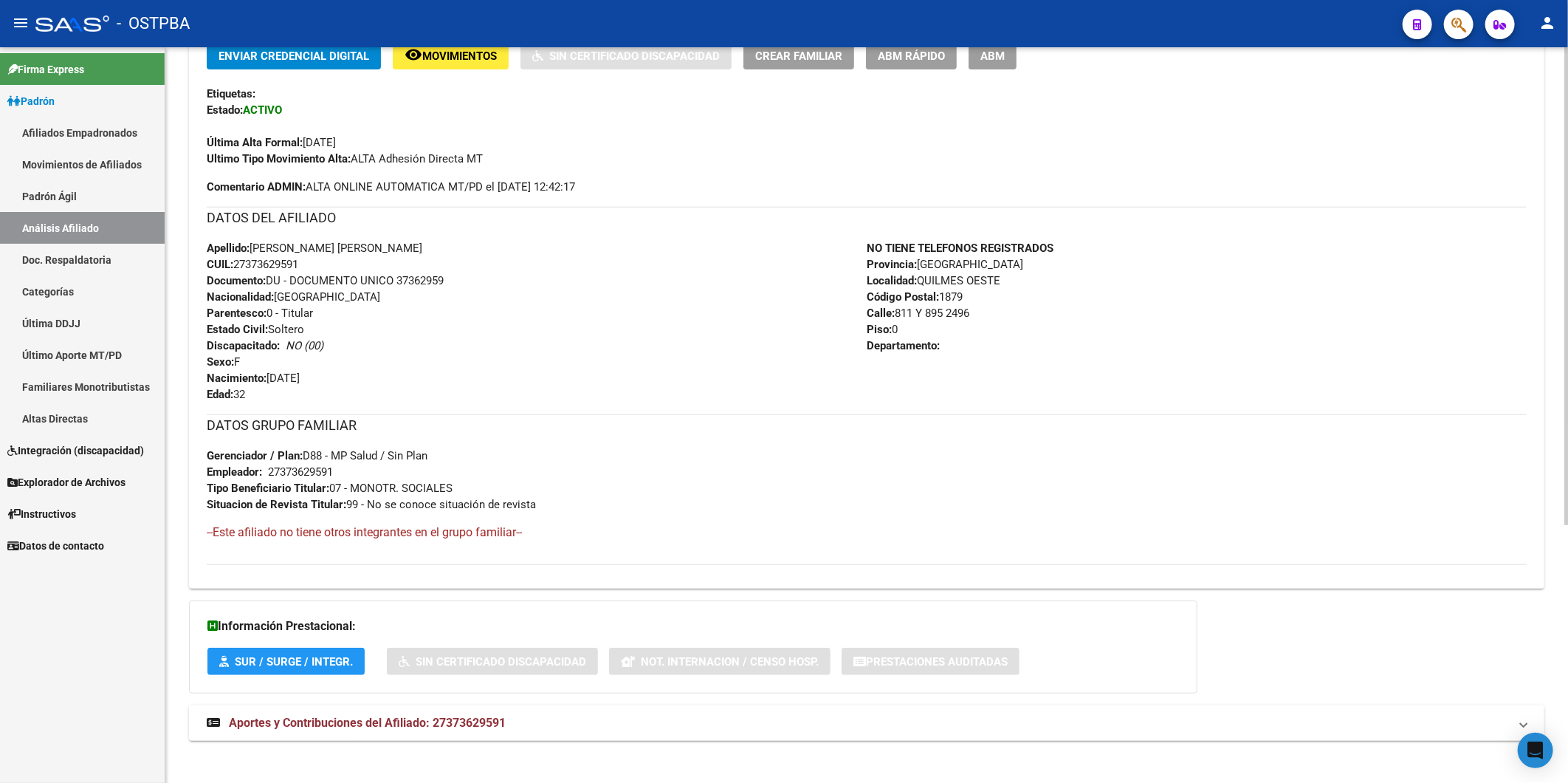
scroll to position [397, 0]
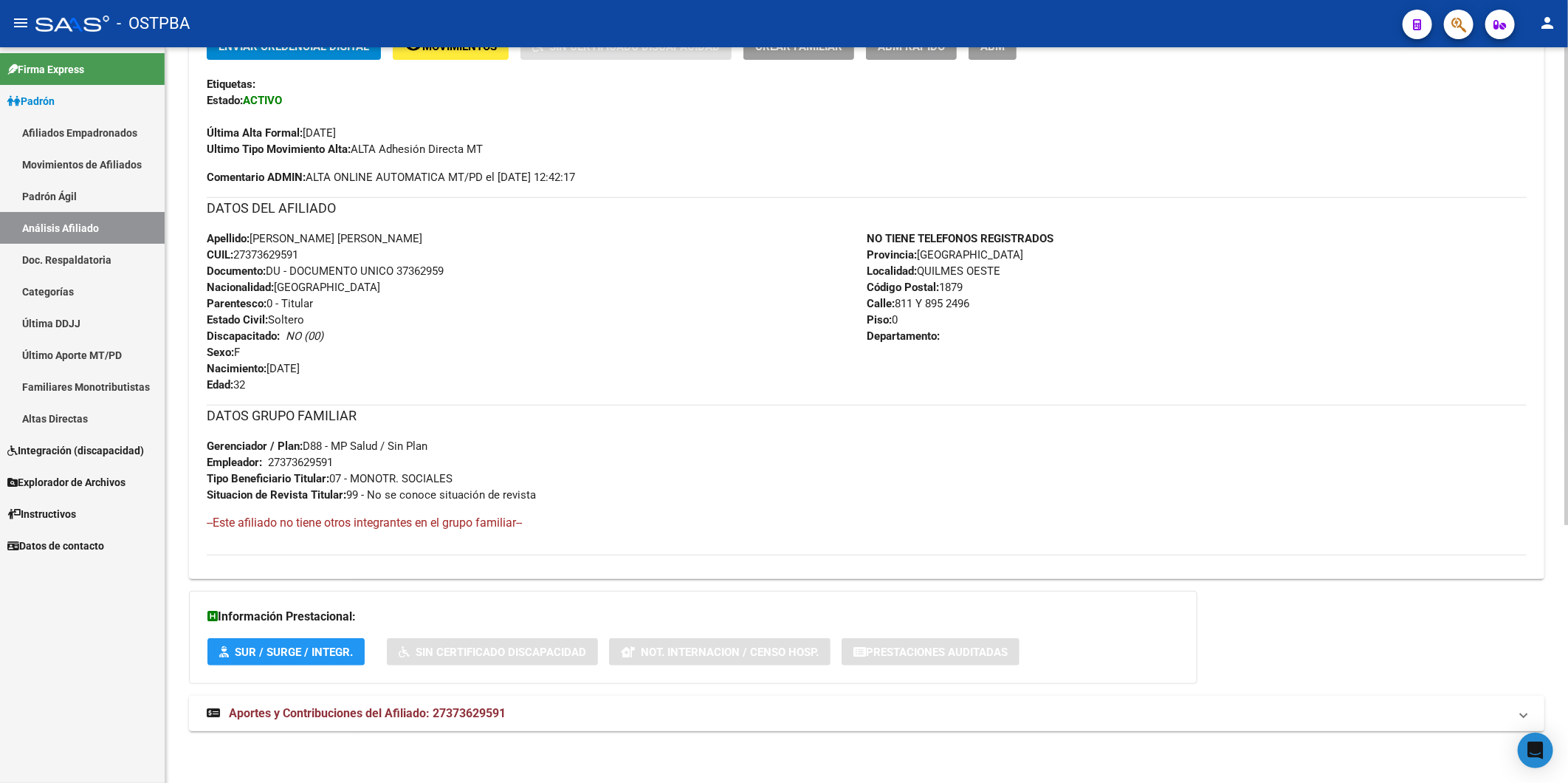
click at [469, 708] on span "Aportes y Contribuciones del Afiliado: 27373629591" at bounding box center [367, 713] width 277 height 14
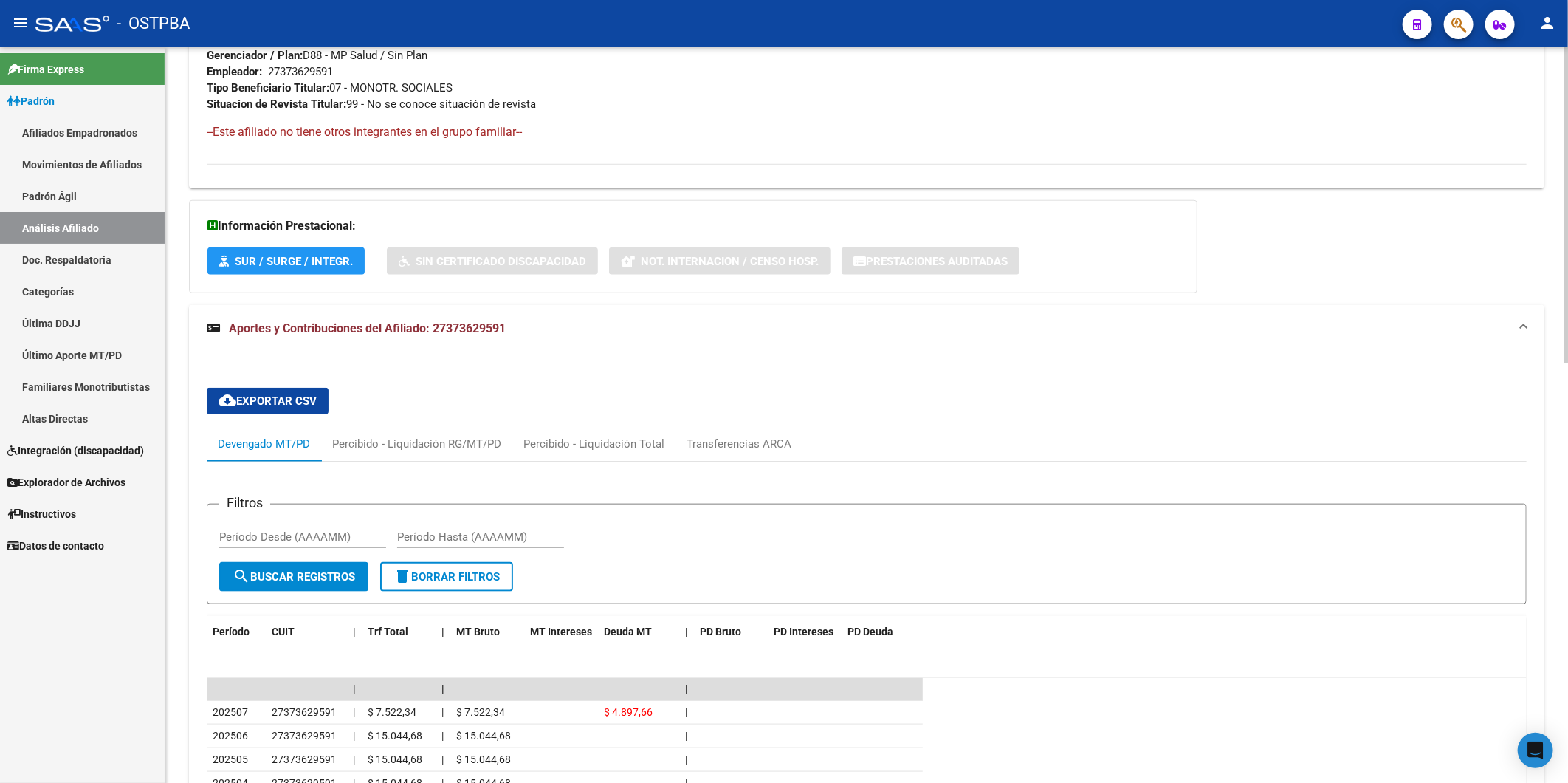
scroll to position [951, 0]
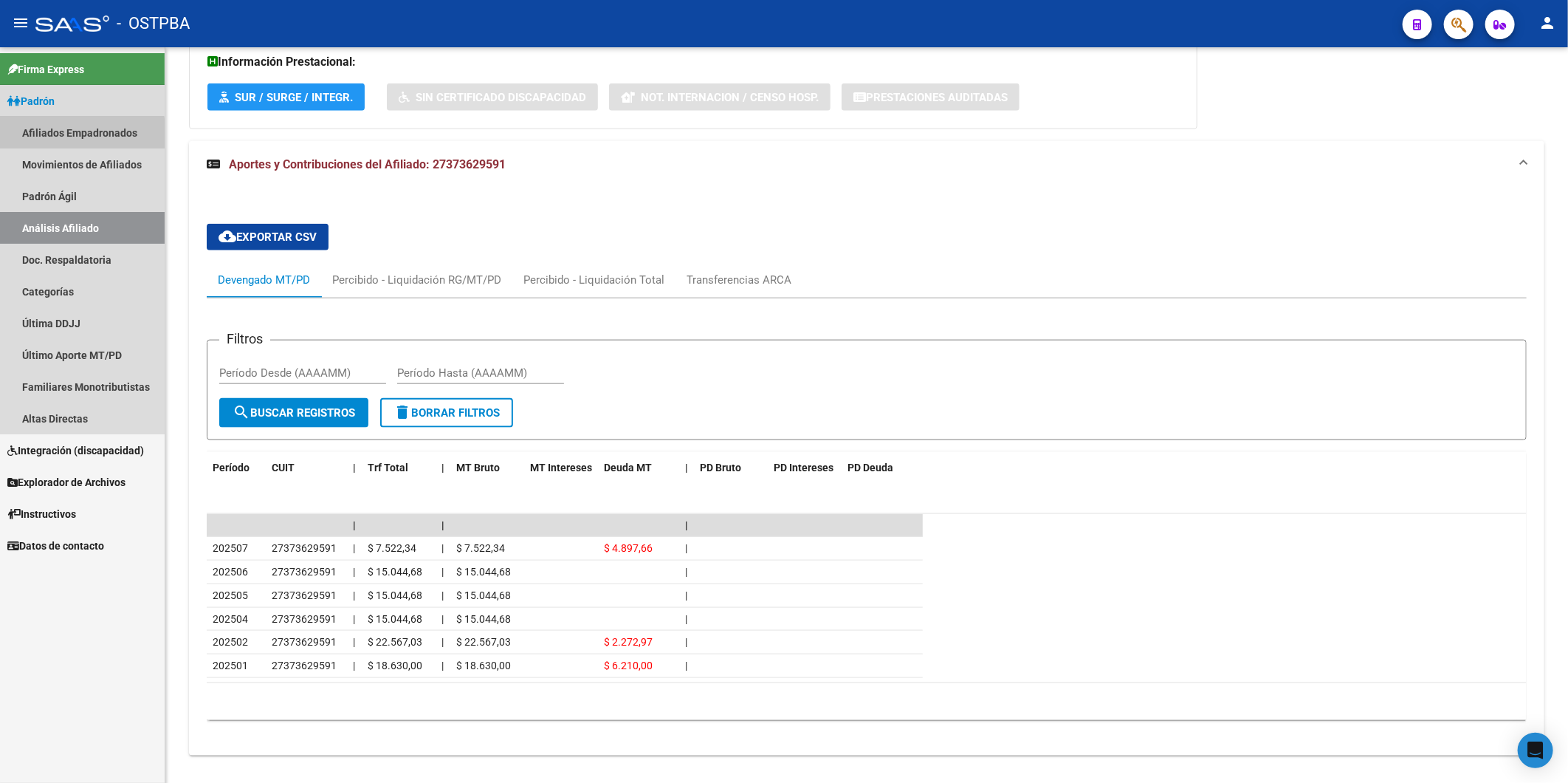
click at [56, 135] on link "Afiliados Empadronados" at bounding box center [82, 132] width 165 height 32
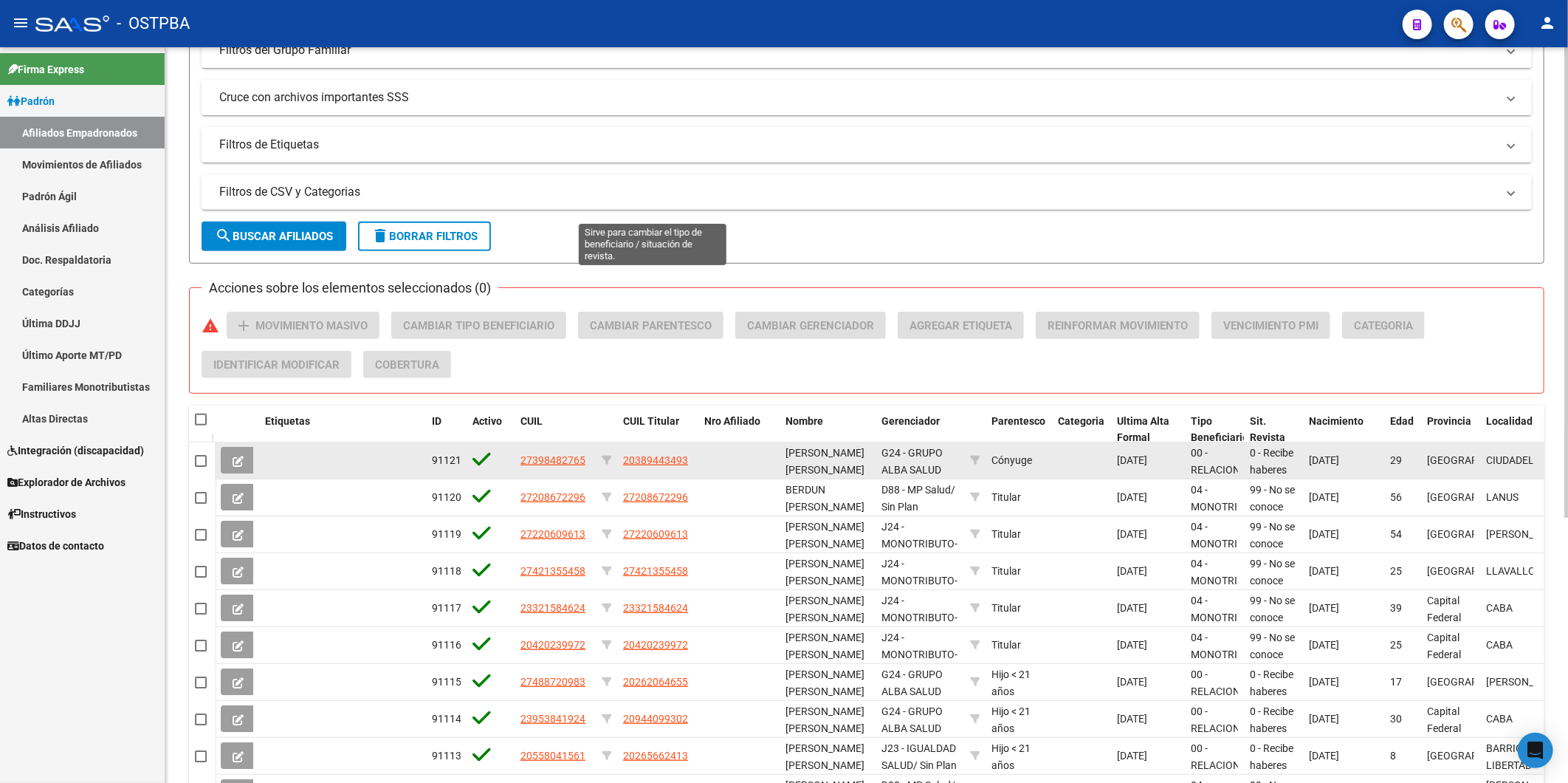
scroll to position [410, 0]
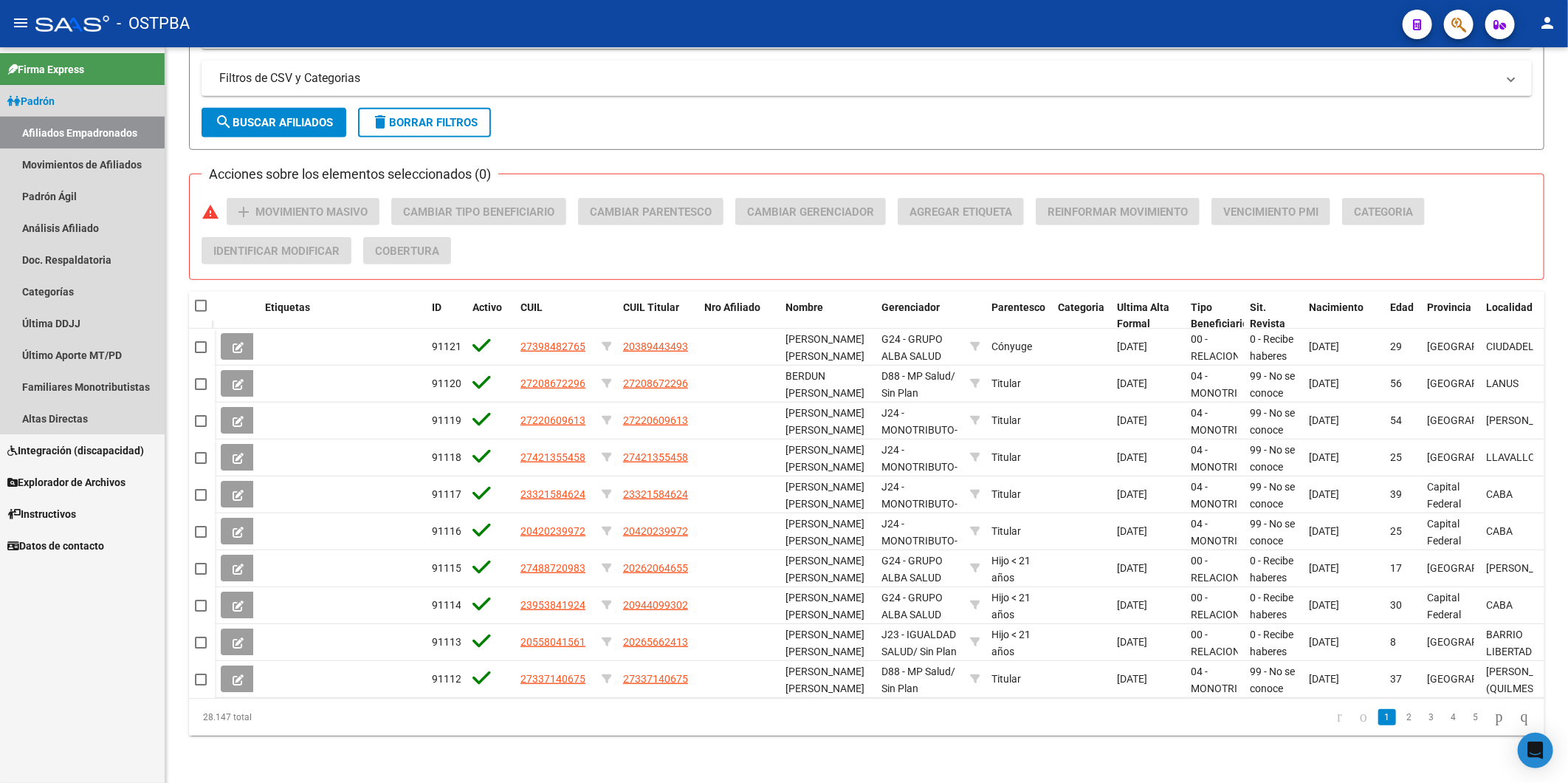
click at [57, 128] on link "Afiliados Empadronados" at bounding box center [82, 132] width 165 height 32
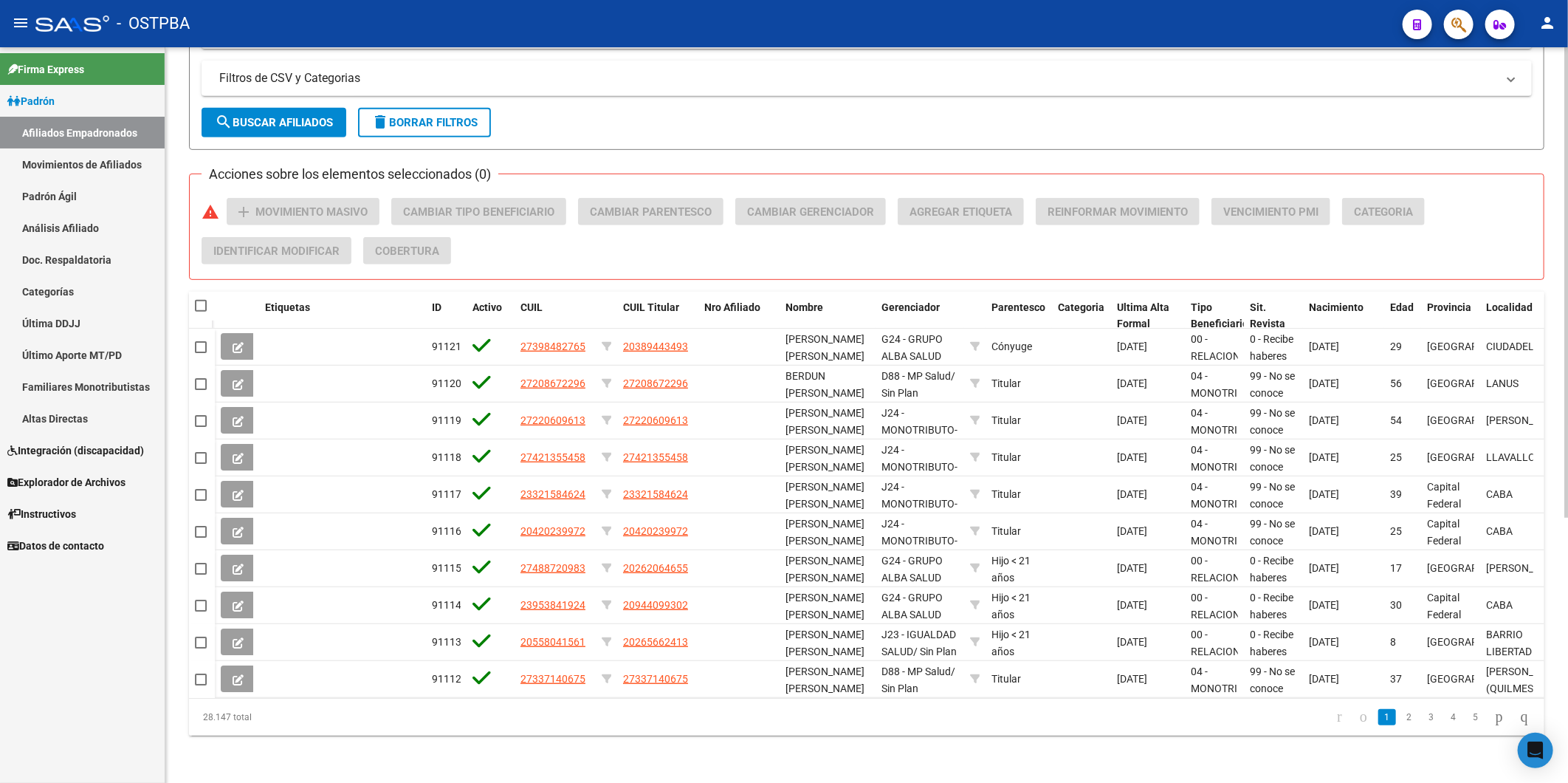
scroll to position [0, 0]
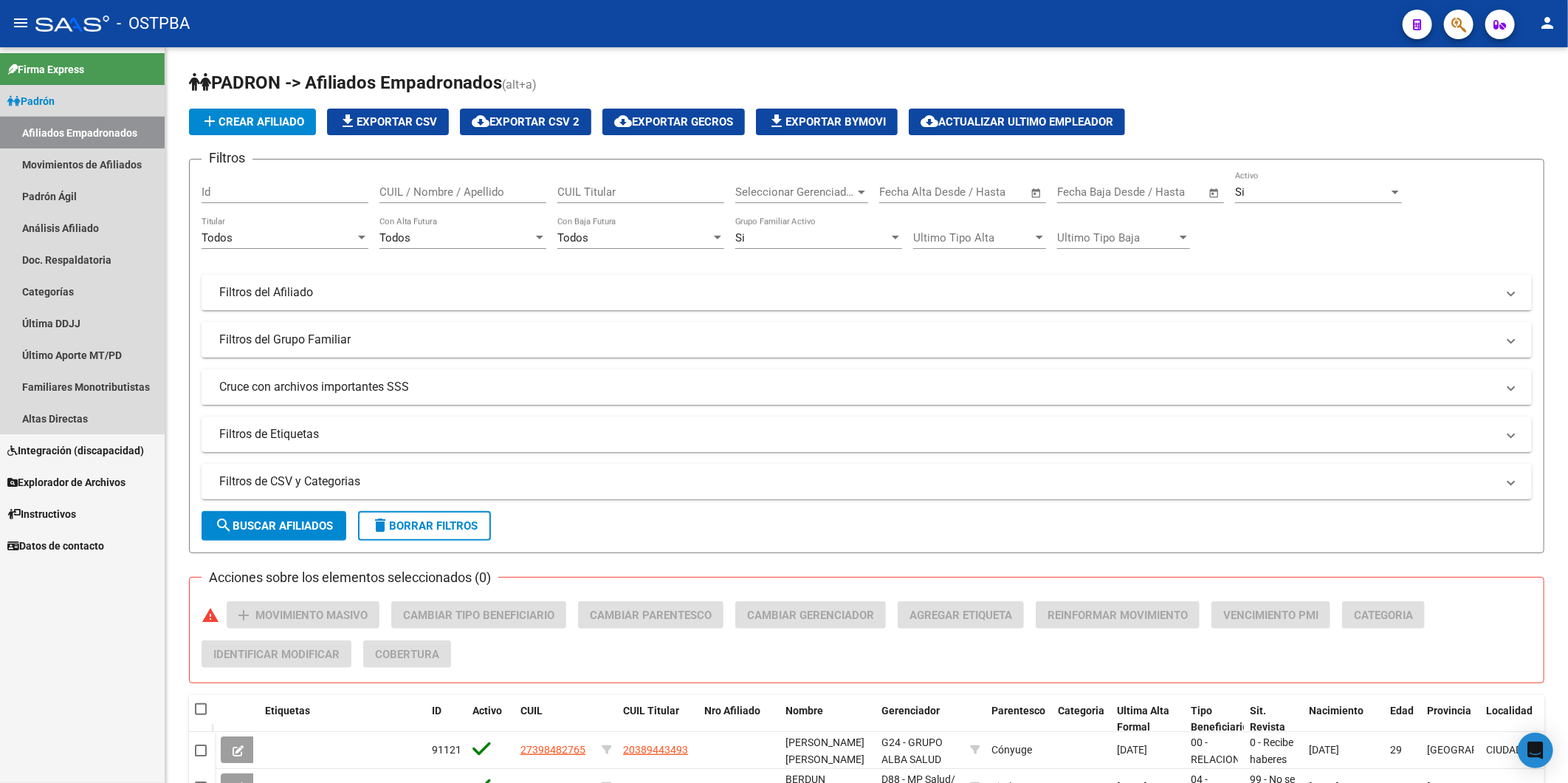
click at [26, 130] on link "Afiliados Empadronados" at bounding box center [82, 132] width 165 height 32
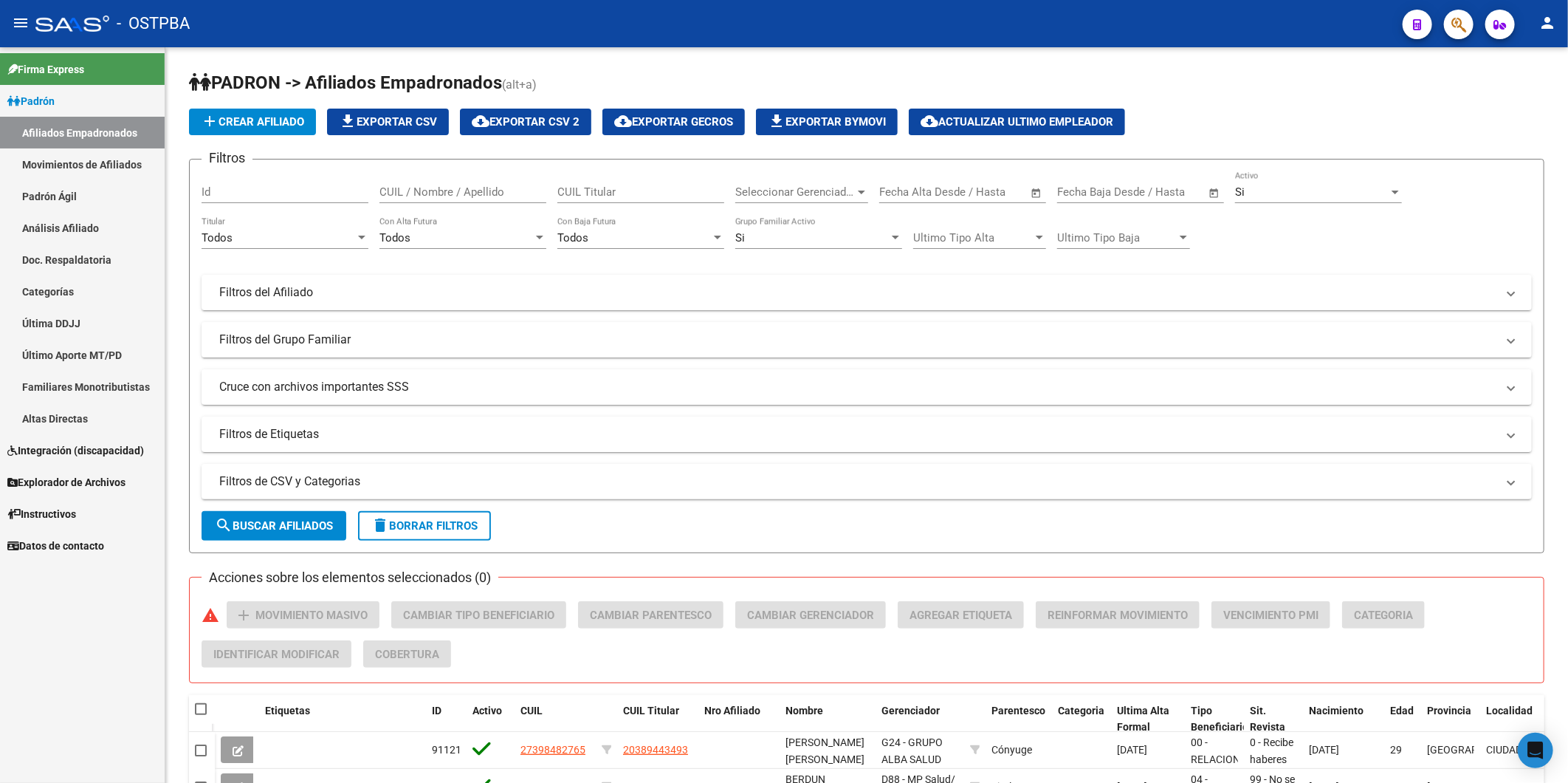
click at [70, 137] on link "Afiliados Empadronados" at bounding box center [82, 132] width 165 height 32
click at [38, 102] on span "Padrón" at bounding box center [31, 101] width 47 height 17
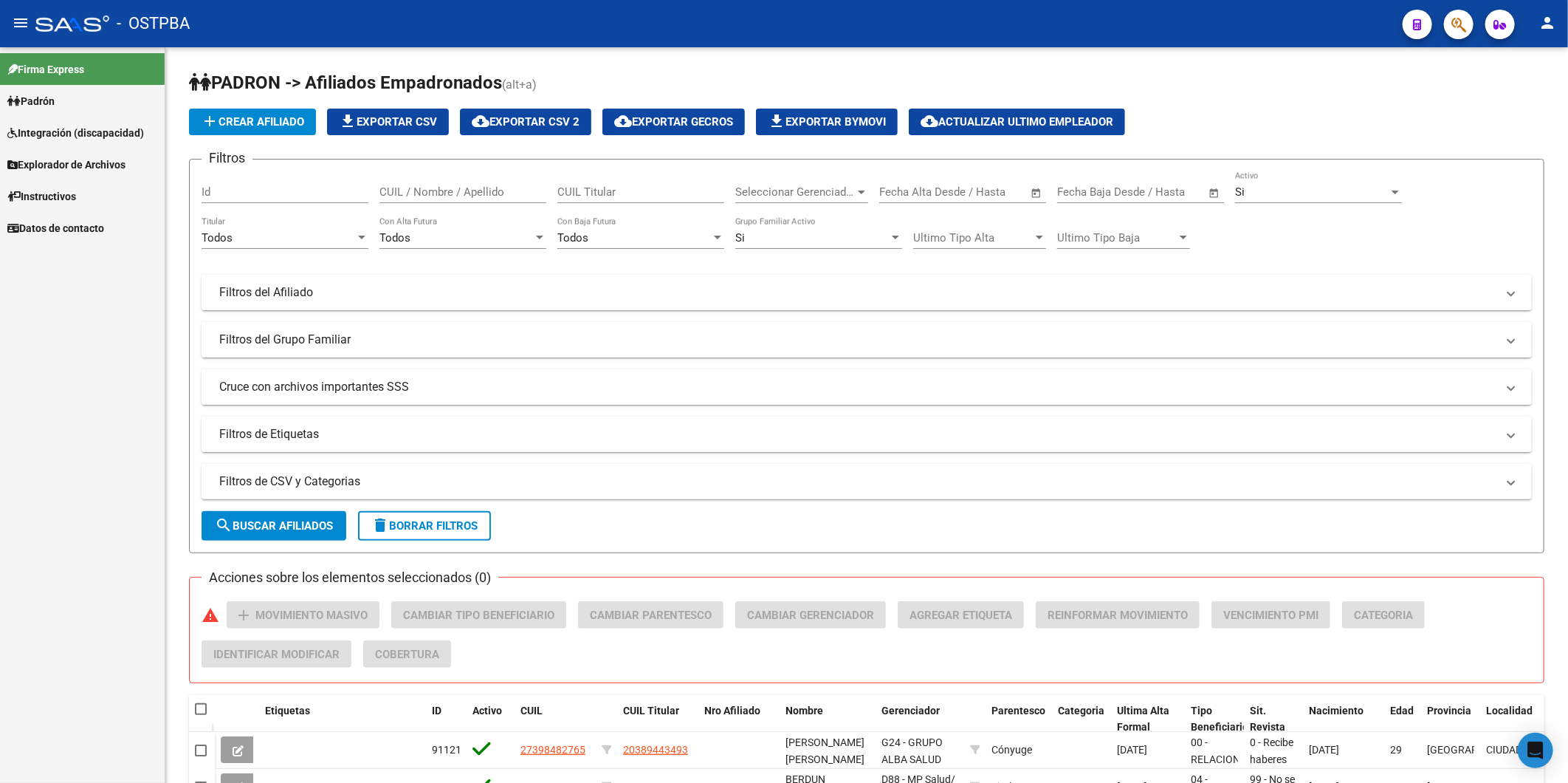
click at [41, 96] on span "Padrón" at bounding box center [31, 101] width 47 height 17
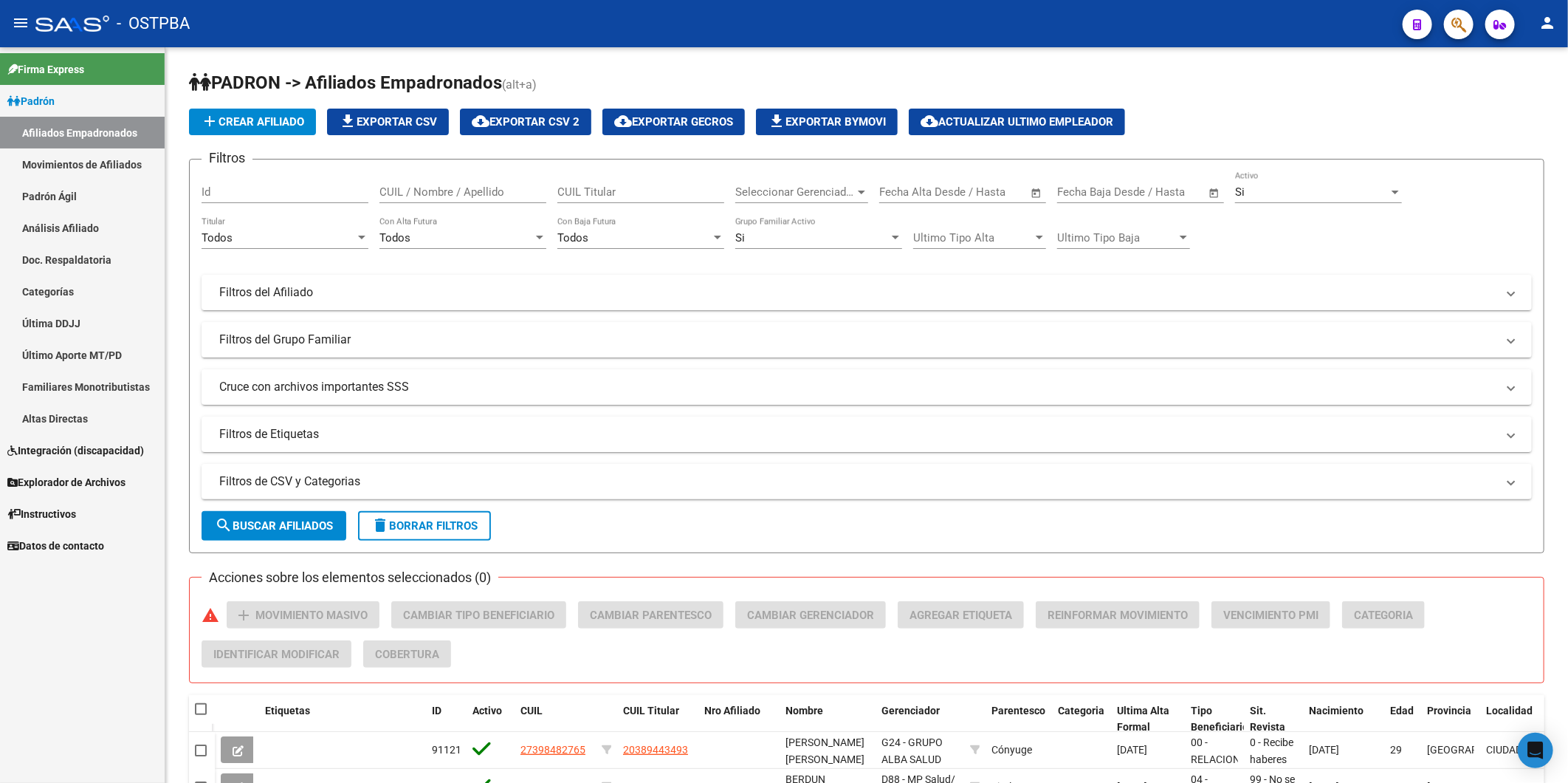
click at [48, 223] on link "Análisis Afiliado" at bounding box center [82, 228] width 165 height 32
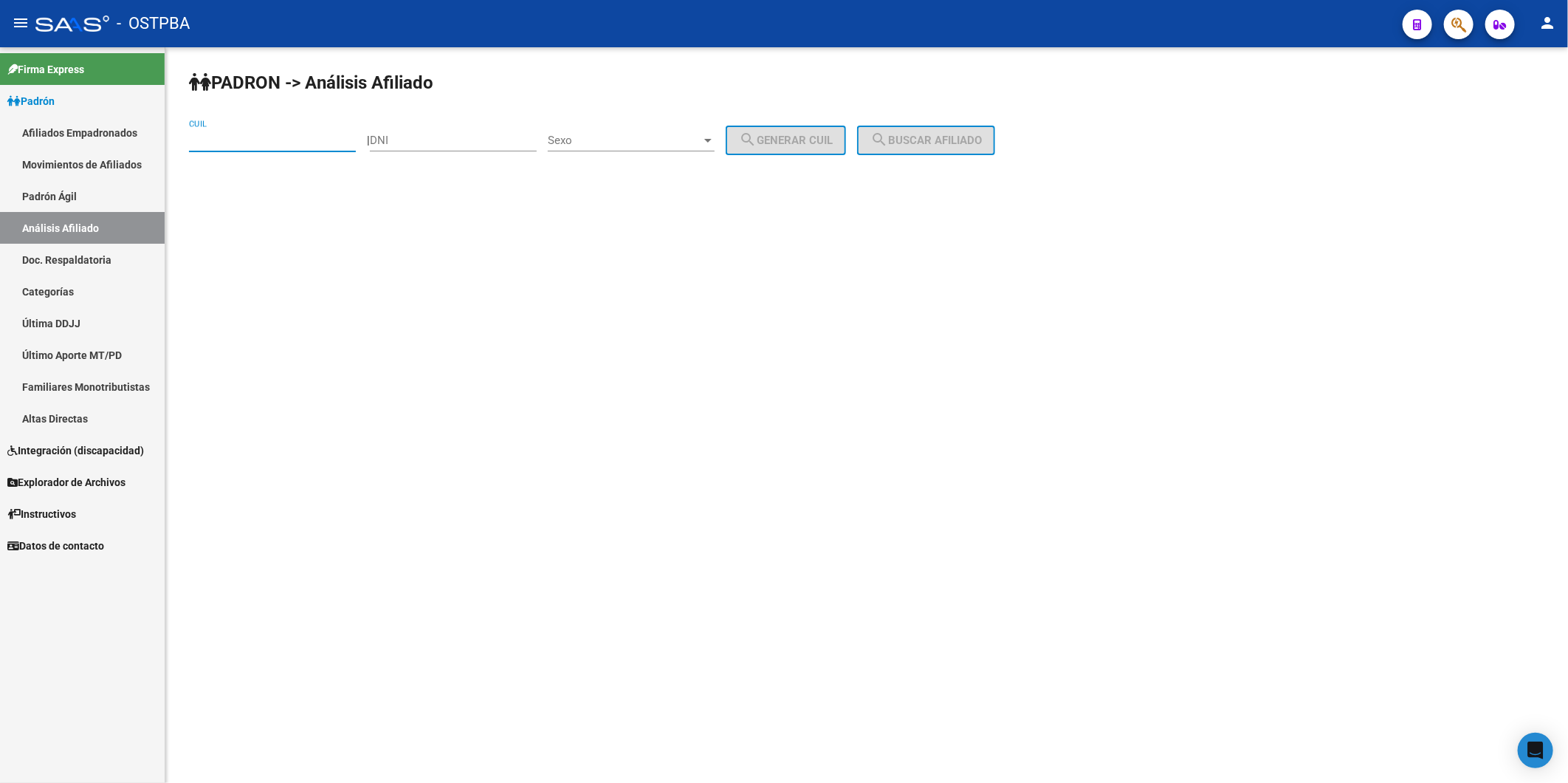
click at [335, 138] on input "CUIL" at bounding box center [273, 141] width 167 height 14
type input "27-1865"
drag, startPoint x: 238, startPoint y: 141, endPoint x: 144, endPoint y: 143, distance: 94.0
click at [149, 143] on mat-sidenav-container "Firma Express Padrón Afiliados Empadronados Movimientos de Afiliados Padrón Ági…" at bounding box center [784, 415] width 1568 height 736
click at [246, 138] on input "CUIL" at bounding box center [273, 141] width 167 height 14
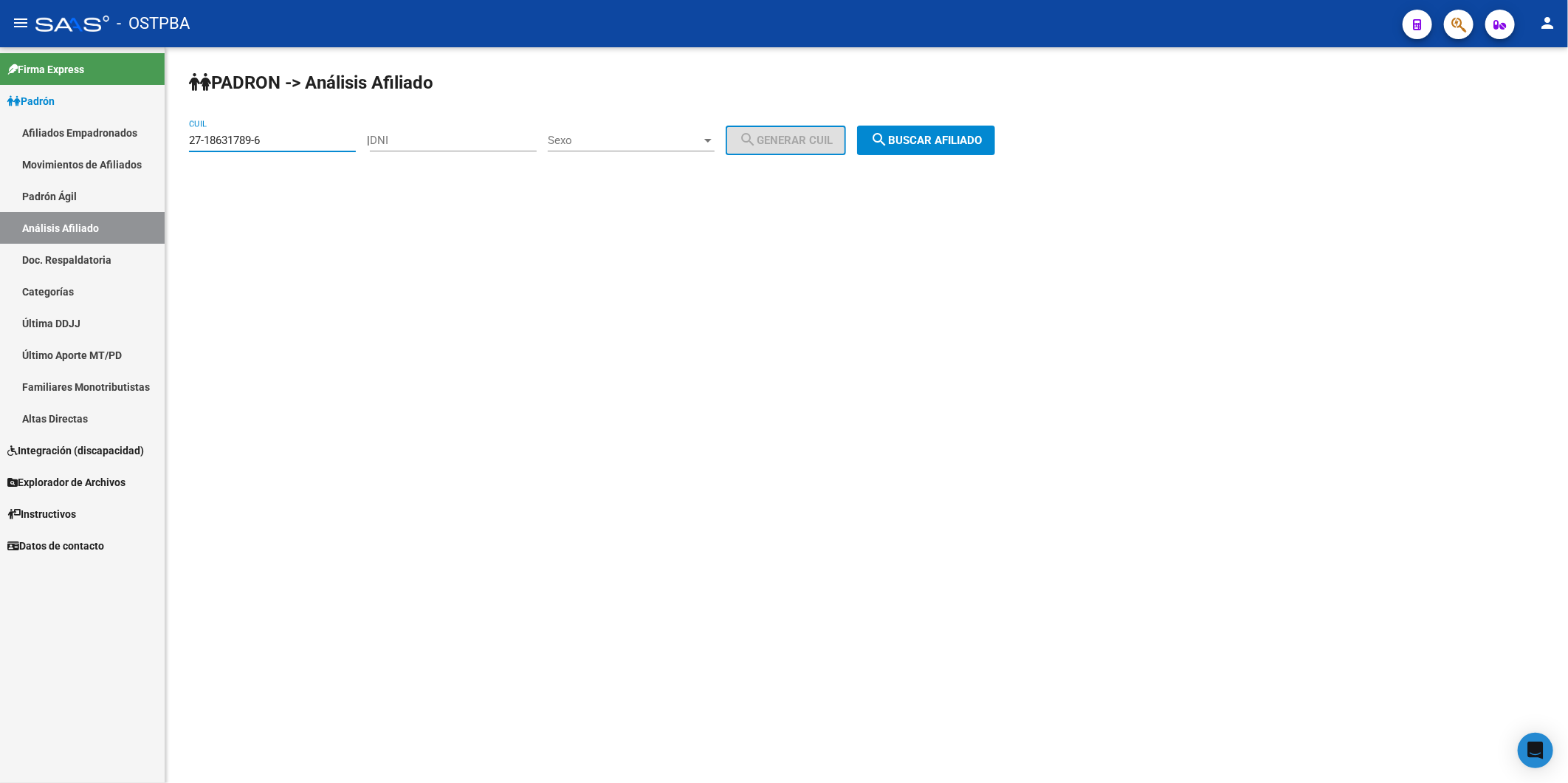
type input "27-18631789-6"
click at [715, 146] on div at bounding box center [708, 141] width 14 height 12
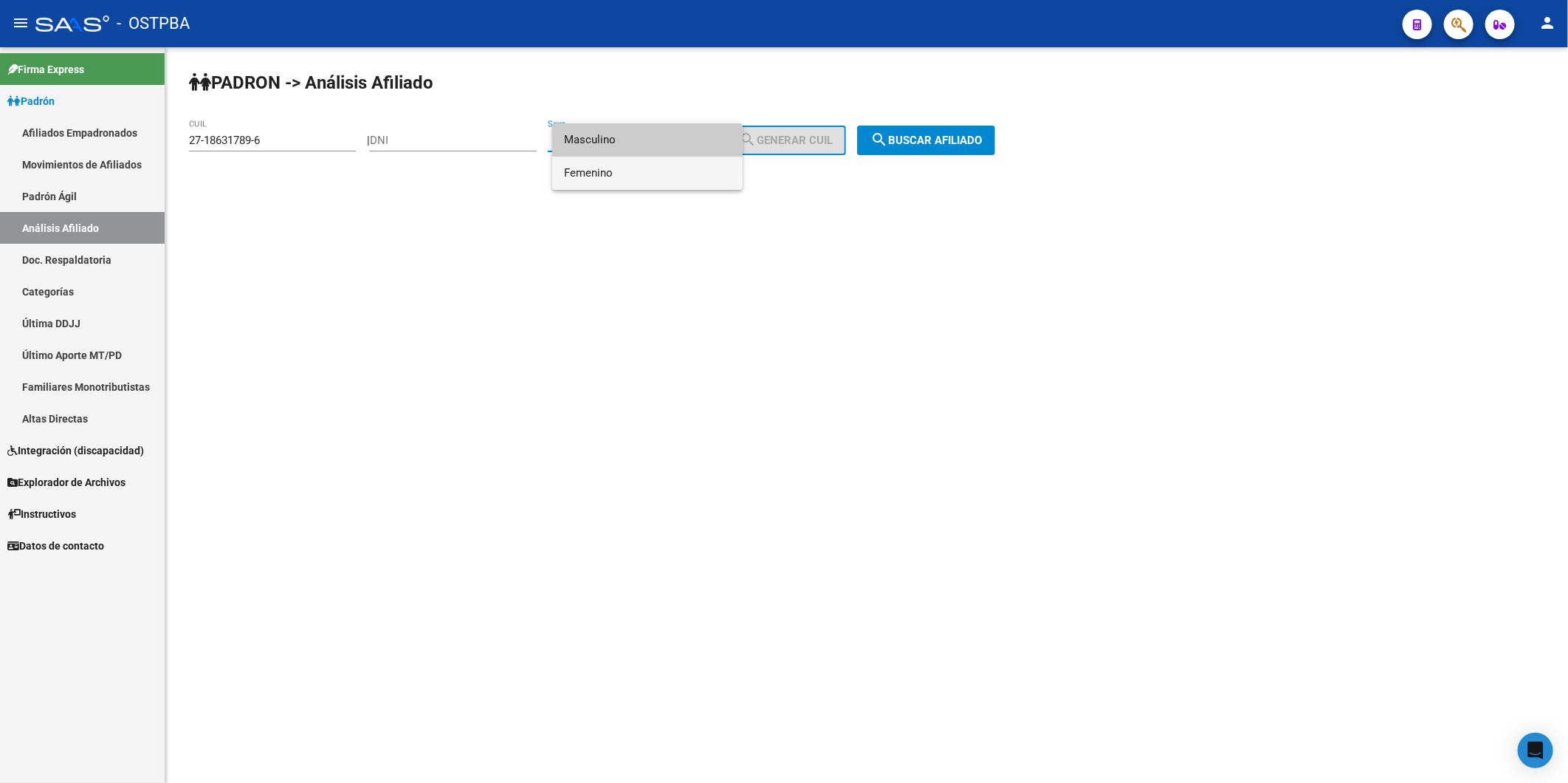
drag, startPoint x: 705, startPoint y: 180, endPoint x: 716, endPoint y: 180, distance: 11.0
click at [706, 180] on span "Femenino" at bounding box center [648, 173] width 167 height 33
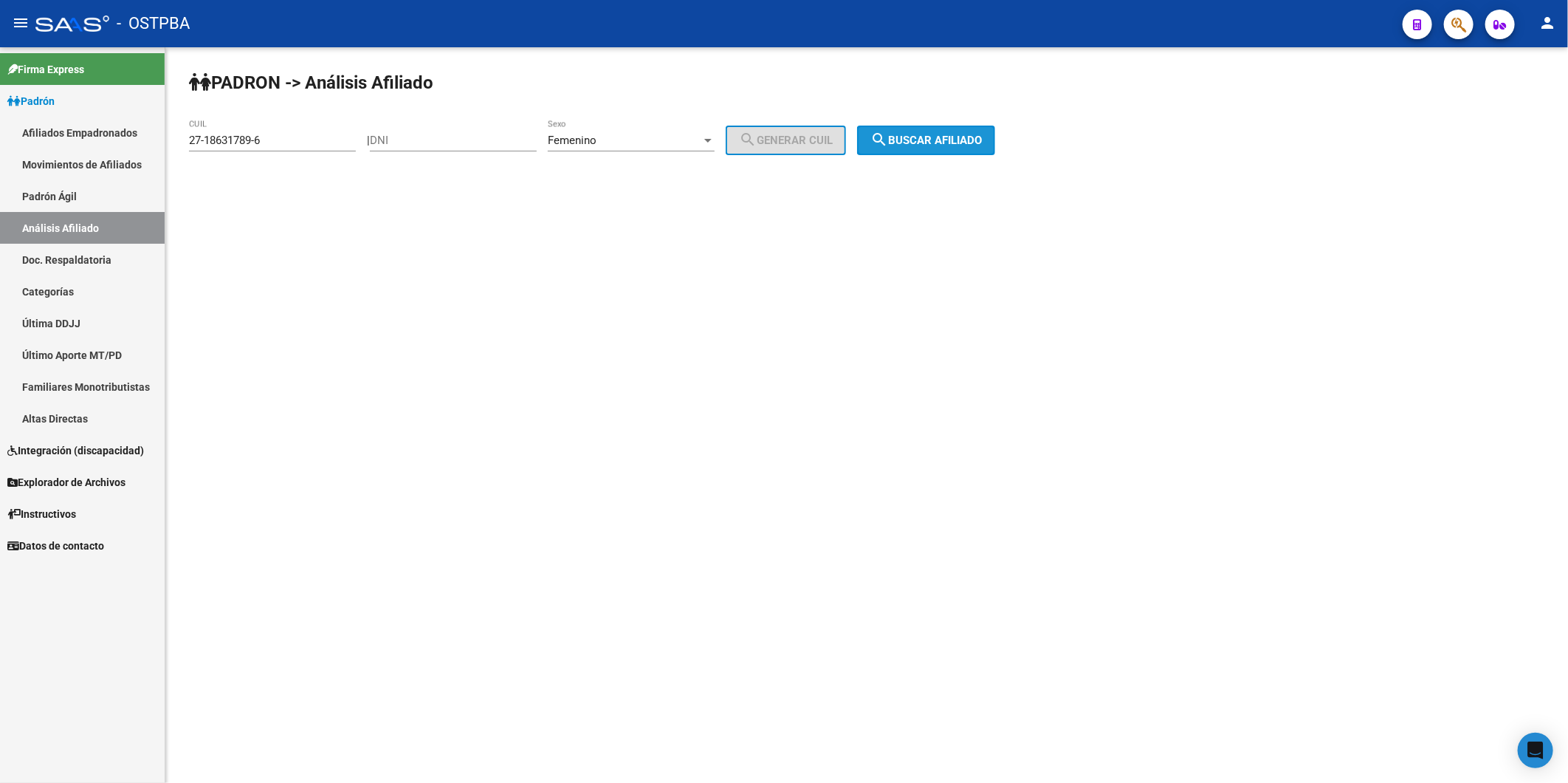
click at [888, 141] on mat-icon "search" at bounding box center [880, 140] width 18 height 18
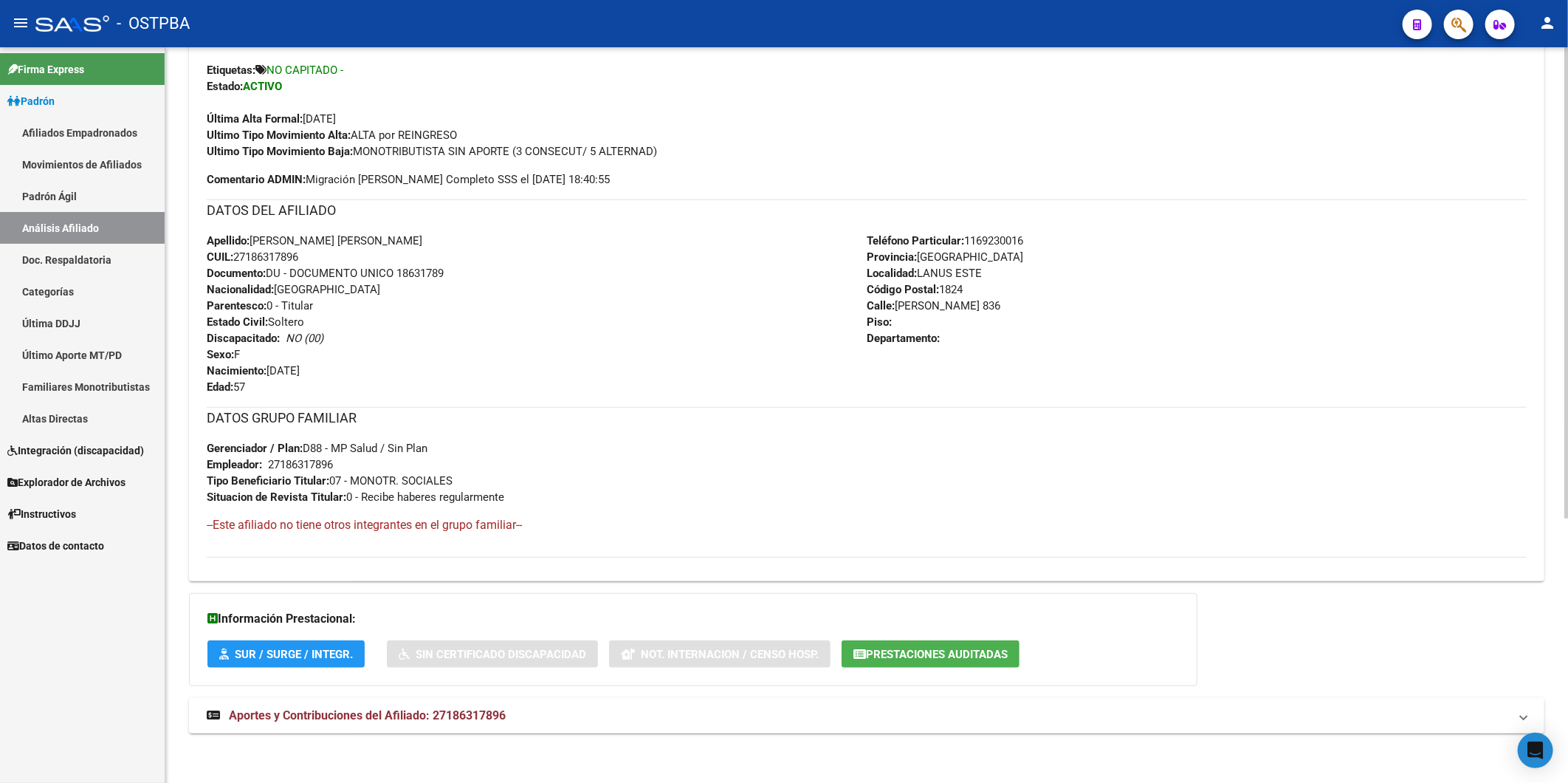
scroll to position [413, 0]
drag, startPoint x: 491, startPoint y: 710, endPoint x: 485, endPoint y: 695, distance: 16.2
click at [490, 710] on span "Aportes y Contribuciones del Afiliado: 27186317896" at bounding box center [367, 713] width 277 height 14
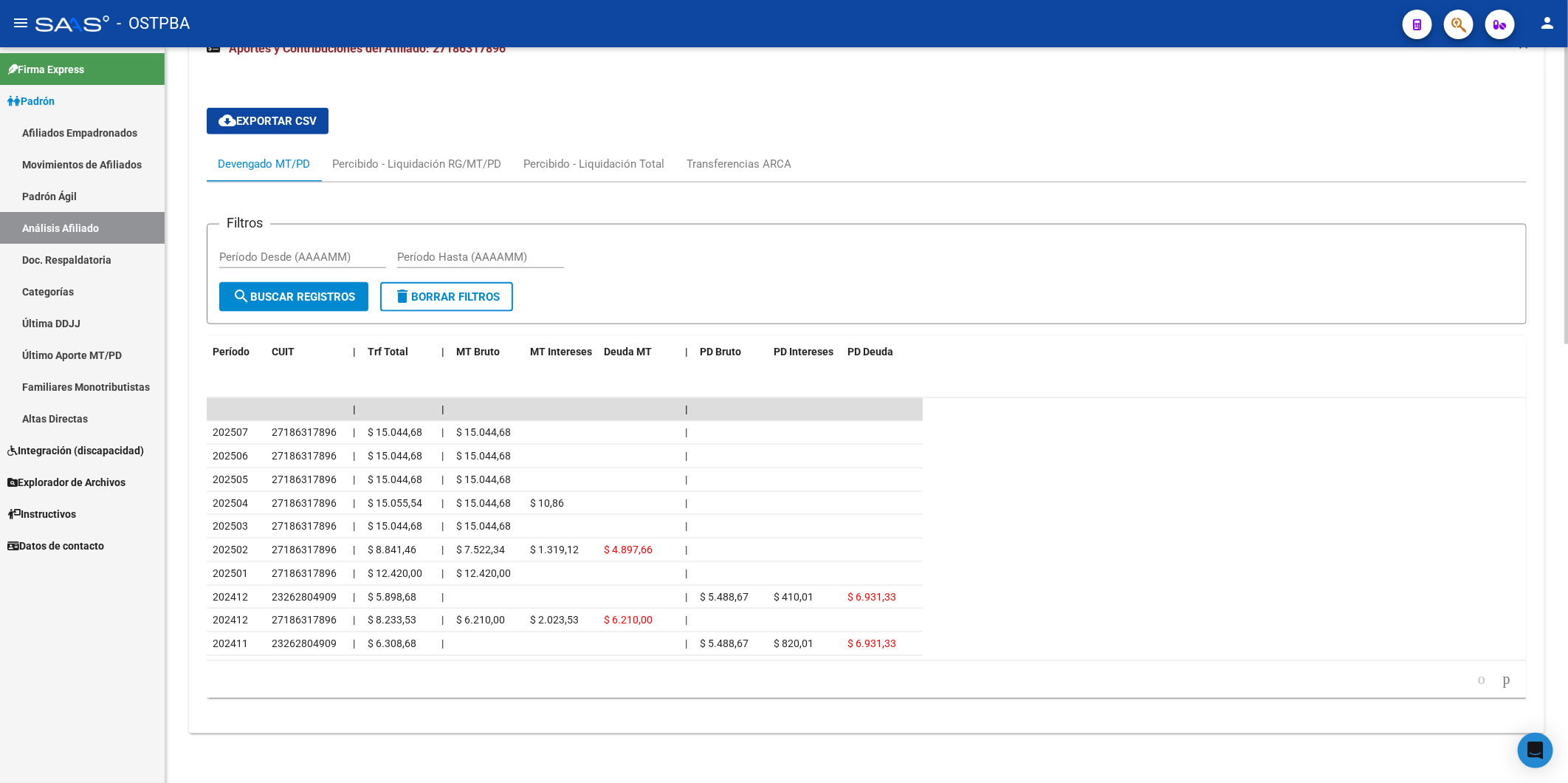
scroll to position [1087, 0]
click at [764, 159] on div "Transferencias ARCA" at bounding box center [739, 162] width 105 height 17
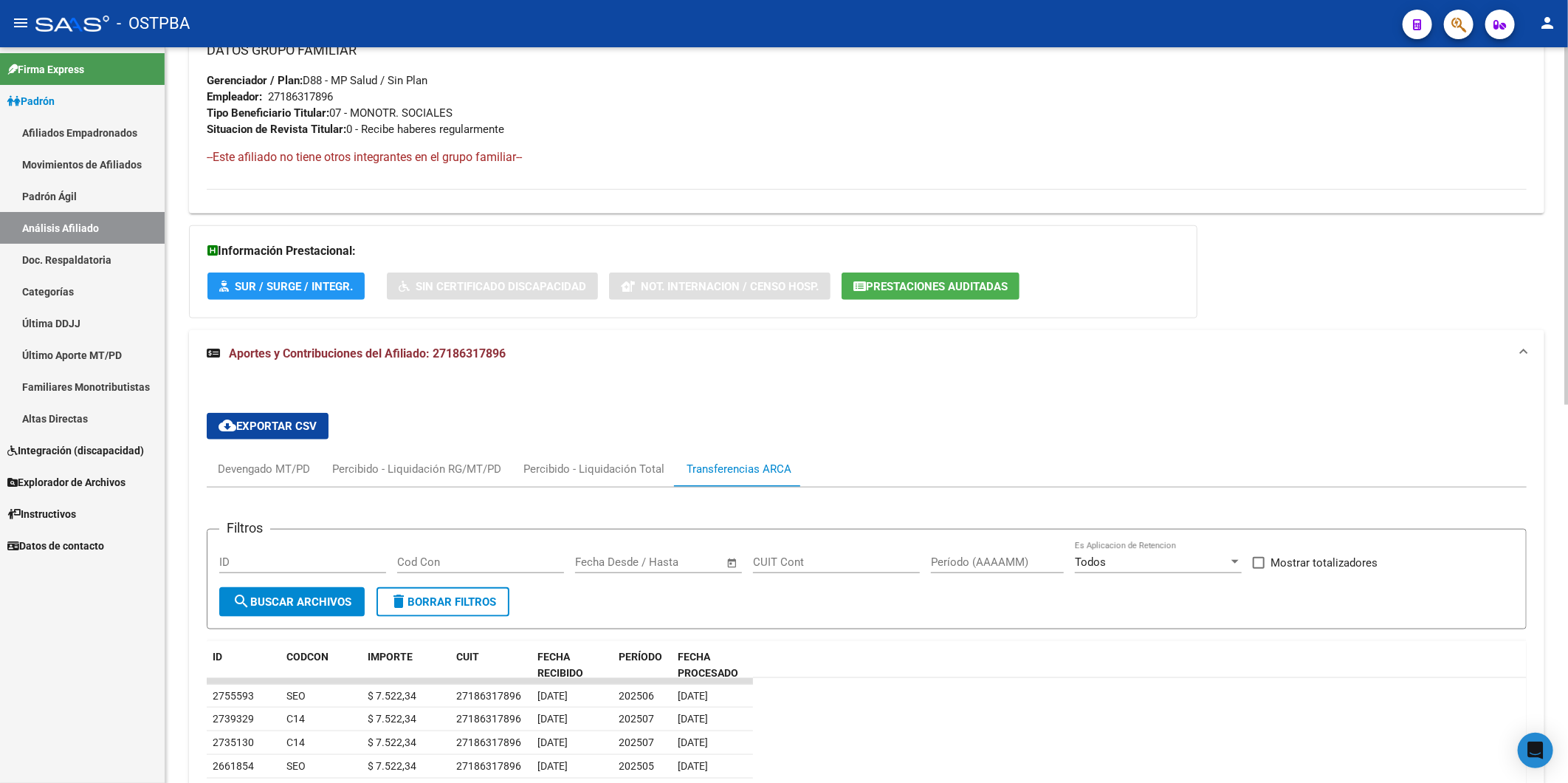
scroll to position [1045, 0]
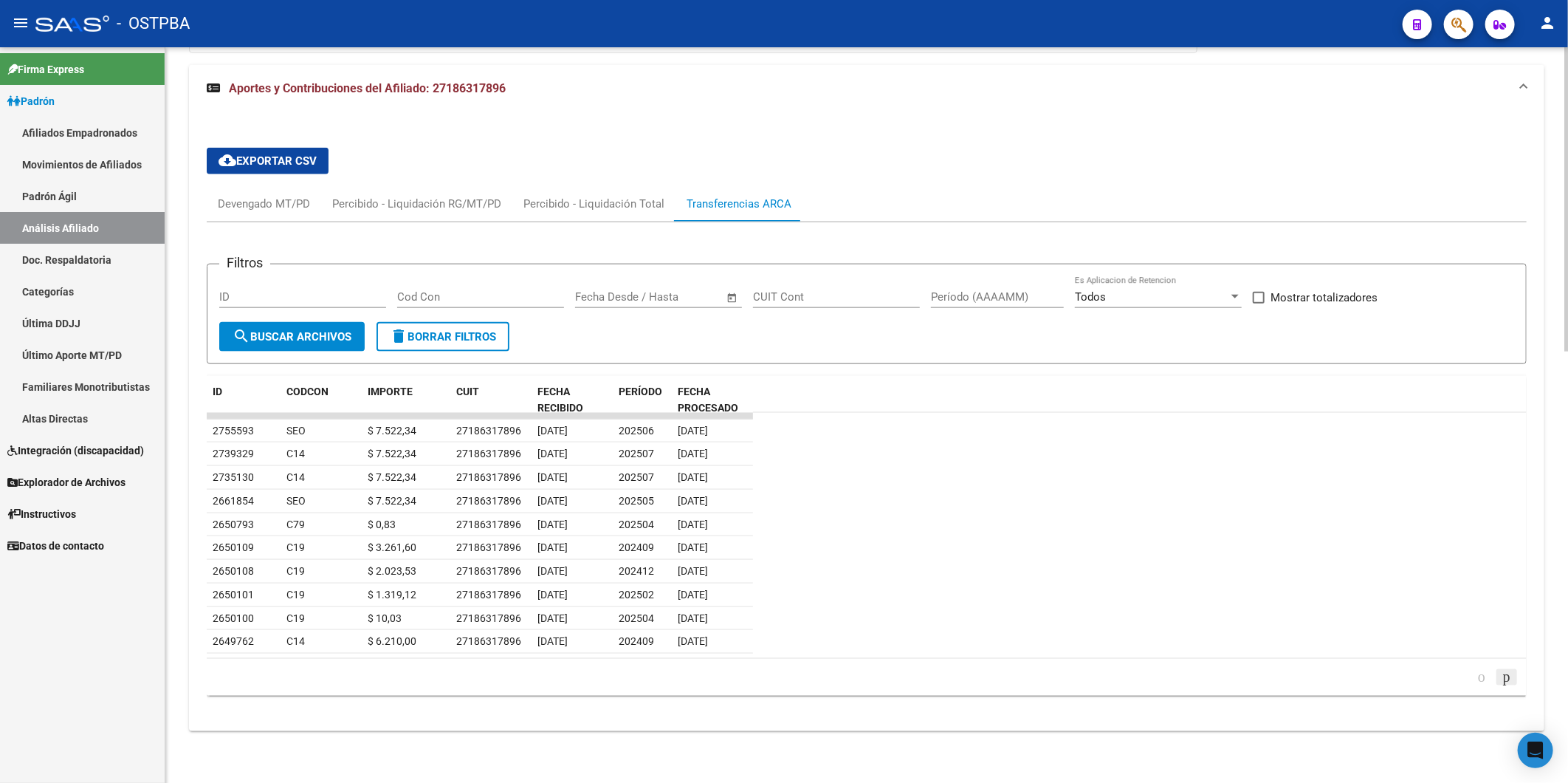
click at [1502, 679] on icon "go to next page" at bounding box center [1507, 676] width 12 height 18
click at [1501, 678] on icon "go to next page" at bounding box center [1507, 676] width 12 height 18
click at [1503, 675] on icon "go to next page" at bounding box center [1507, 676] width 12 height 18
click at [1476, 676] on icon "go to previous page" at bounding box center [1482, 676] width 12 height 18
click at [1501, 673] on icon "go to next page" at bounding box center [1507, 676] width 12 height 18
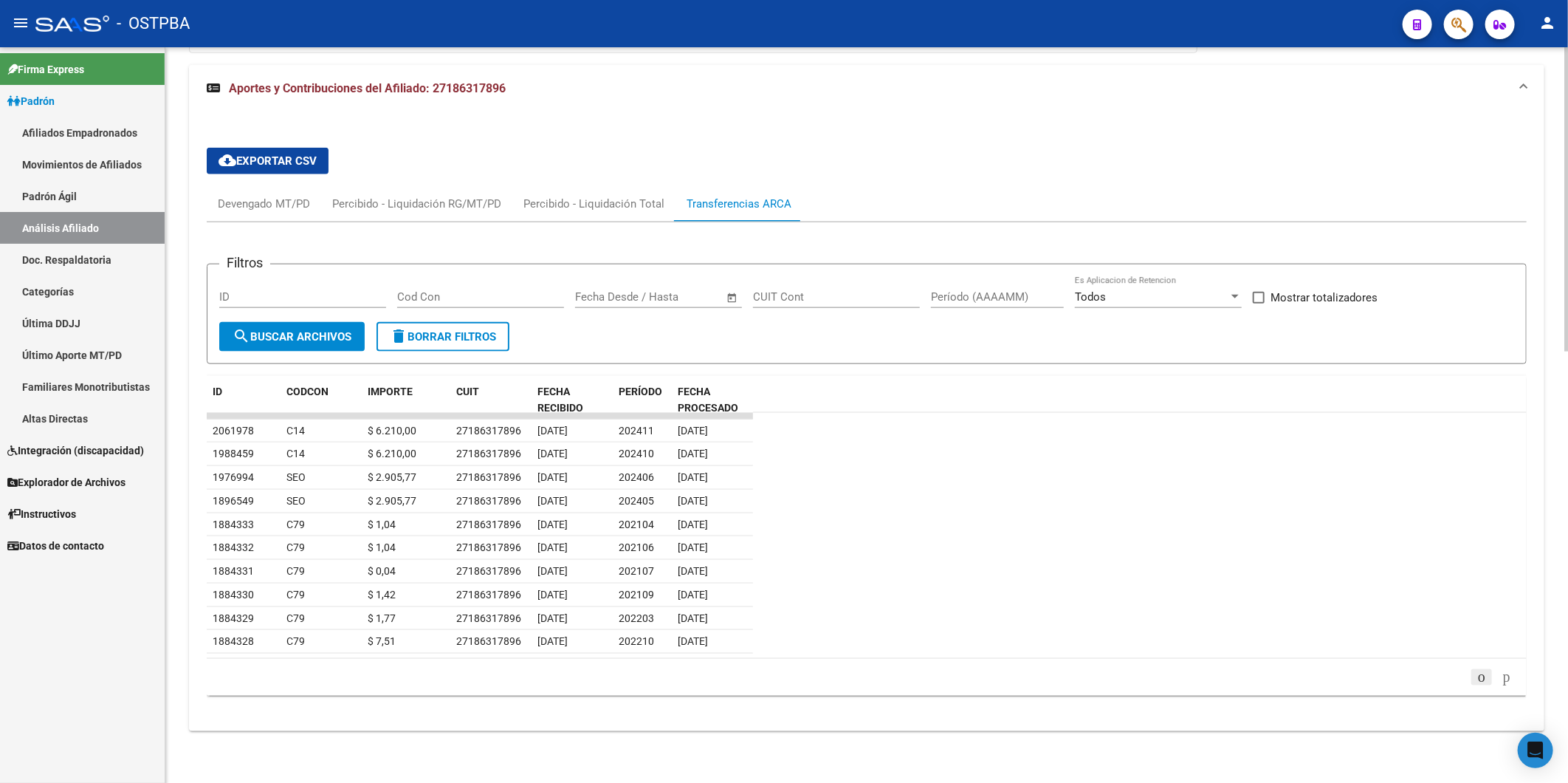
click at [1476, 680] on icon "go to previous page" at bounding box center [1482, 676] width 12 height 18
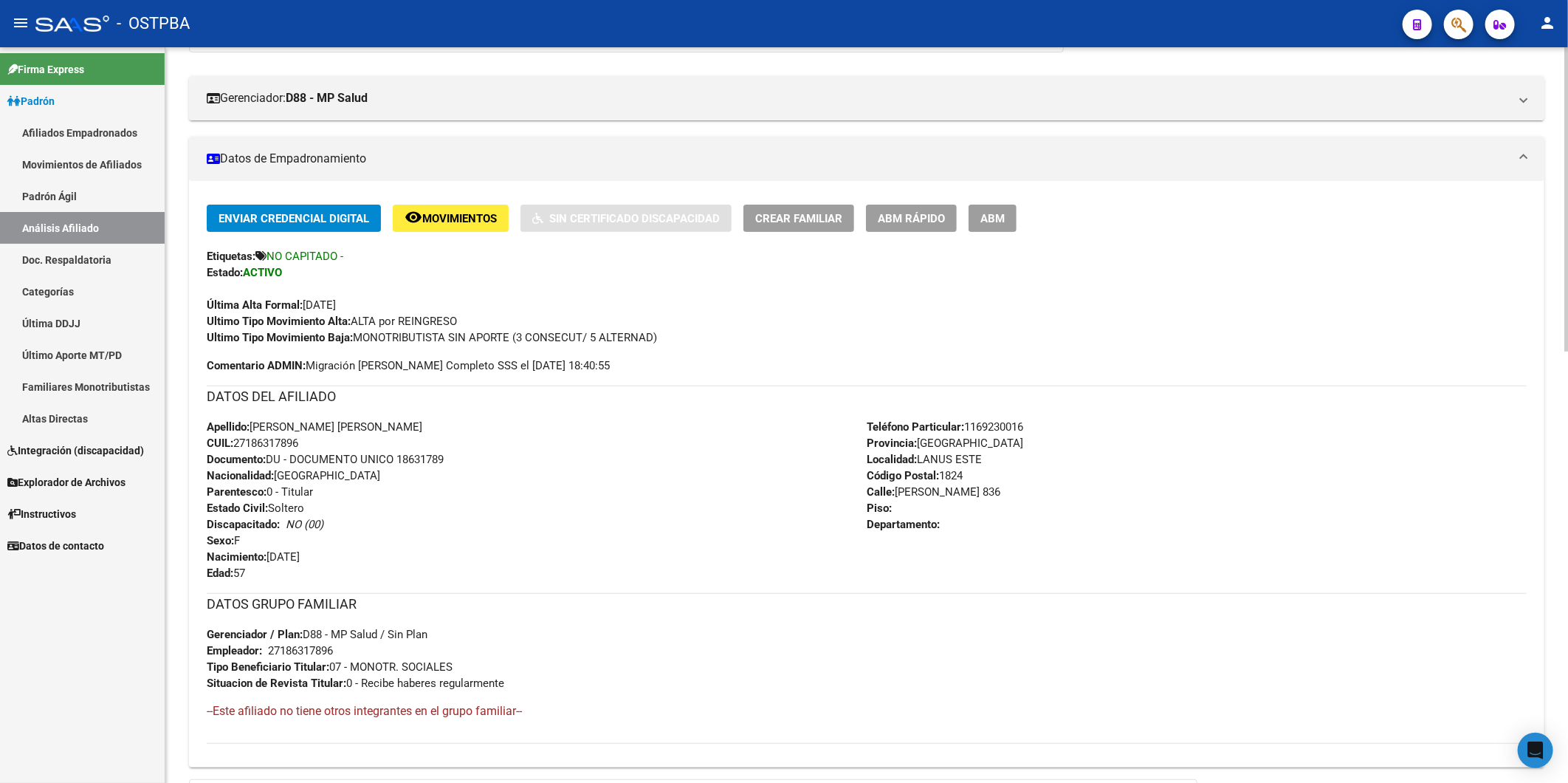
scroll to position [0, 0]
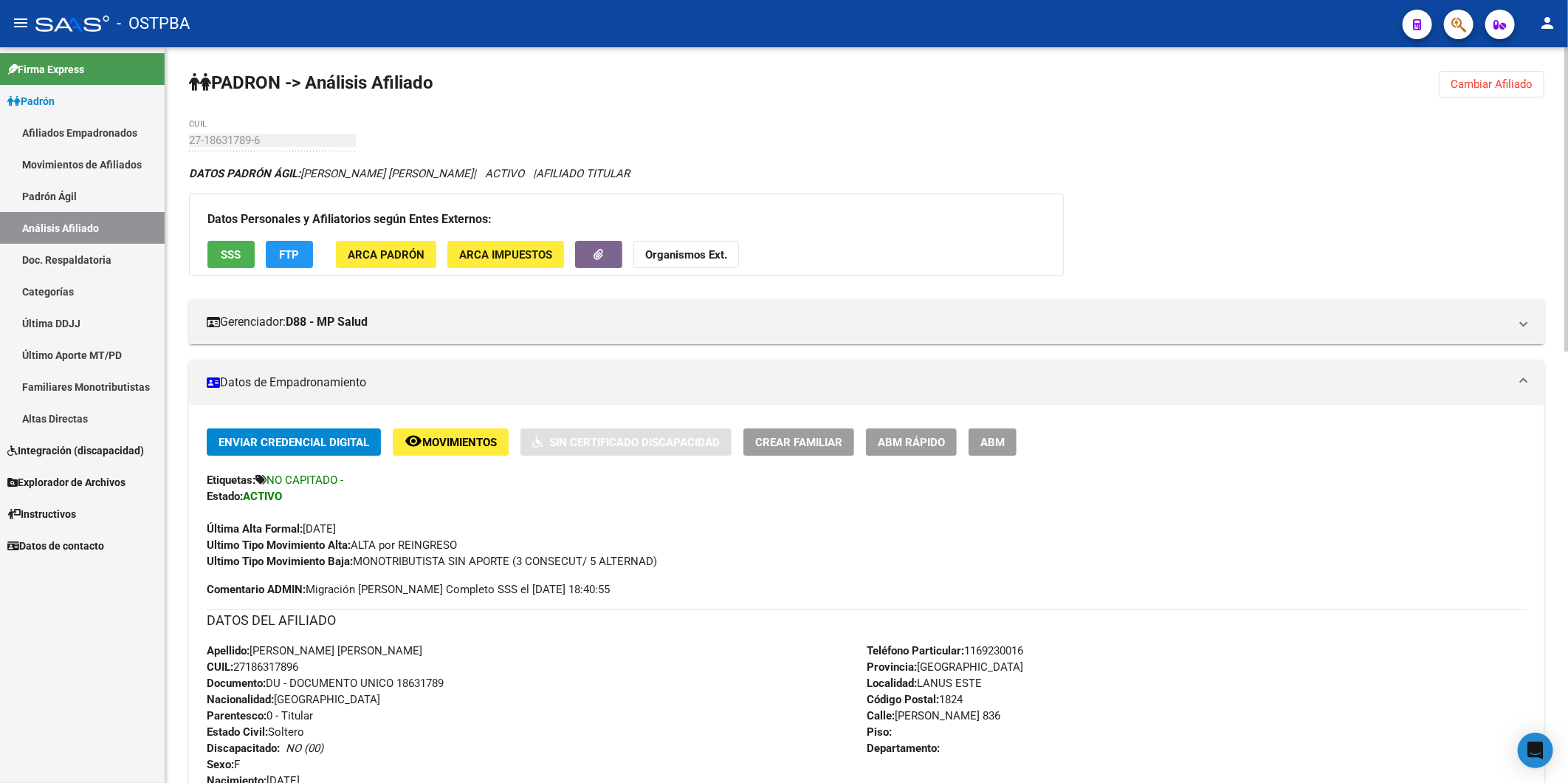
click at [539, 249] on span "ARCA Impuestos" at bounding box center [506, 255] width 93 height 14
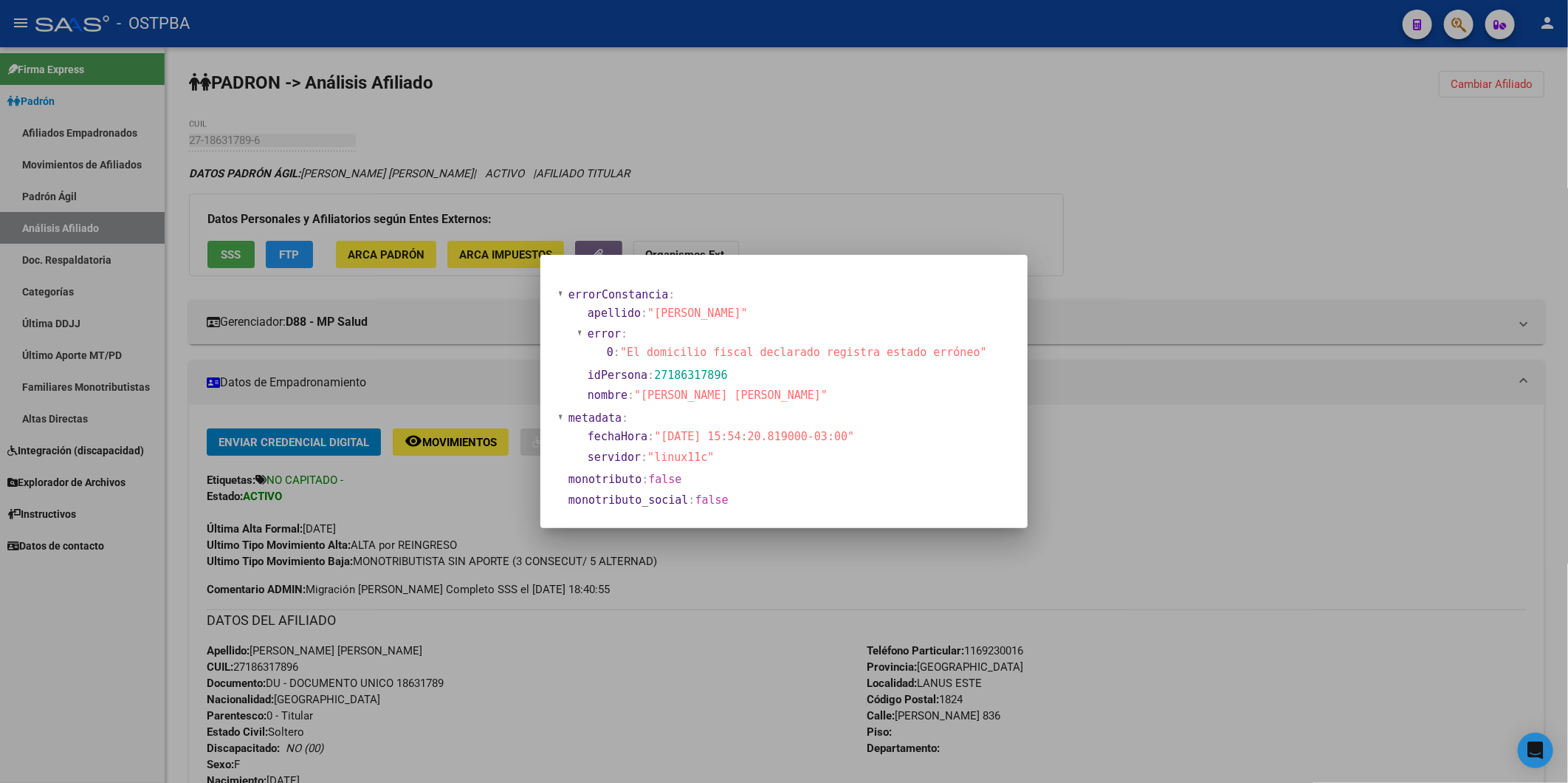
click at [656, 484] on span "false" at bounding box center [665, 479] width 33 height 14
click at [781, 195] on div at bounding box center [784, 392] width 1568 height 783
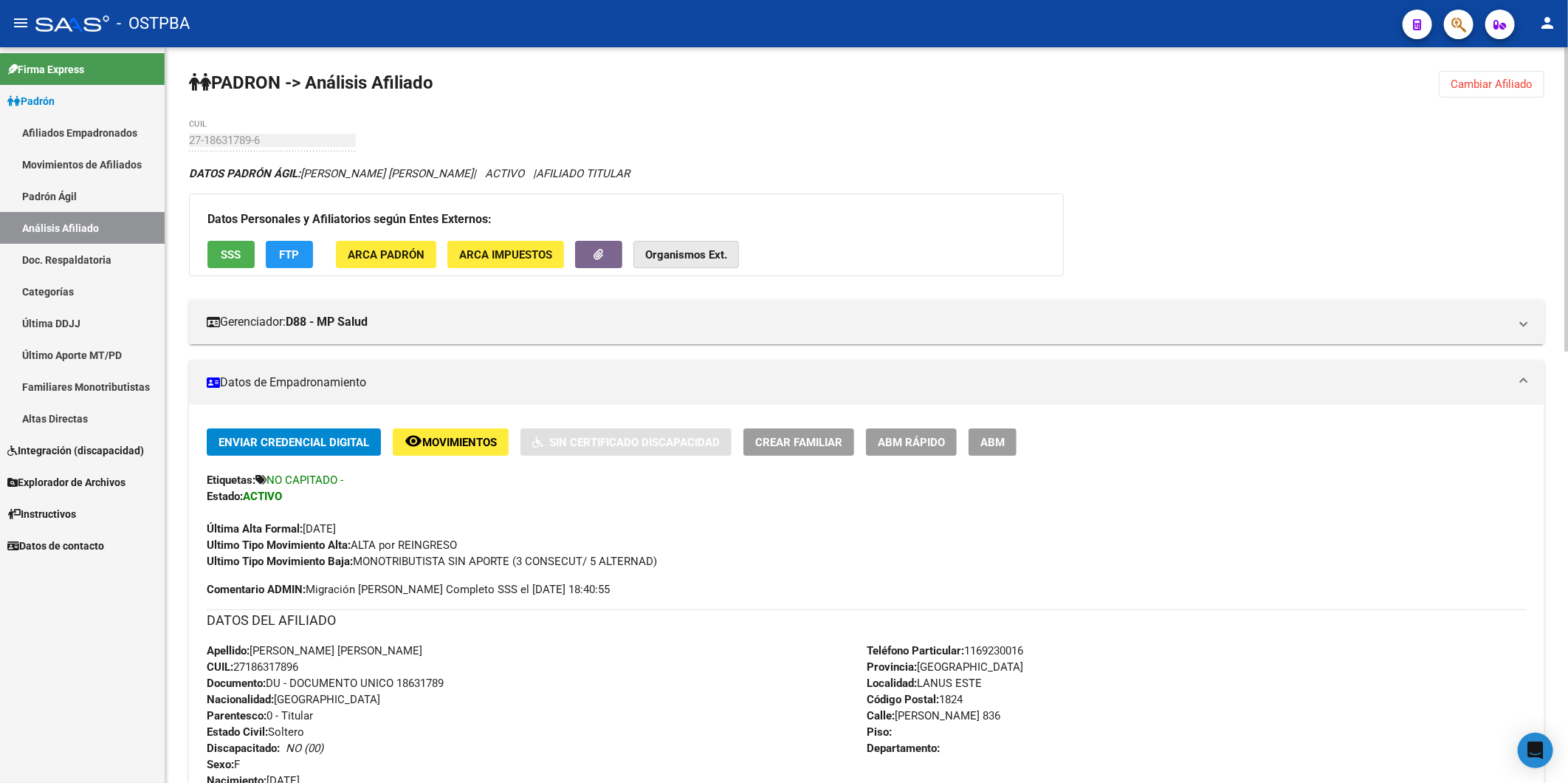
click at [716, 248] on strong "Organismos Ext." at bounding box center [686, 255] width 82 height 14
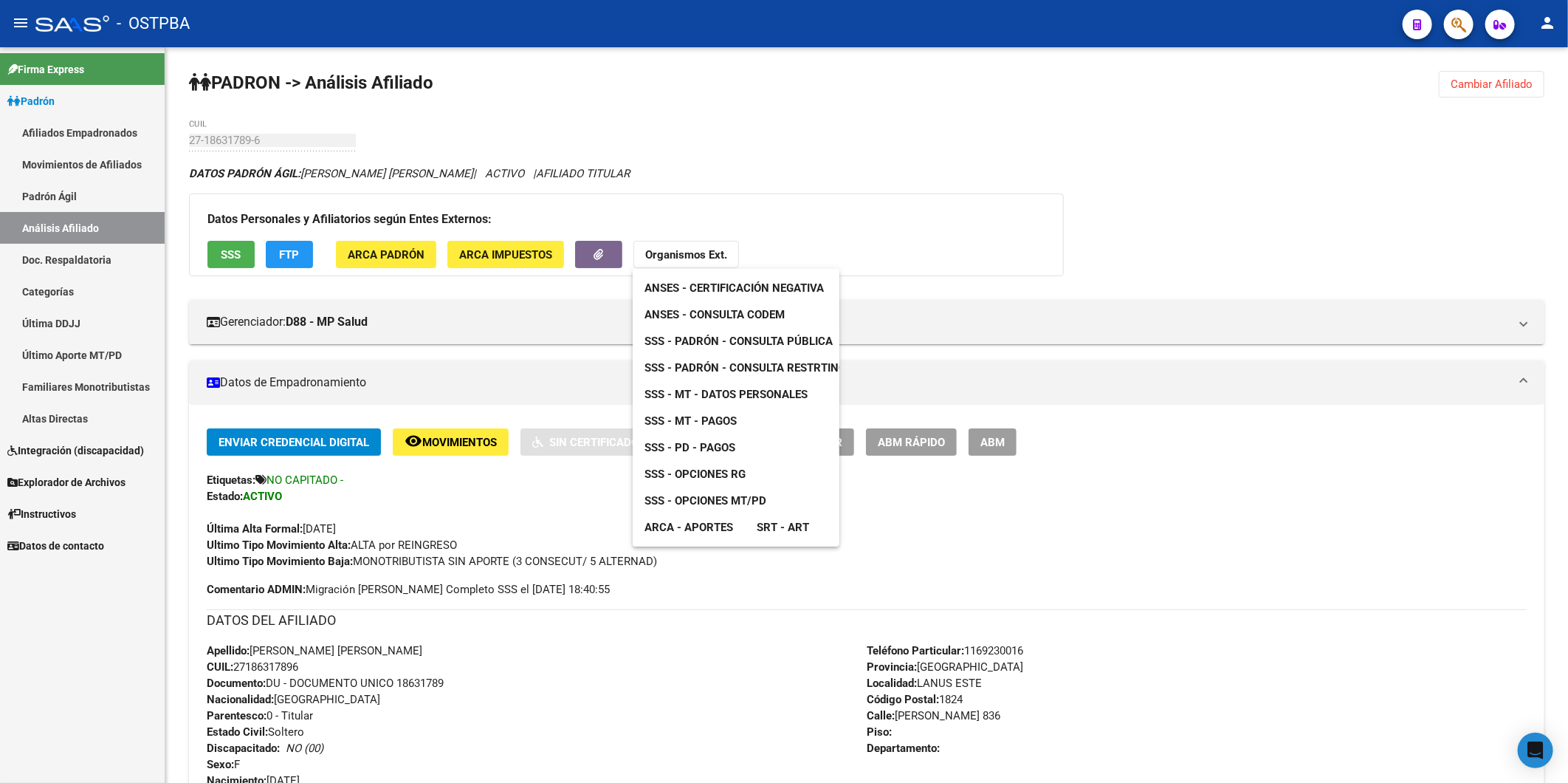
click at [761, 388] on span "SSS - MT - Datos Personales" at bounding box center [726, 395] width 163 height 14
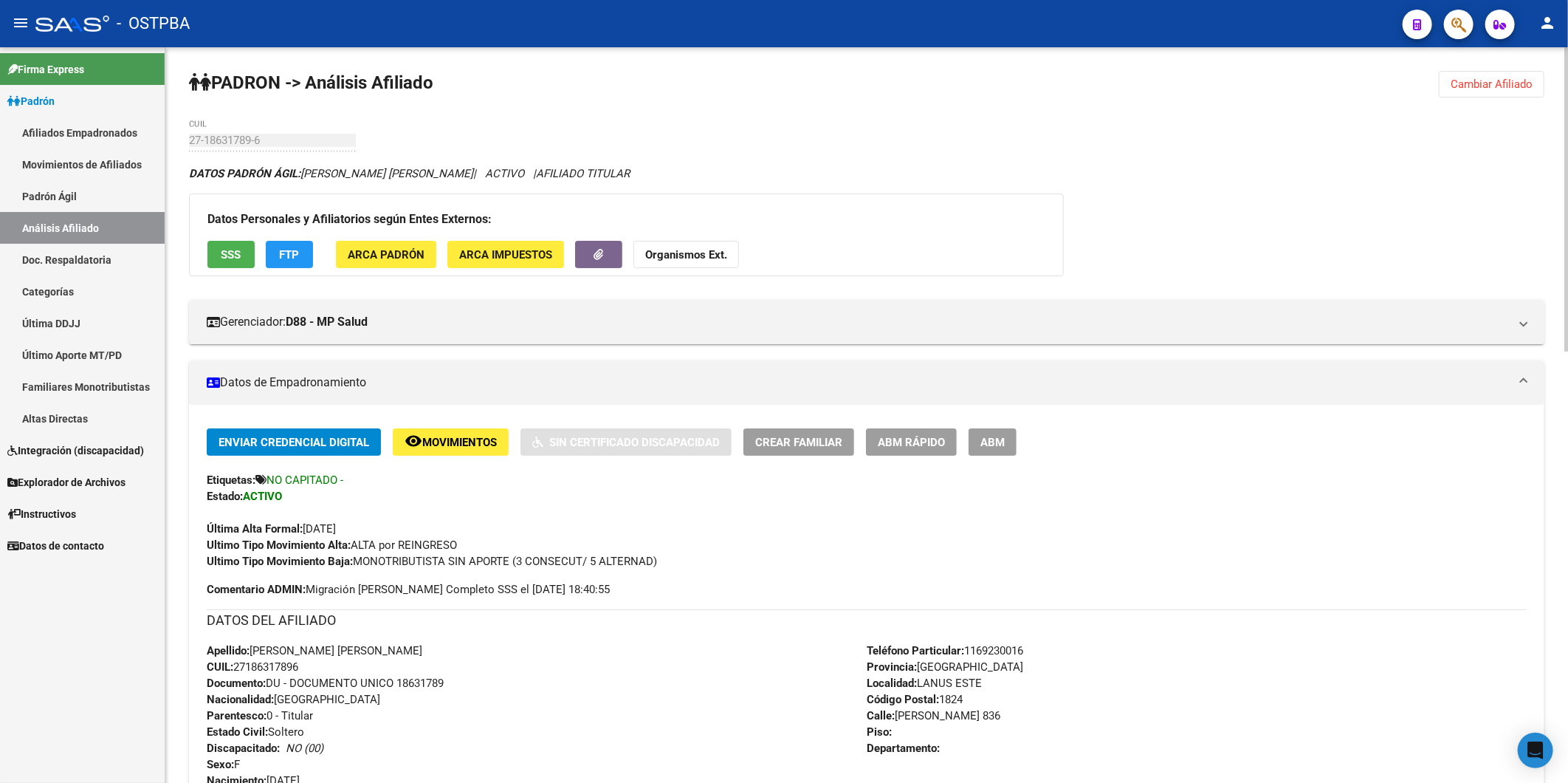
copy span "27186317896"
drag, startPoint x: 235, startPoint y: 668, endPoint x: 307, endPoint y: 662, distance: 72.2
click at [307, 662] on div "Apellido: INES CLAUDIA SUSANA CUIL: 27186317896 Documento: DU - DOCUMENTO UNICO…" at bounding box center [536, 724] width 660 height 162
copy span "27186317896"
click at [233, 256] on span "SSS" at bounding box center [231, 255] width 20 height 14
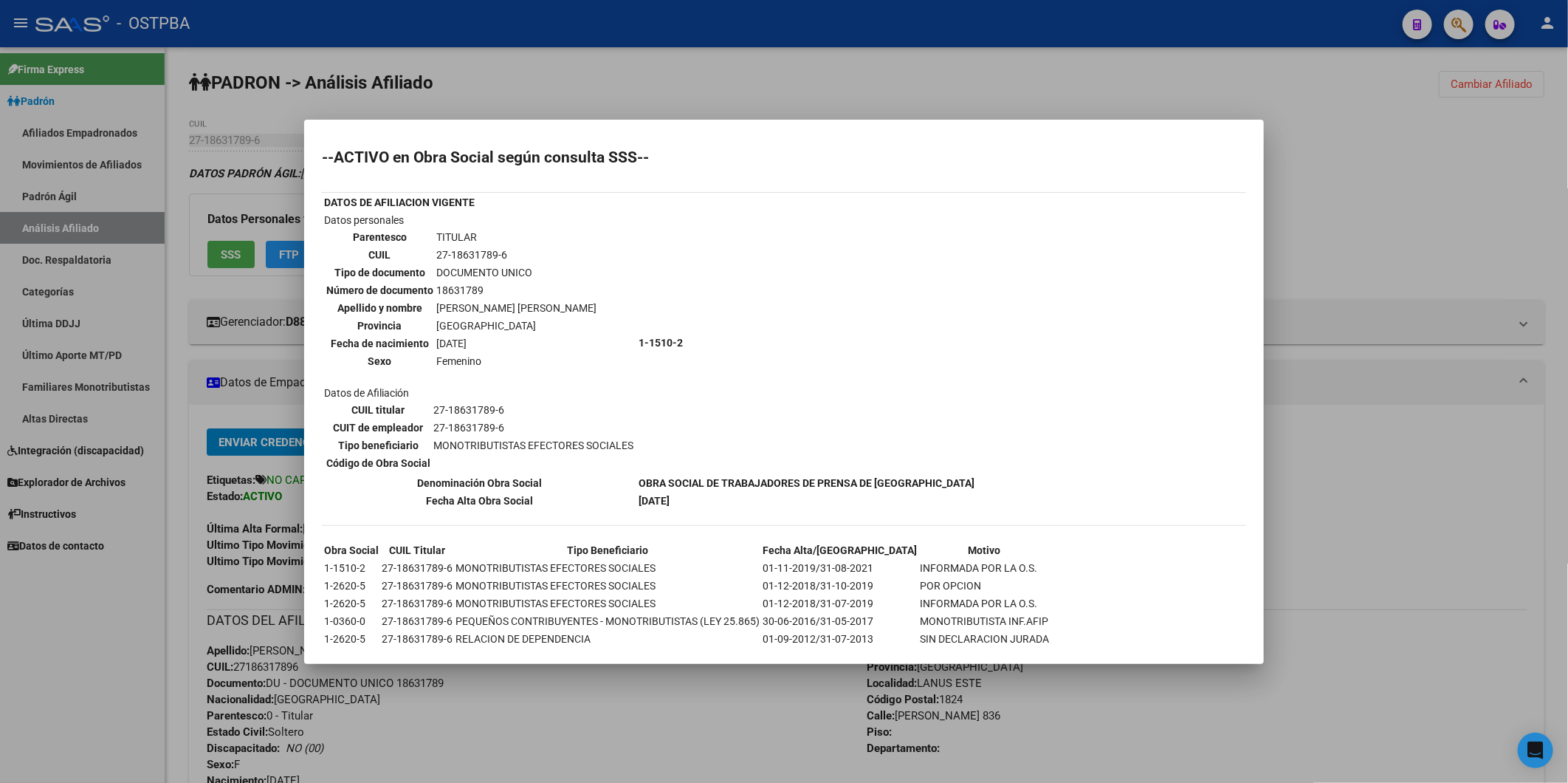
click at [1434, 261] on div at bounding box center [784, 392] width 1568 height 783
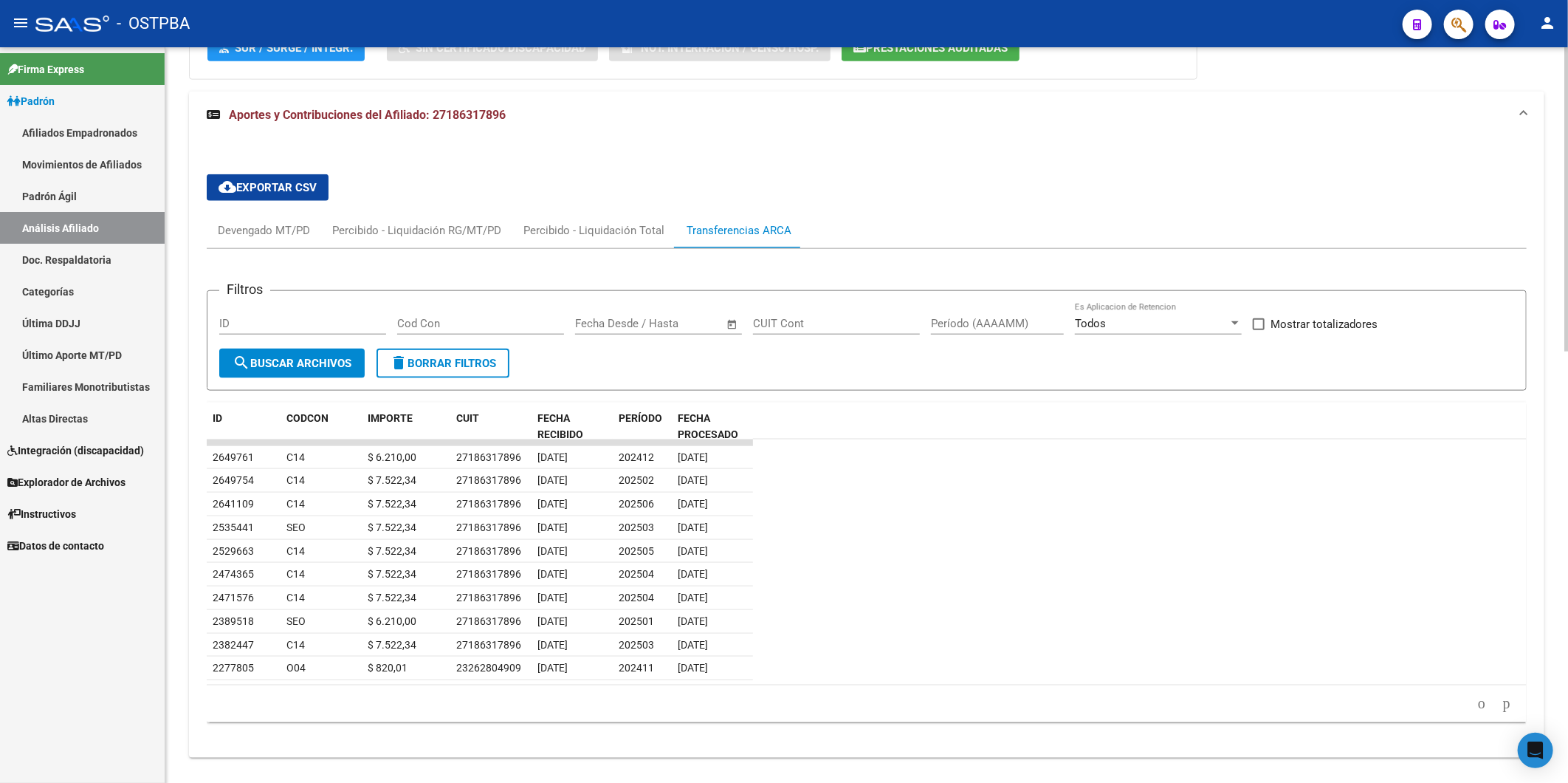
scroll to position [1045, 0]
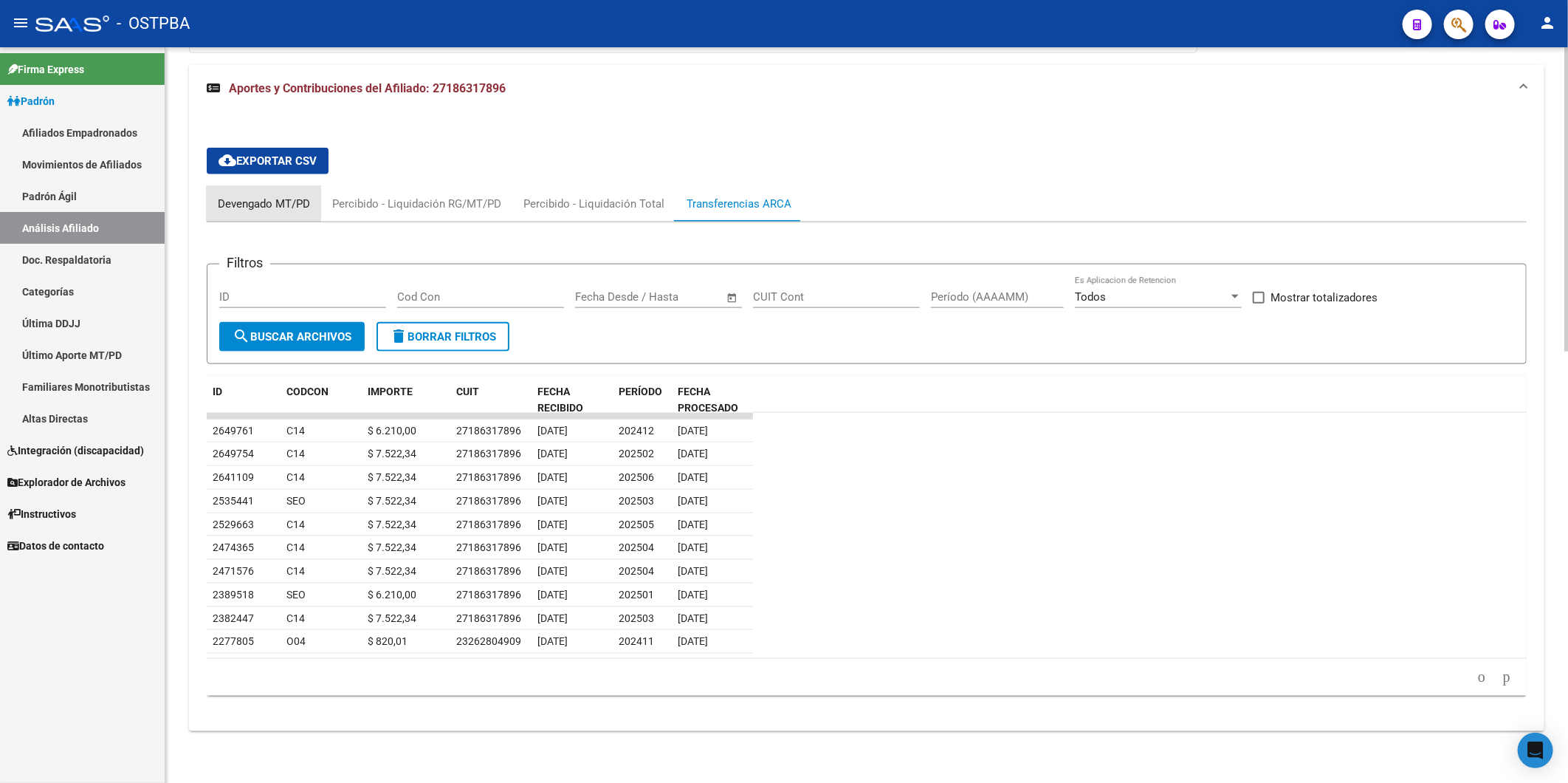
click at [259, 197] on div "Devengado MT/PD" at bounding box center [264, 204] width 92 height 17
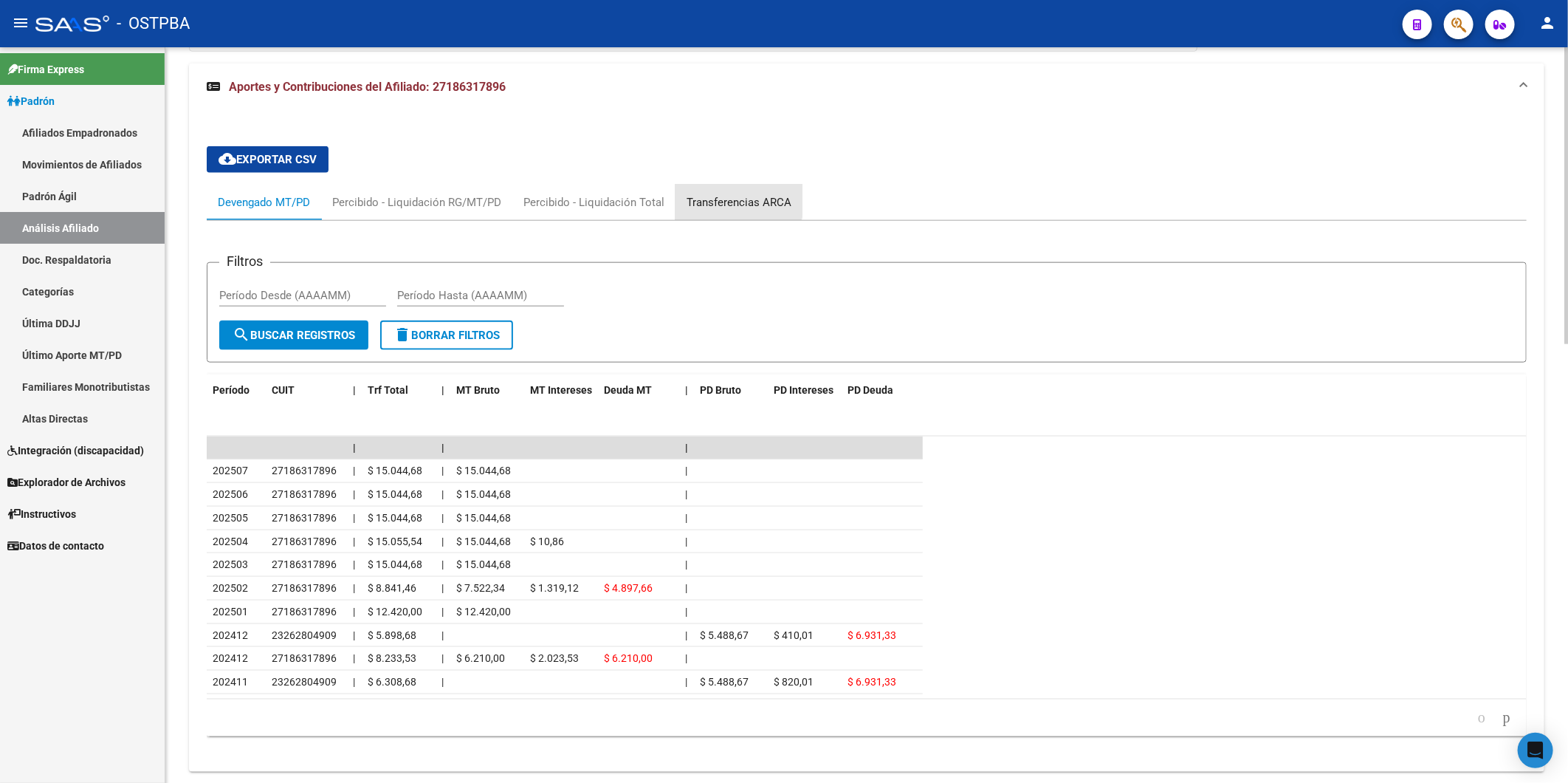
click at [734, 193] on div "Transferencias ARCA" at bounding box center [739, 202] width 127 height 35
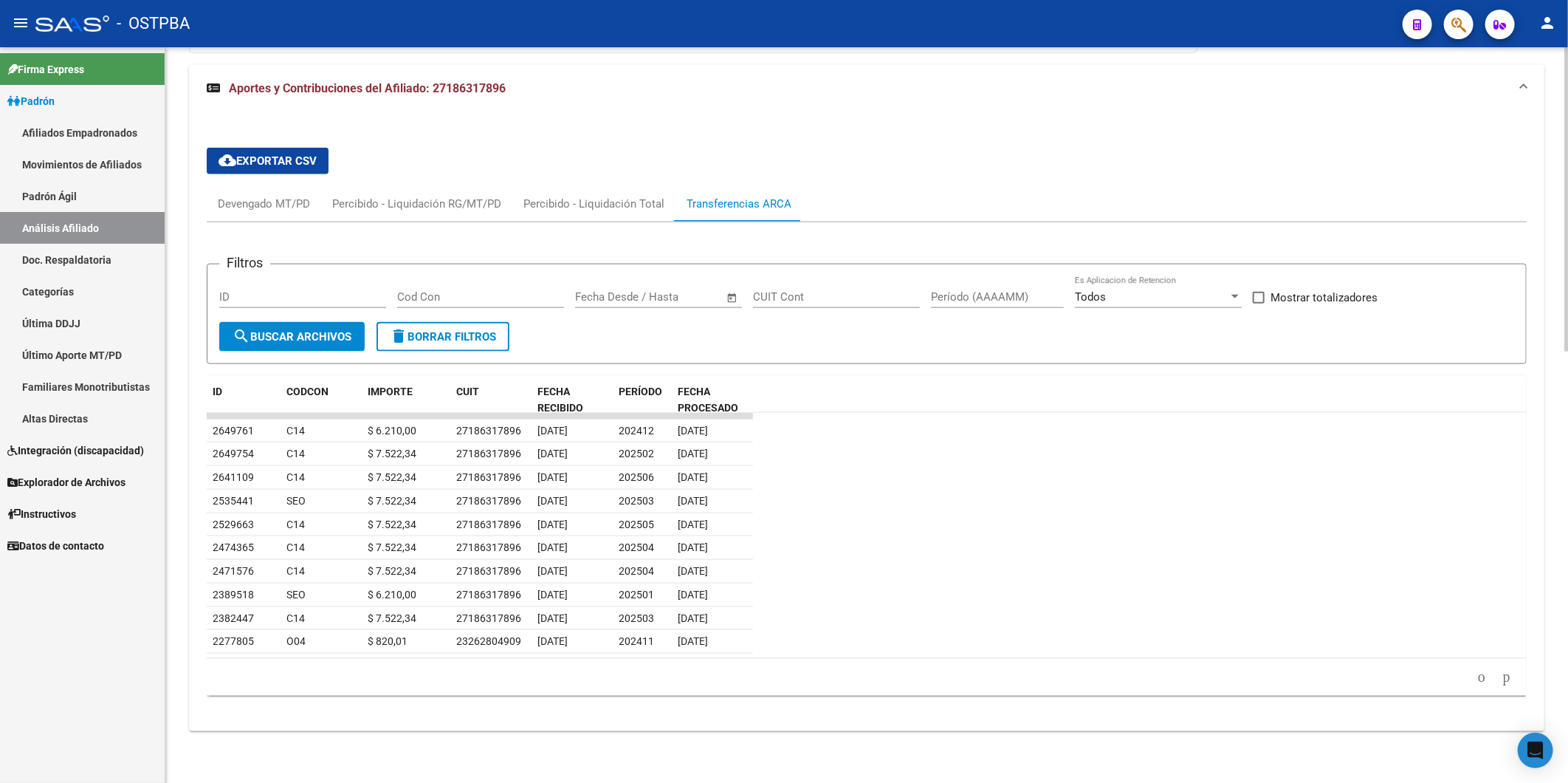
click at [1476, 679] on icon "go to previous page" at bounding box center [1482, 676] width 12 height 18
click at [1503, 680] on icon "go to next page" at bounding box center [1507, 676] width 12 height 18
click at [1476, 679] on icon "go to previous page" at bounding box center [1482, 676] width 12 height 18
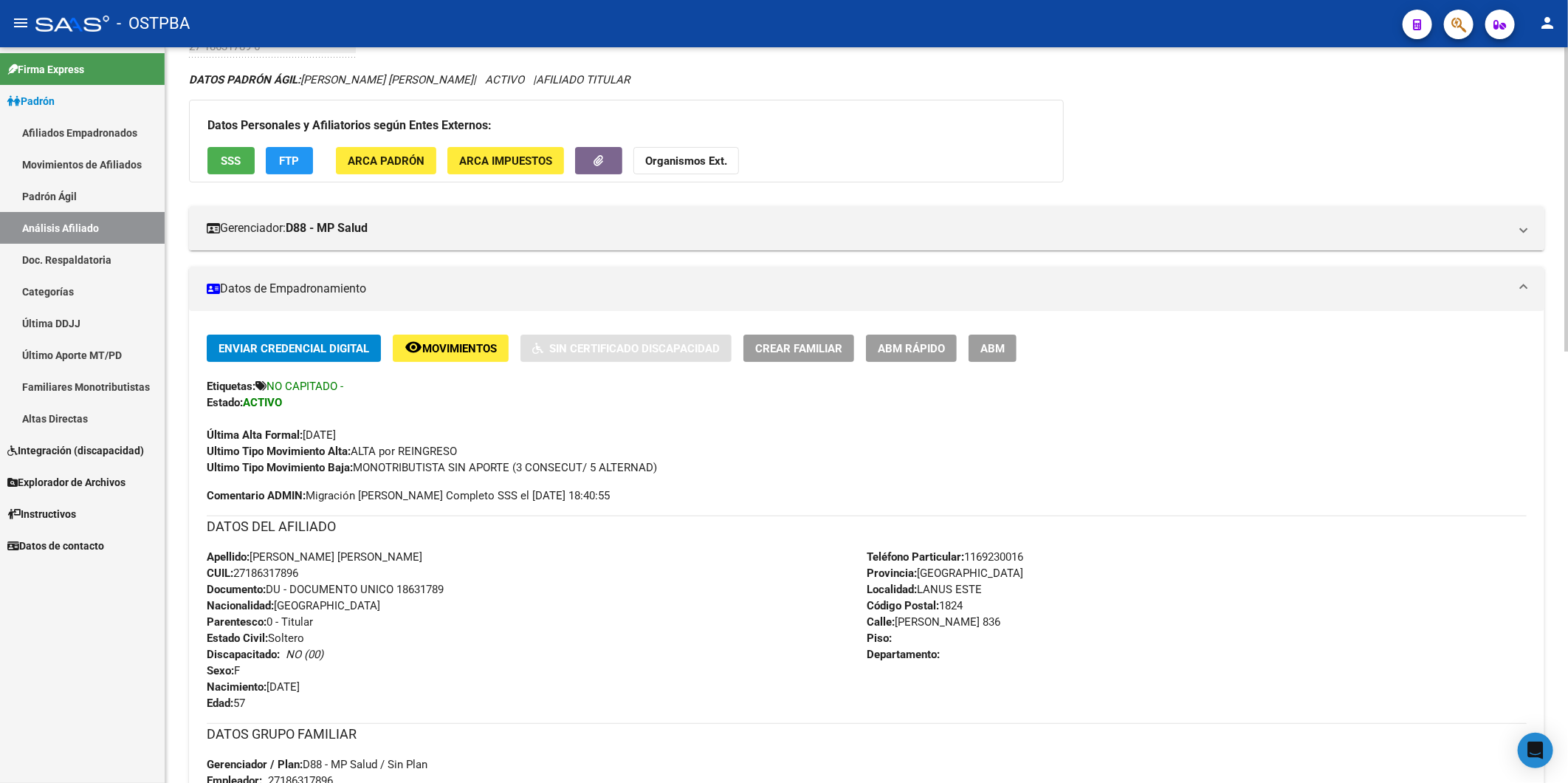
scroll to position [0, 0]
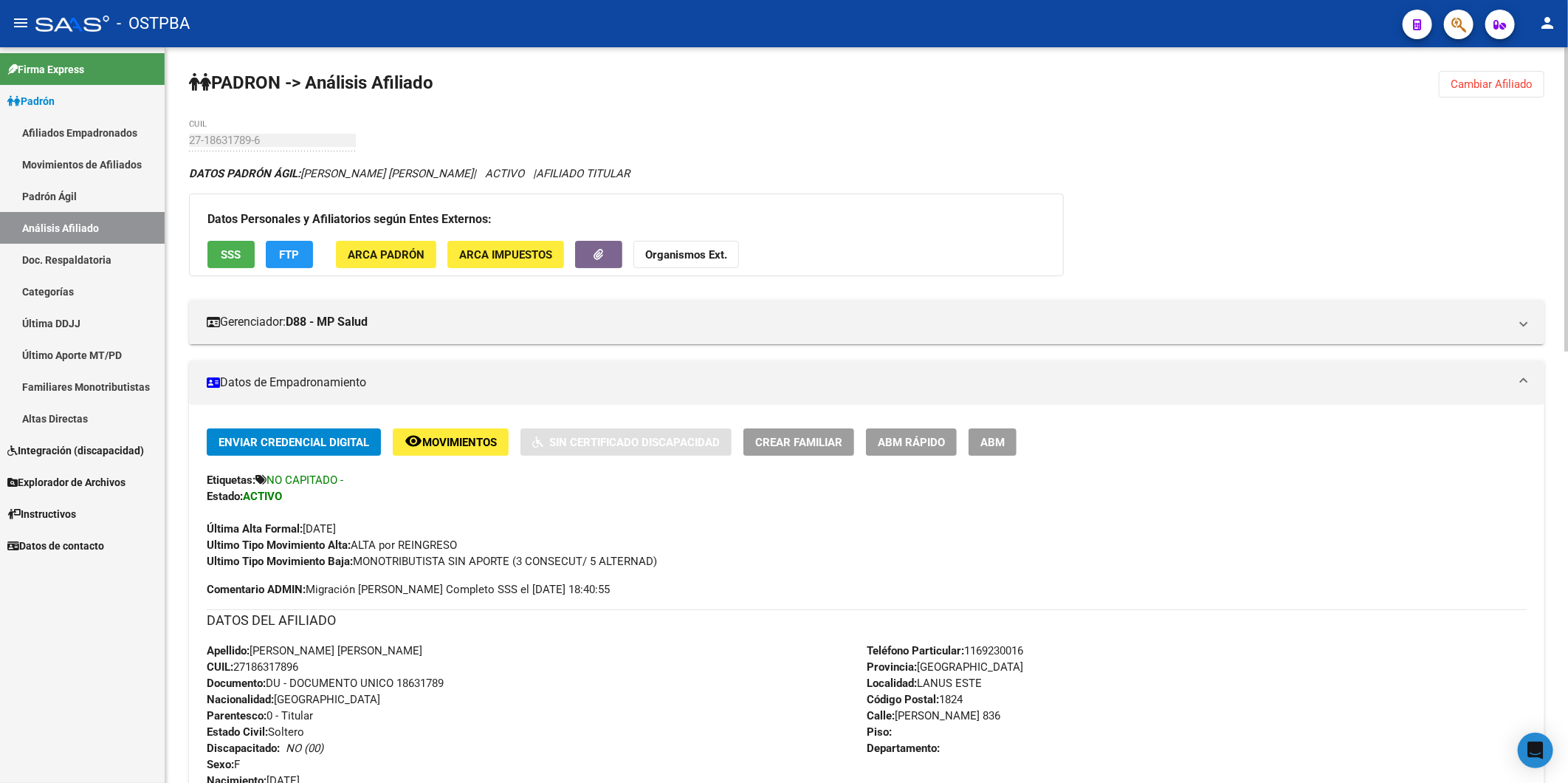
click at [699, 260] on strong "Organismos Ext." at bounding box center [686, 255] width 82 height 14
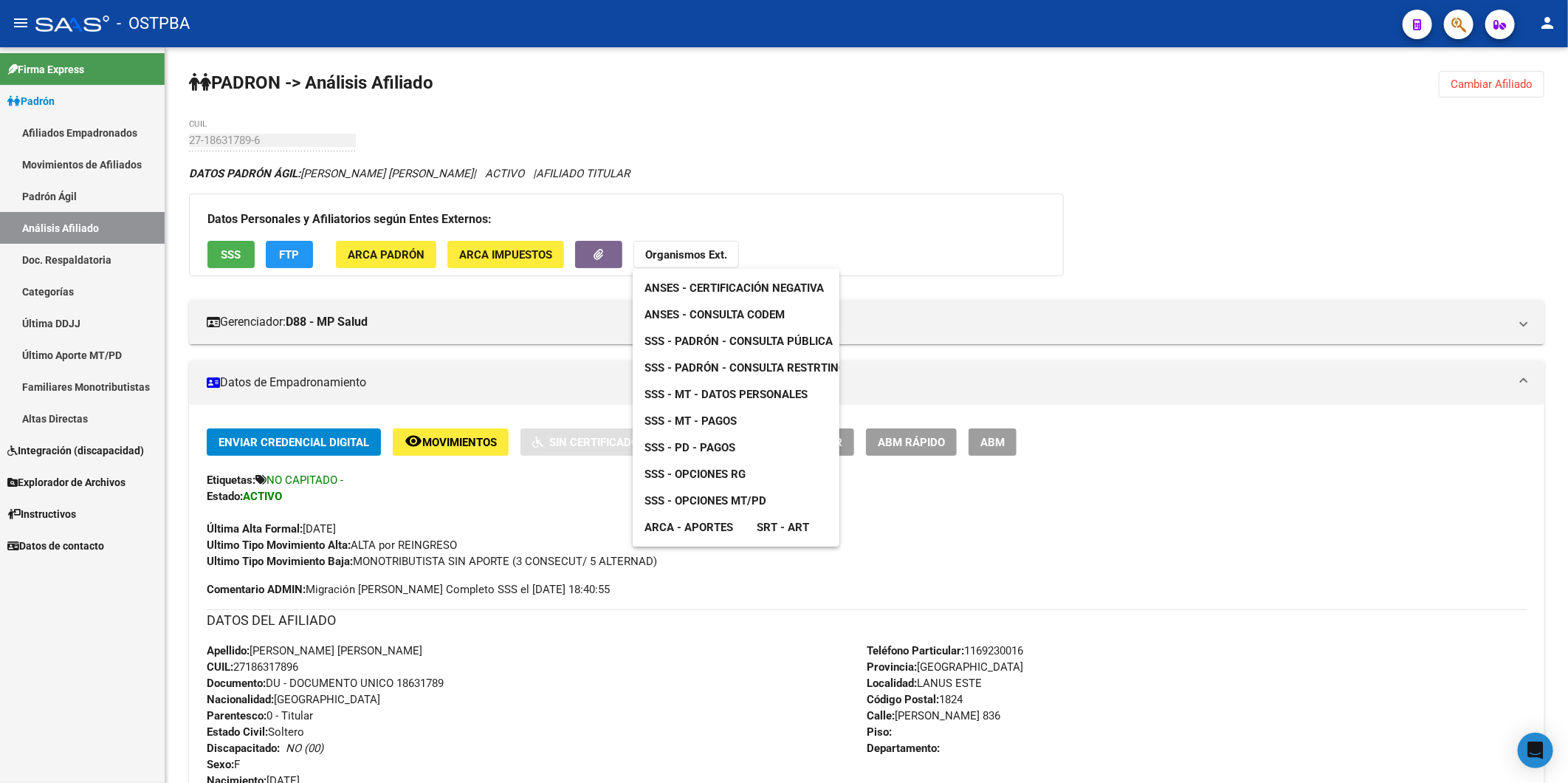
click at [705, 423] on span "SSS - MT - Pagos" at bounding box center [690, 421] width 92 height 14
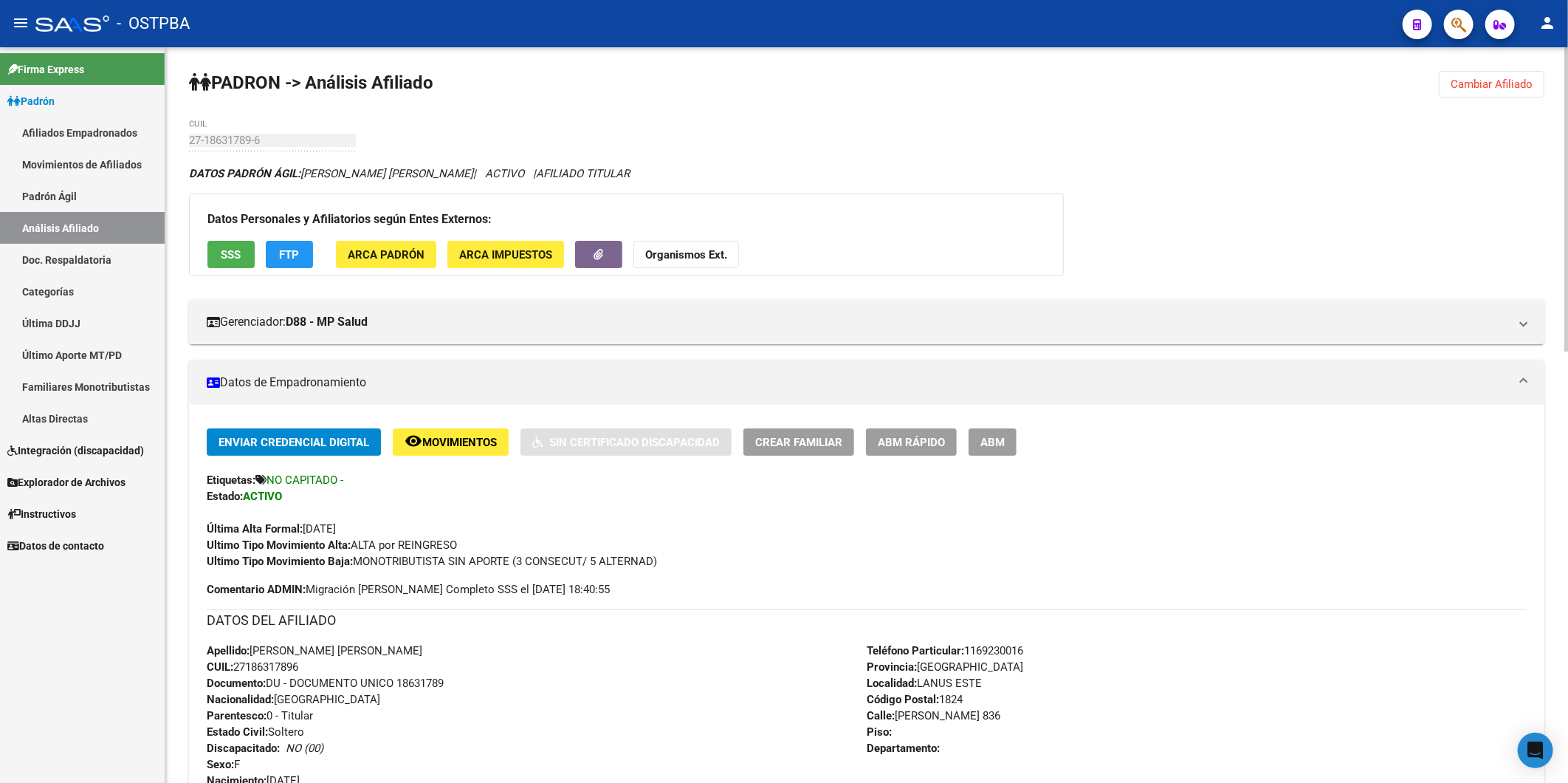
drag, startPoint x: 282, startPoint y: 667, endPoint x: 308, endPoint y: 666, distance: 26.0
click at [308, 666] on div "Apellido: INES CLAUDIA SUSANA CUIL: 27186317896 Documento: DU - DOCUMENTO UNICO…" at bounding box center [536, 724] width 660 height 162
copy span "27186317896"
drag, startPoint x: 717, startPoint y: 377, endPoint x: 716, endPoint y: 363, distance: 14.0
click at [717, 373] on mat-expansion-panel-header "Datos de Empadronamiento" at bounding box center [867, 382] width 1355 height 44
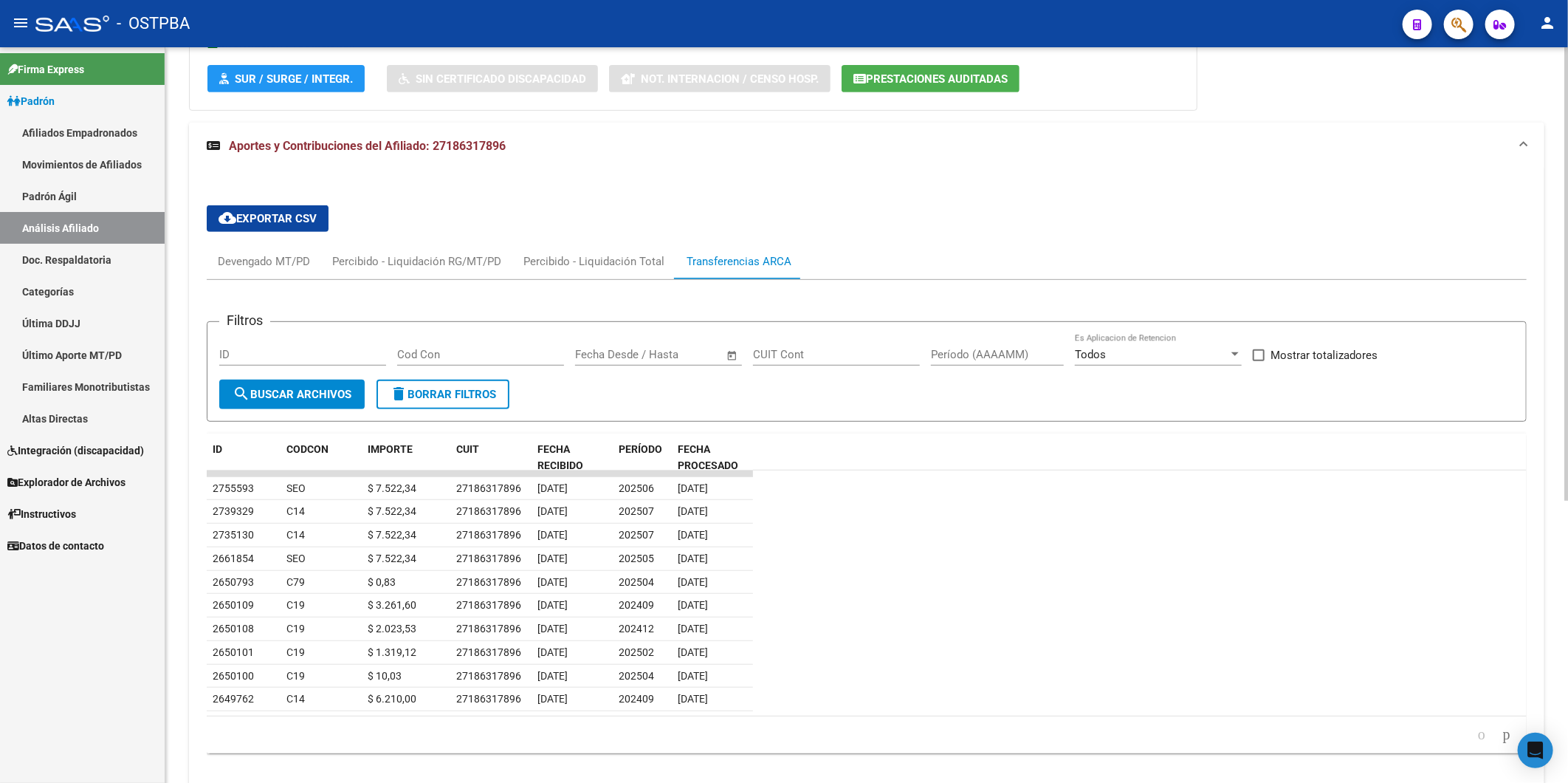
scroll to position [375, 0]
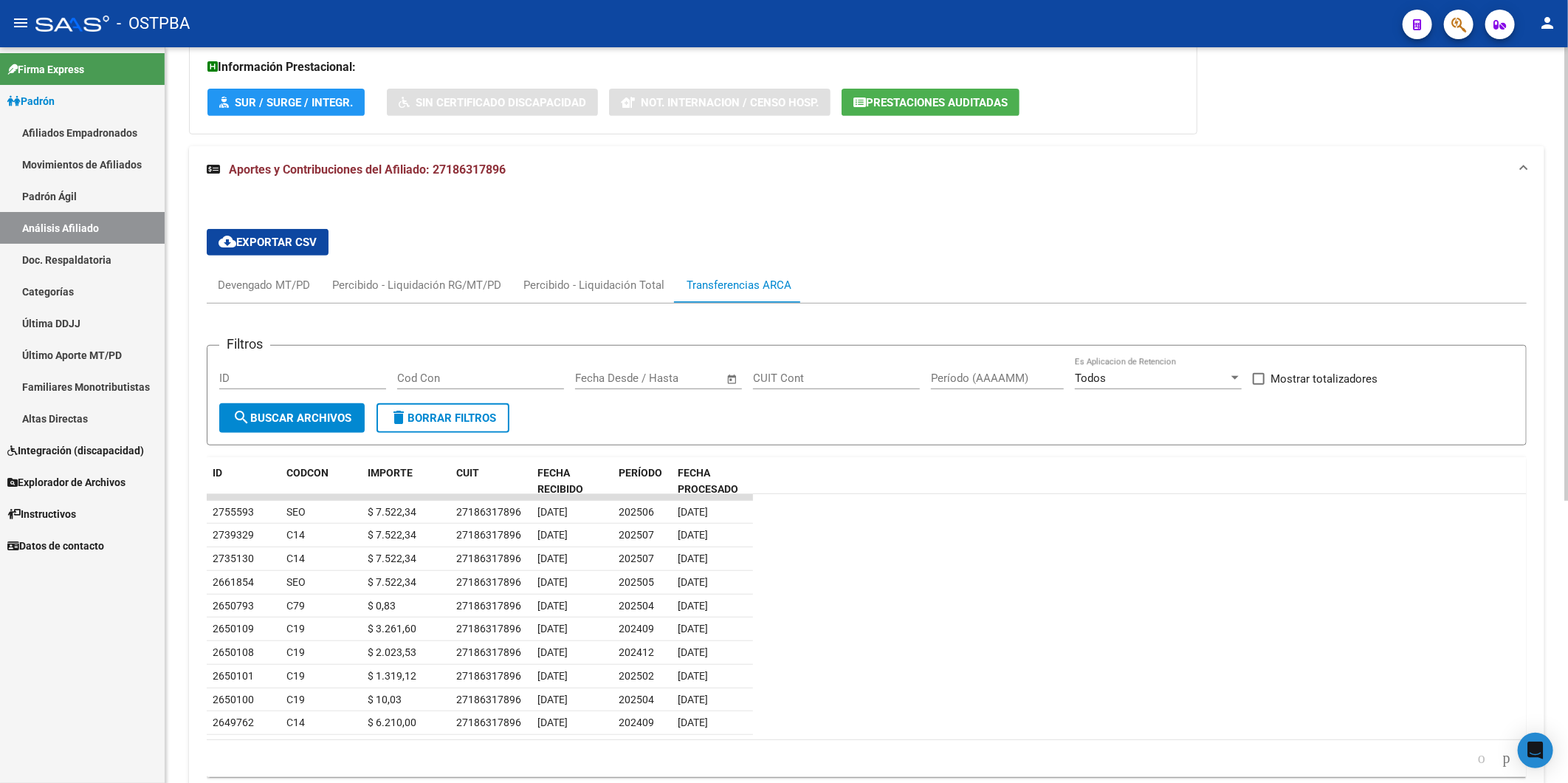
drag, startPoint x: 1001, startPoint y: 615, endPoint x: 985, endPoint y: 604, distance: 19.4
click at [999, 614] on datatable-row-wrapper "2650793 C79 $ 0,83 27186317896 24/06/2025 202504 26/06/2025" at bounding box center [866, 606] width 1320 height 23
drag, startPoint x: 756, startPoint y: 509, endPoint x: 729, endPoint y: 676, distance: 169.2
click at [729, 676] on datatable-scroller "2755593 SEO $ 7.522,34 27186317896 16/07/2025 202506 08/08/2025 2739329 C14 $ 7…" at bounding box center [866, 615] width 1320 height 241
drag, startPoint x: 729, startPoint y: 676, endPoint x: 656, endPoint y: 469, distance: 219.5
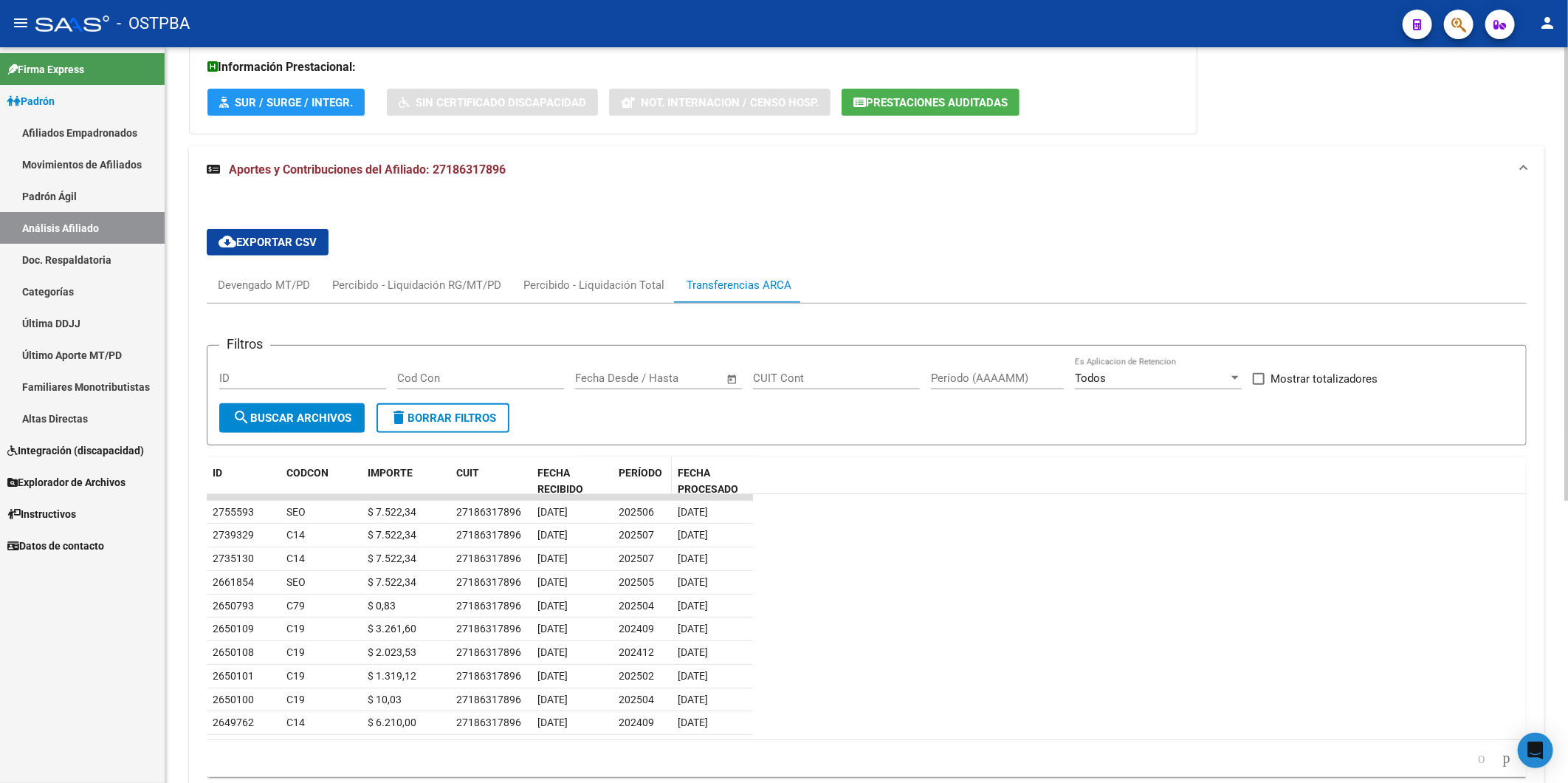
click at [656, 469] on span "PERÍODO" at bounding box center [641, 473] width 44 height 12
click at [566, 464] on div "FECHA RECIBIDO" at bounding box center [572, 481] width 69 height 34
click at [643, 475] on span "PERÍODO" at bounding box center [641, 473] width 44 height 12
click at [61, 229] on link "Análisis Afiliado" at bounding box center [82, 228] width 165 height 32
drag, startPoint x: 942, startPoint y: 630, endPoint x: 1040, endPoint y: 512, distance: 153.4
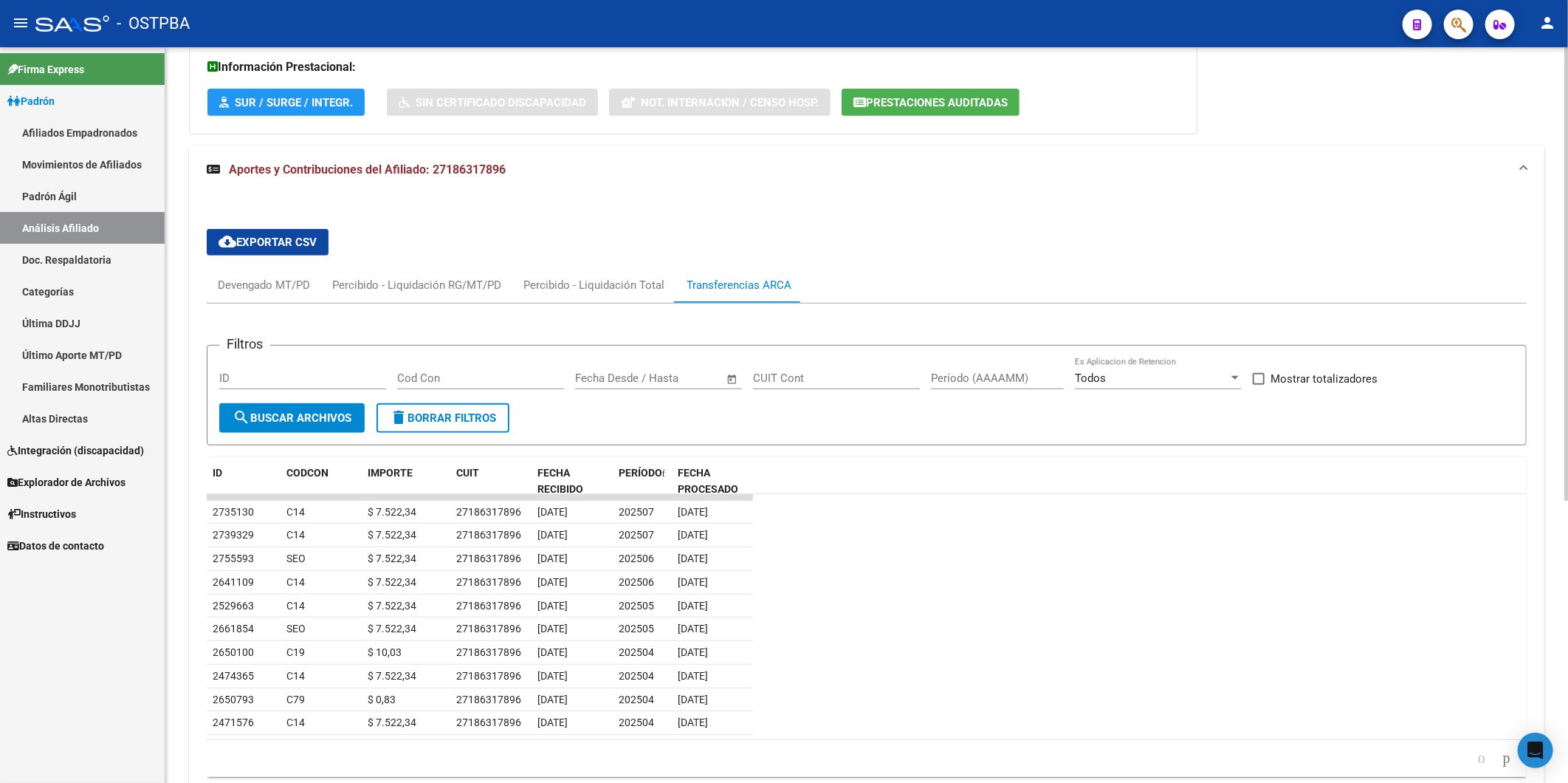
click at [943, 630] on datatable-row-wrapper "2661854 SEO $ 7.522,34 27186317896 18/06/2025 202505 08/07/2025" at bounding box center [866, 629] width 1320 height 23
